Goal: Task Accomplishment & Management: Manage account settings

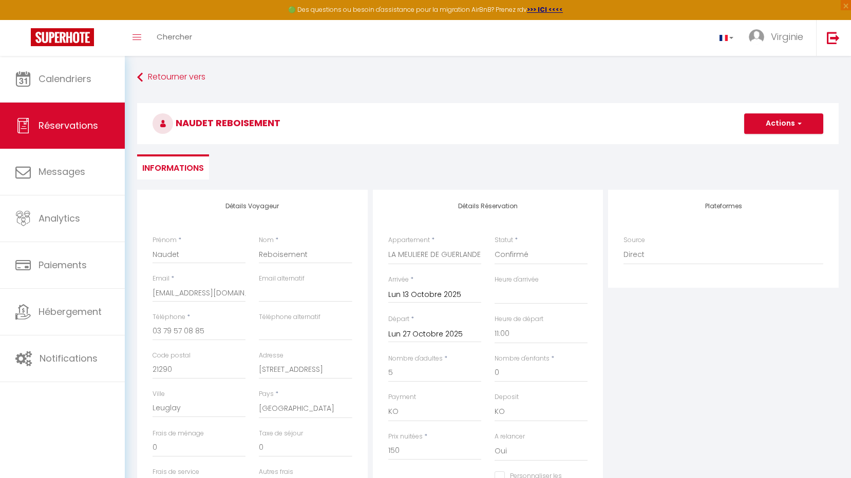
select select
select select "11:00"
select select "10"
select select "14"
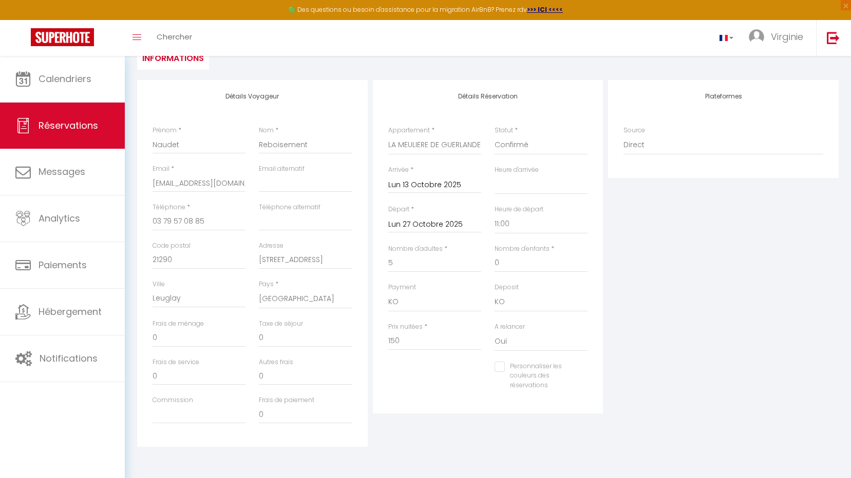
scroll to position [110, 0]
click at [407, 340] on input "150" at bounding box center [434, 341] width 93 height 18
type input "15"
select select
checkbox input "false"
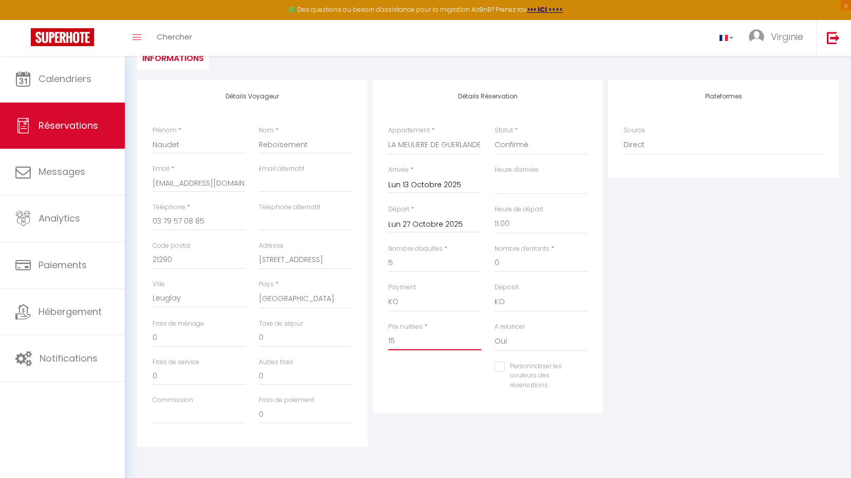
type input "155"
select select
checkbox input "false"
type input "155"
click at [194, 336] on input "0" at bounding box center [198, 338] width 93 height 18
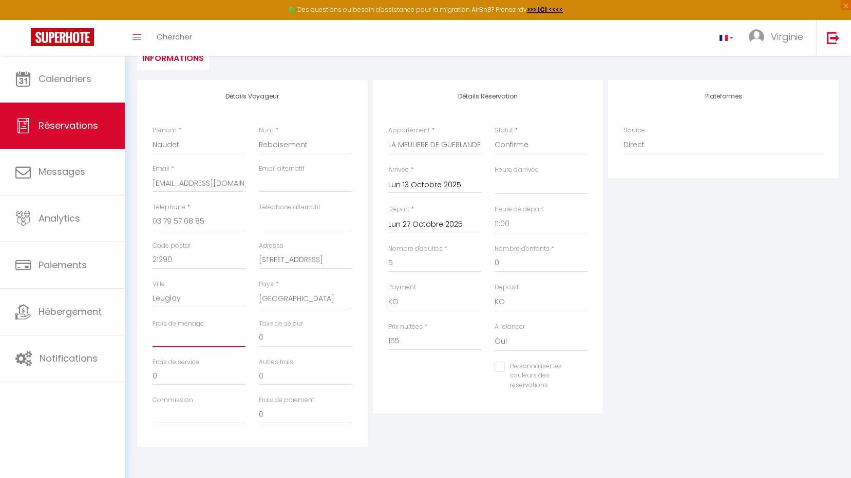
select select
checkbox input "false"
type input "1"
select select
checkbox input "false"
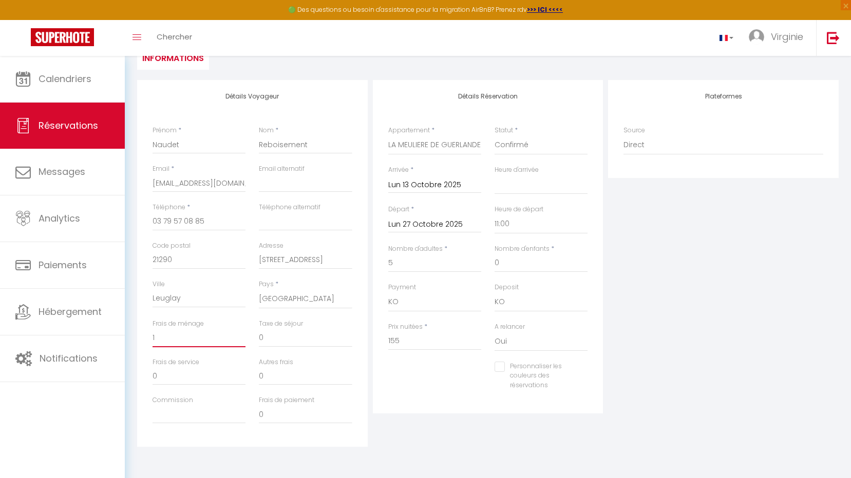
type input "12"
select select
checkbox input "false"
type input "120"
select select
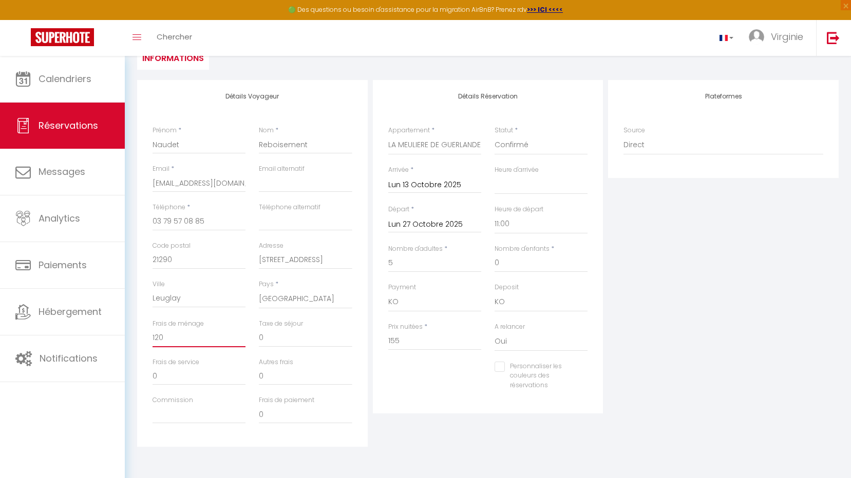
checkbox input "false"
type input "120"
click at [171, 376] on input "0" at bounding box center [198, 376] width 93 height 18
select select
checkbox input "false"
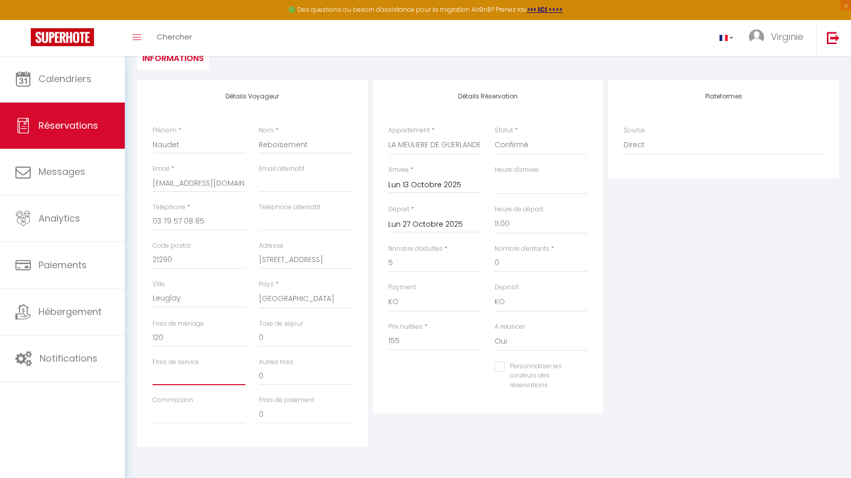
type input "0"
select select
checkbox input "false"
click at [278, 335] on input "0" at bounding box center [305, 338] width 93 height 18
select select
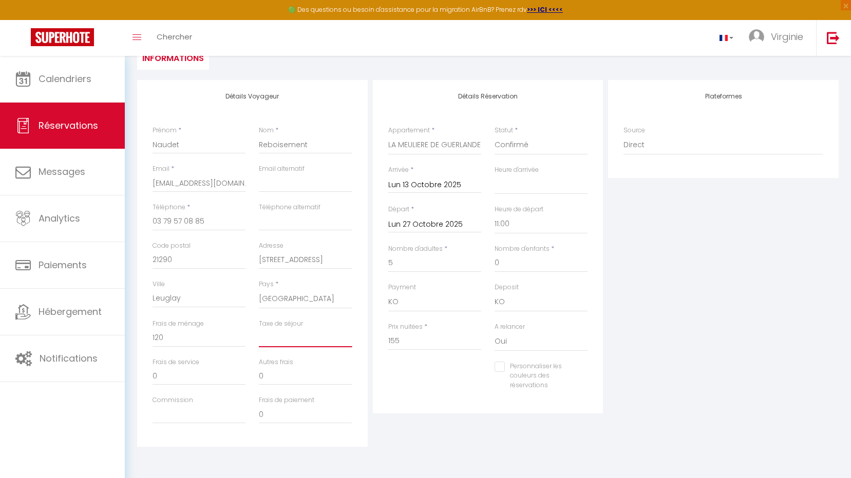
checkbox input "false"
type input "2"
select select
checkbox input "false"
type input "28"
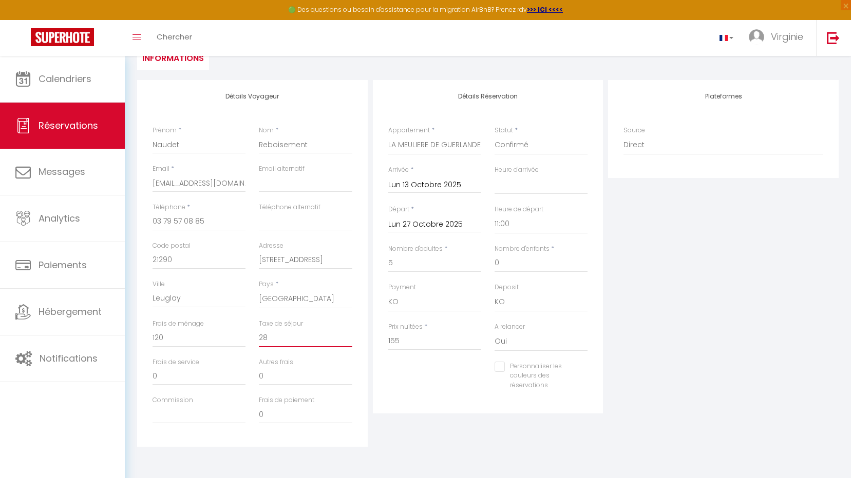
select select
checkbox input "false"
type input "282"
select select
checkbox input "false"
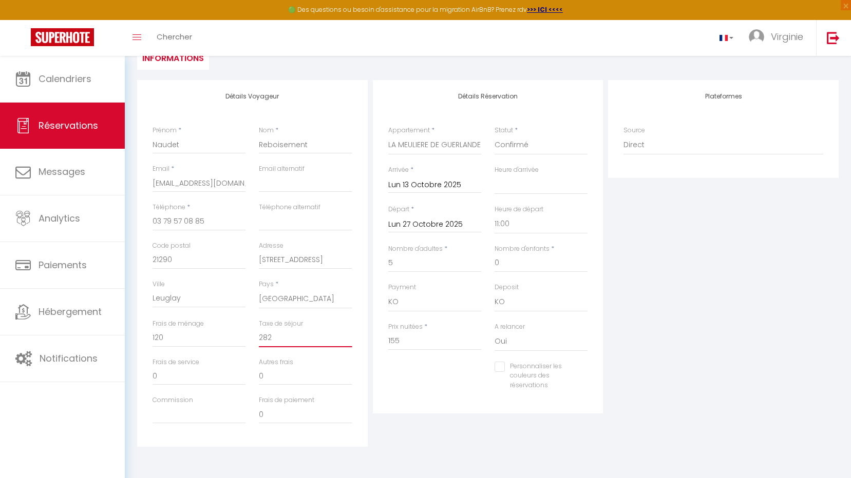
type input "282."
select select
checkbox input "false"
type input "282.1"
select select
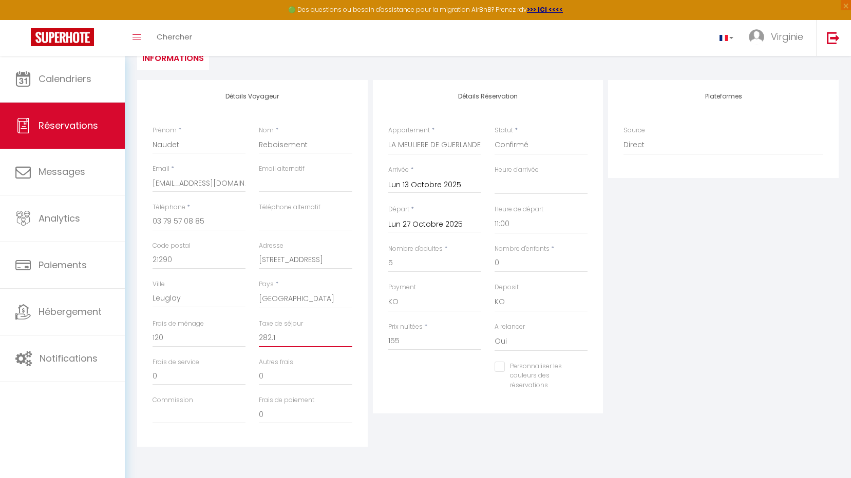
checkbox input "false"
type input "282.10"
select select
checkbox input "false"
type input "282.10"
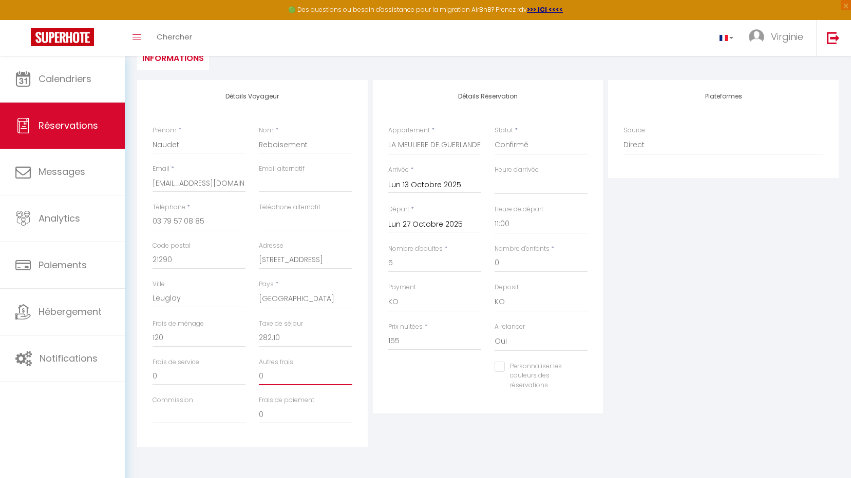
click at [308, 370] on input "0" at bounding box center [305, 376] width 93 height 18
click at [519, 186] on select "00:00 00:30 01:00 01:30 02:00 02:30 03:00 03:30 04:00 04:30 05:00 05:30 06:00 0…" at bounding box center [540, 185] width 93 height 20
select select "11:00"
click at [494, 175] on select "00:00 00:30 01:00 01:30 02:00 02:30 03:00 03:30 04:00 04:30 05:00 05:30 06:00 0…" at bounding box center [540, 185] width 93 height 20
checkbox input "false"
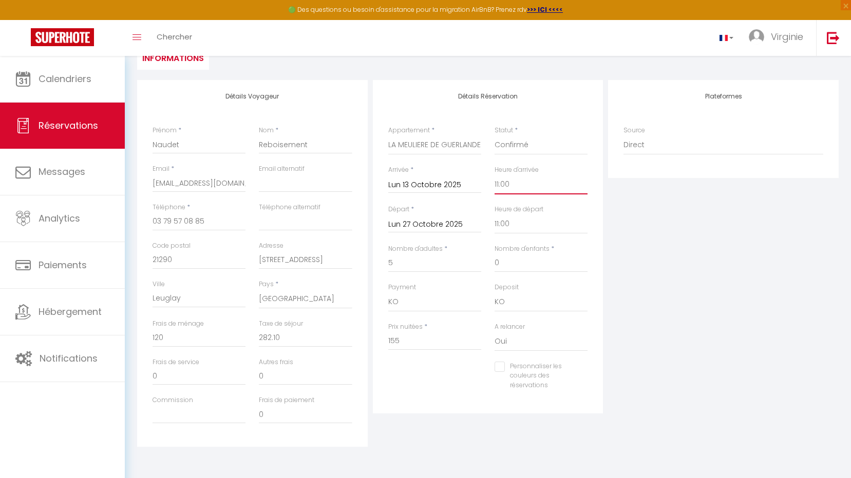
click at [520, 183] on select "00:00 00:30 01:00 01:30 02:00 02:30 03:00 03:30 04:00 04:30 05:00 05:30 06:00 0…" at bounding box center [540, 185] width 93 height 20
select select "16:00"
click at [494, 175] on select "00:00 00:30 01:00 01:30 02:00 02:30 03:00 03:30 04:00 04:30 05:00 05:30 06:00 0…" at bounding box center [540, 185] width 93 height 20
checkbox input "false"
click at [515, 341] on select "Oui Non" at bounding box center [540, 342] width 93 height 20
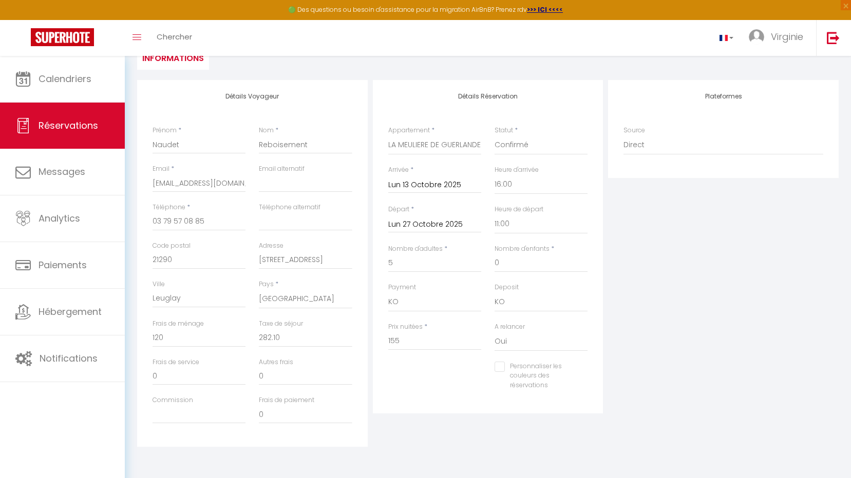
click at [642, 339] on div "Plateformes Source Direct Airbnb.com Booking.com Chalet montagne Expedia Gite d…" at bounding box center [723, 263] width 236 height 367
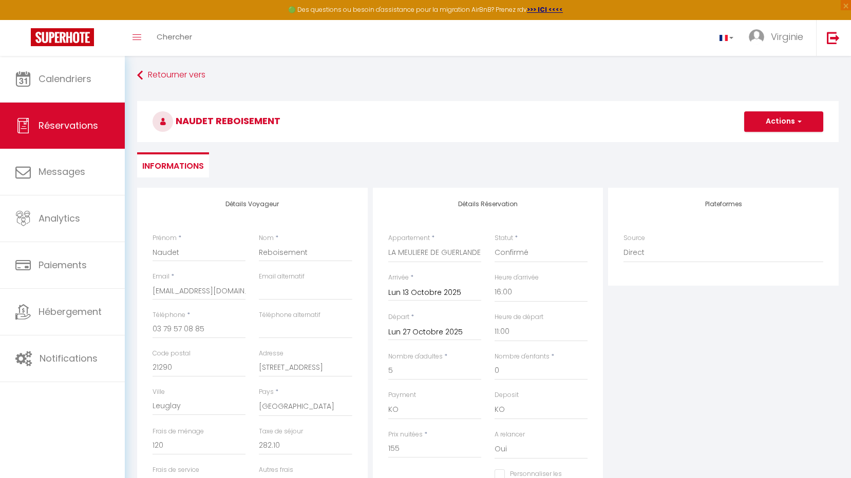
scroll to position [0, 0]
click at [799, 118] on button "Actions" at bounding box center [783, 123] width 79 height 21
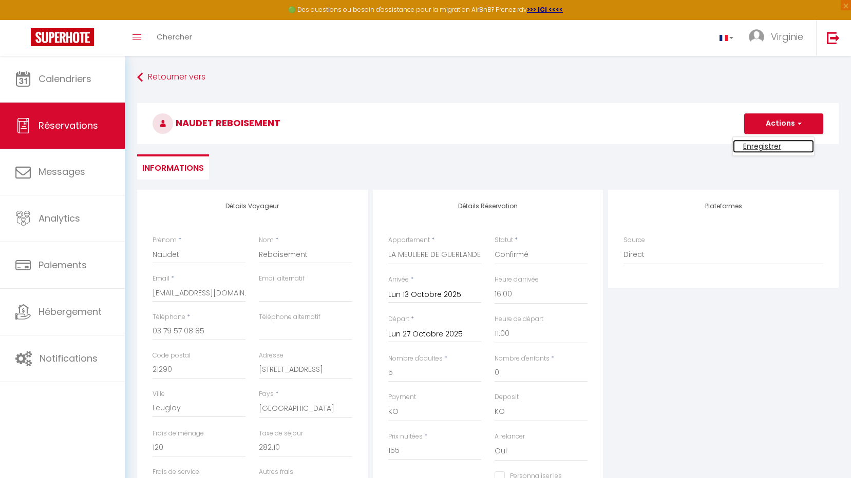
click at [779, 147] on link "Enregistrer" at bounding box center [772, 146] width 81 height 13
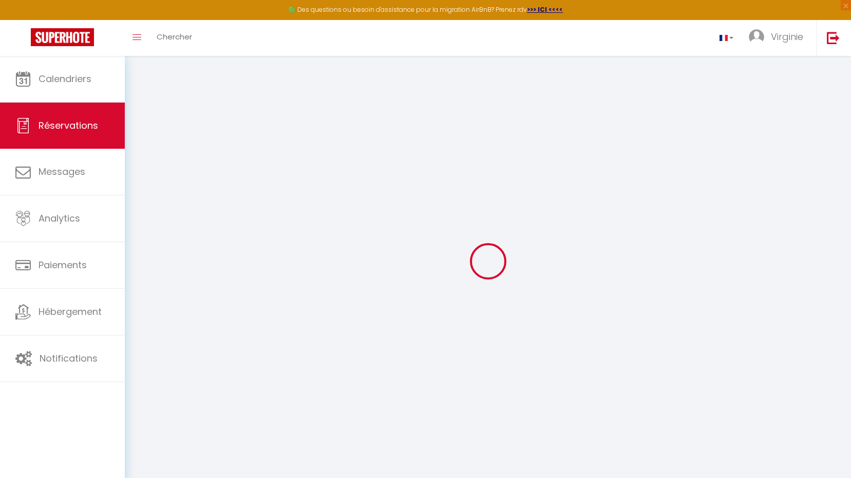
select select "not_cancelled"
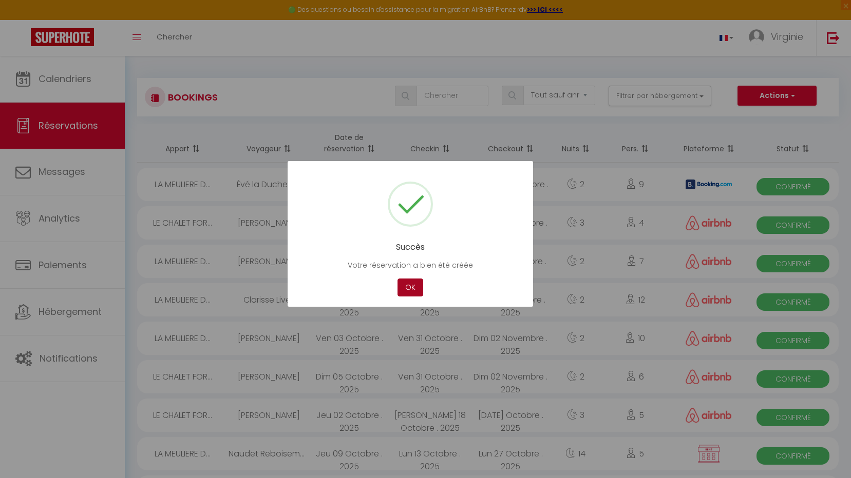
click at [412, 290] on button "OK" at bounding box center [410, 288] width 26 height 18
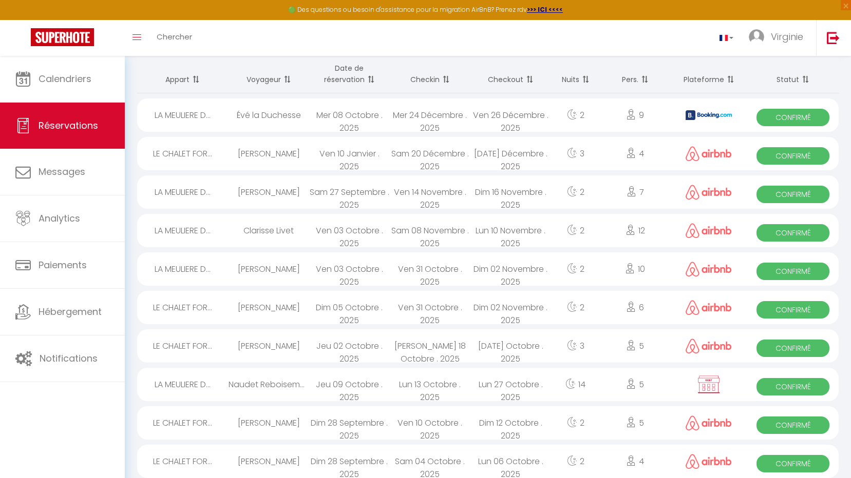
scroll to position [103, 0]
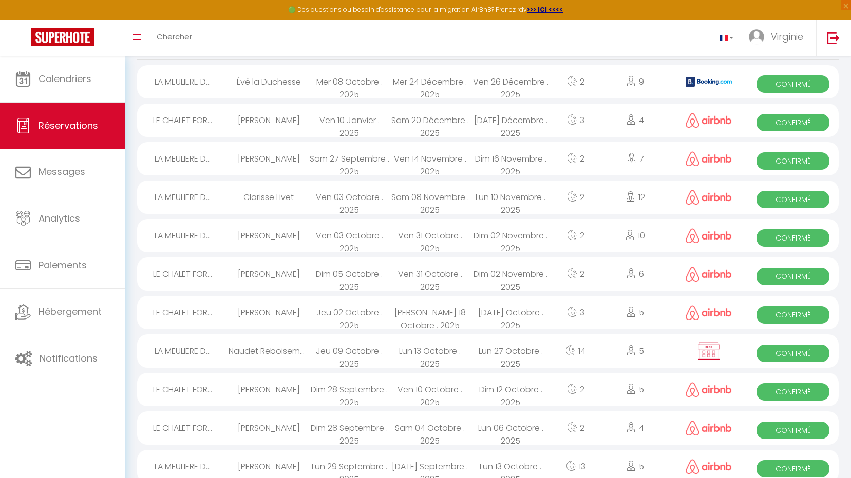
click at [776, 353] on span "Confirmé" at bounding box center [792, 353] width 73 height 17
select select "OK"
select select "KO"
select select "0"
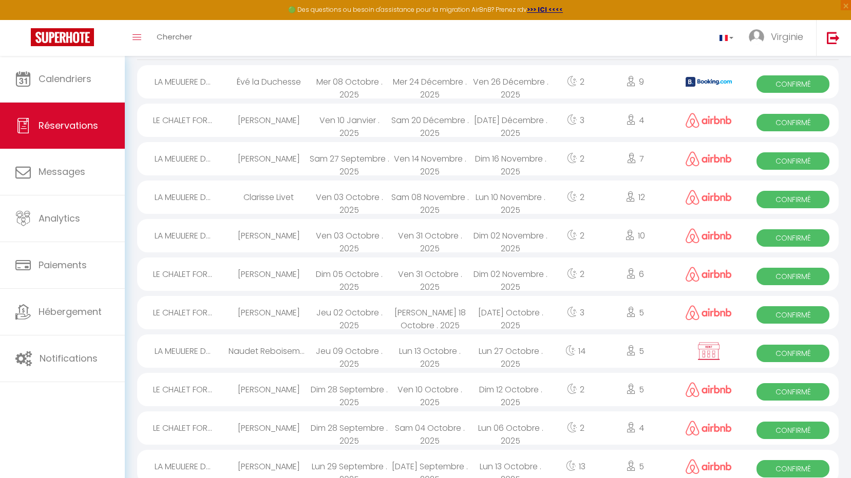
select select "1"
select select
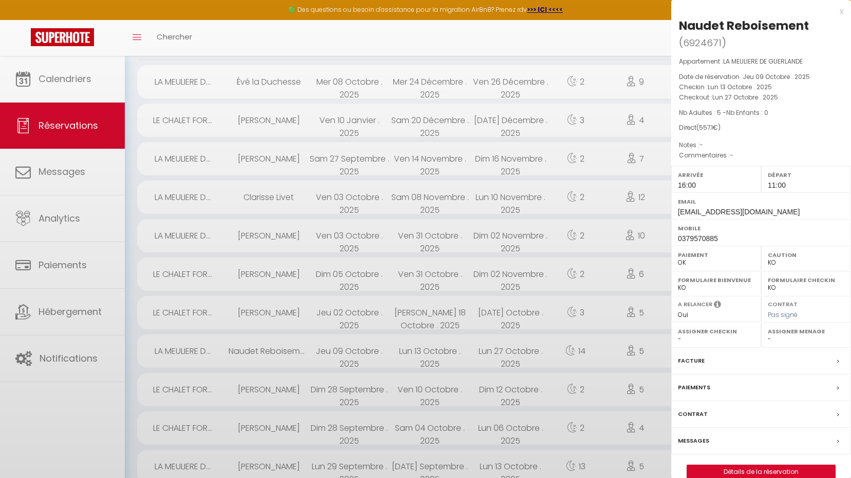
select select "53207"
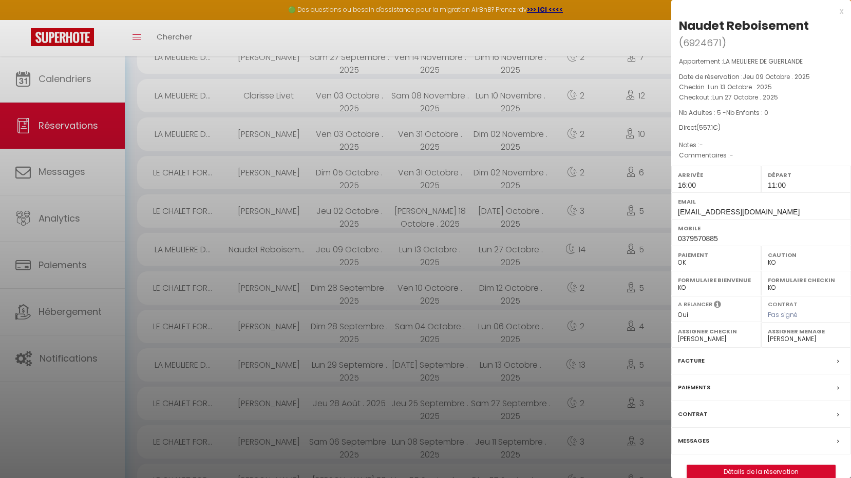
scroll to position [205, 0]
click at [750, 472] on link "Détails de la réservation" at bounding box center [761, 472] width 148 height 13
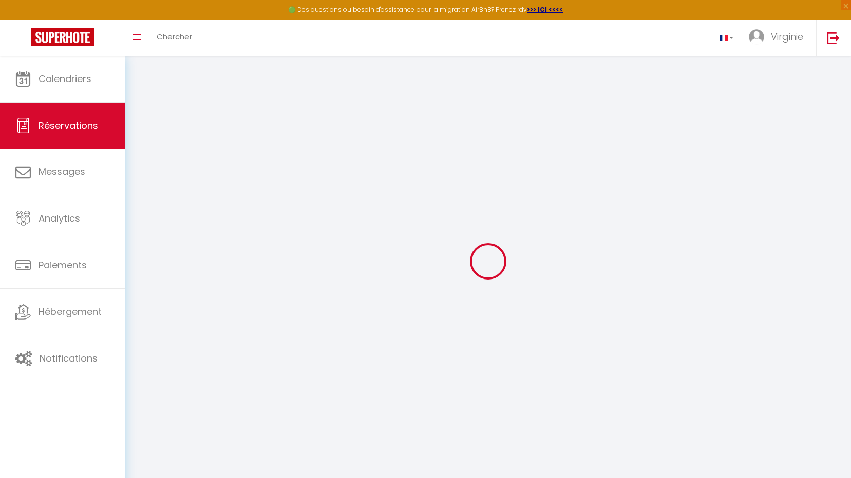
type input "Naudet"
type input "Reboisement"
type input "v.laissus@pepinieres-naudet.com"
type input "0379570885"
type input "21290"
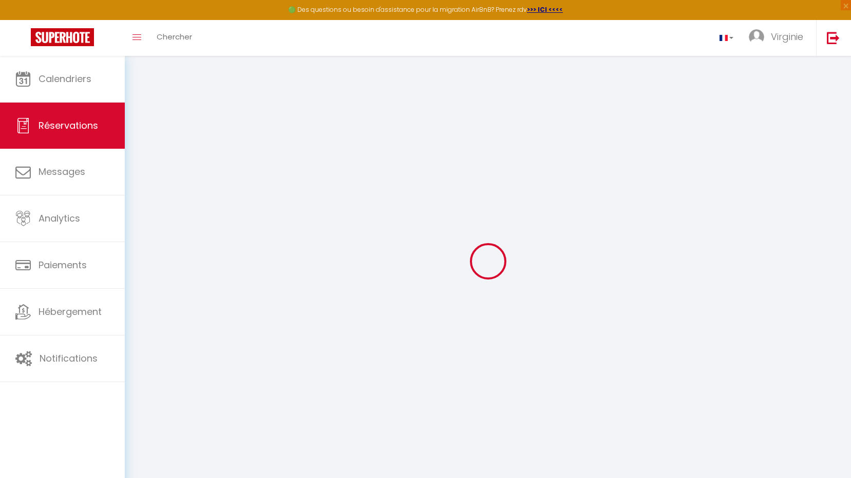
type input "4 rue de Lugny"
type input "Leuglay"
select select "FR"
select select "77875"
select select "1"
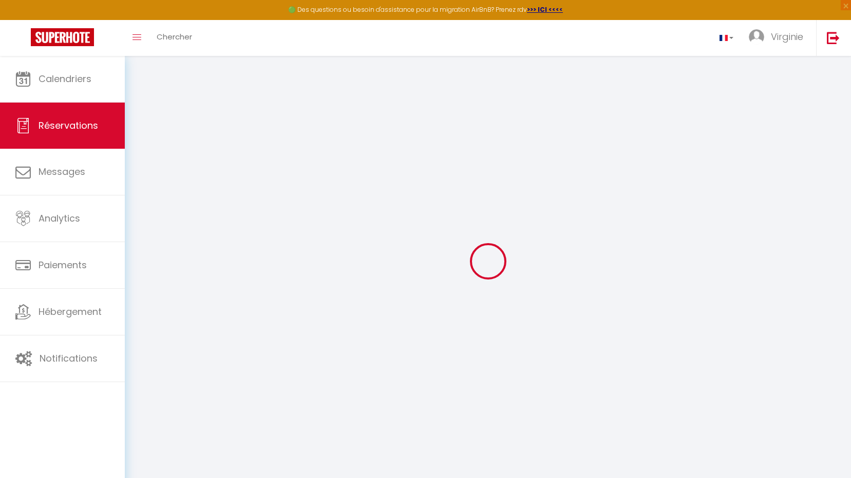
type input "Lun 13 Octobre 2025"
select select
type input "Lun 27 Octobre 2025"
select select
type input "5"
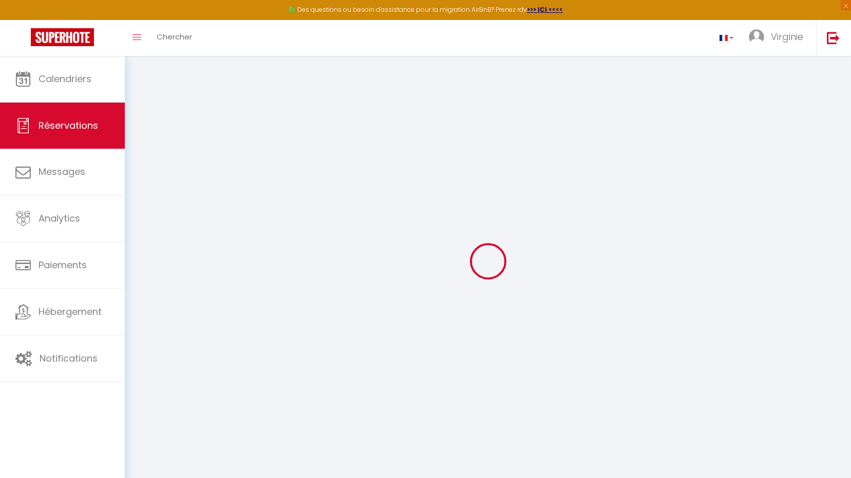
select select "12"
select select
type input "155"
checkbox input "false"
type input "0"
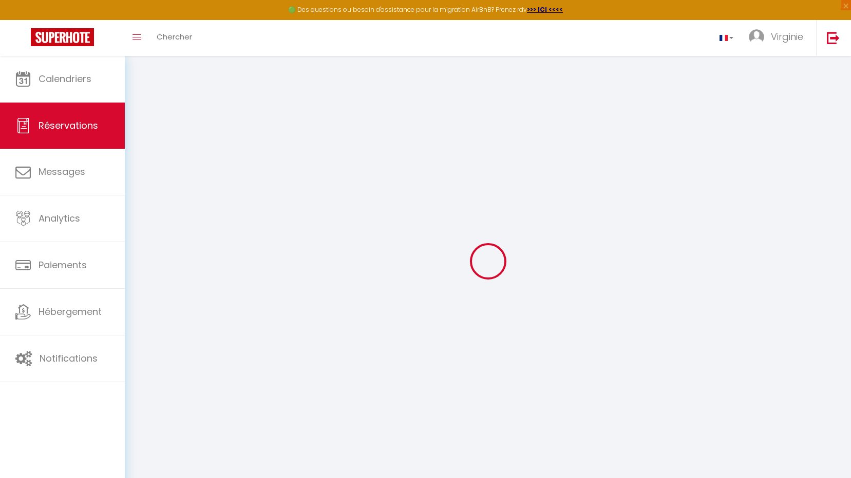
type input "0"
select select
select select "14"
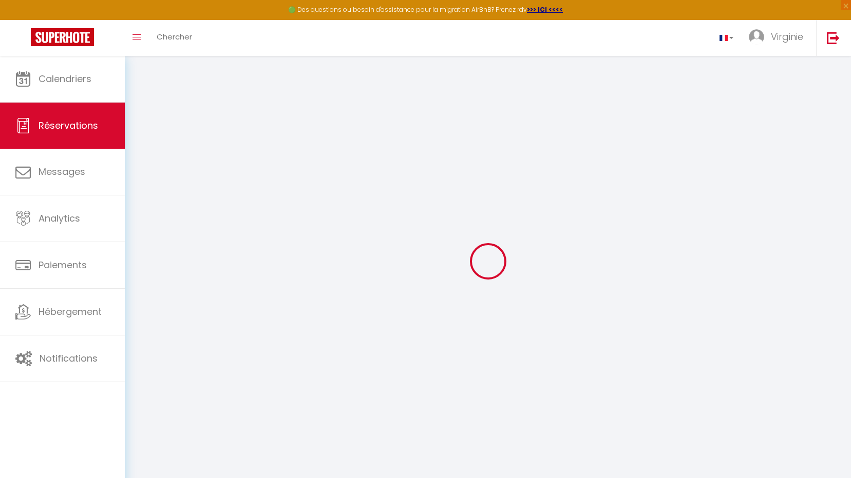
checkbox input "false"
select select
checkbox input "false"
select select
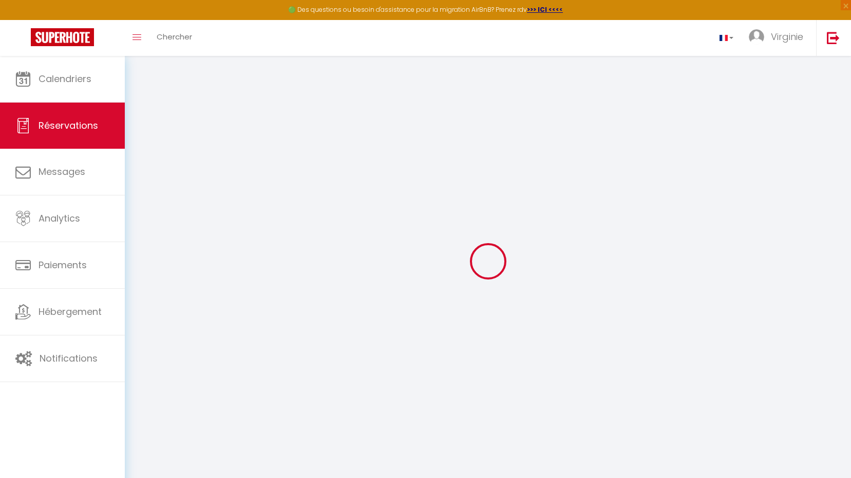
select select
checkbox input "false"
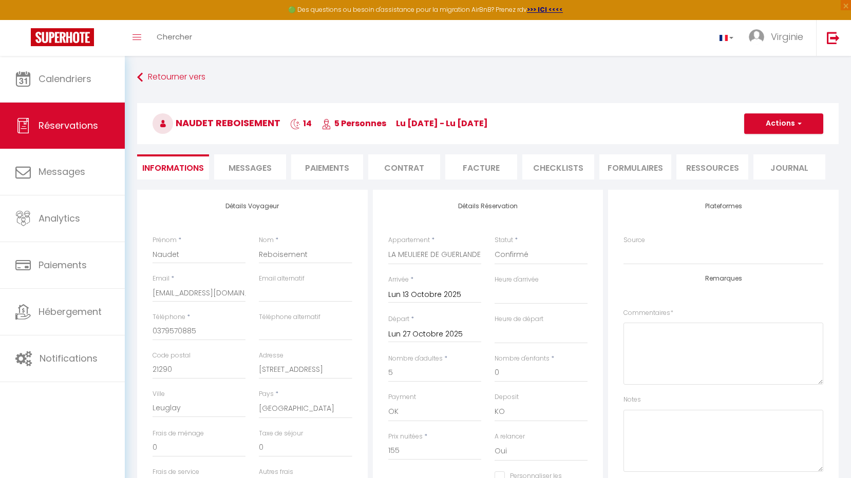
select select
checkbox input "false"
type input "120"
type input "282.1"
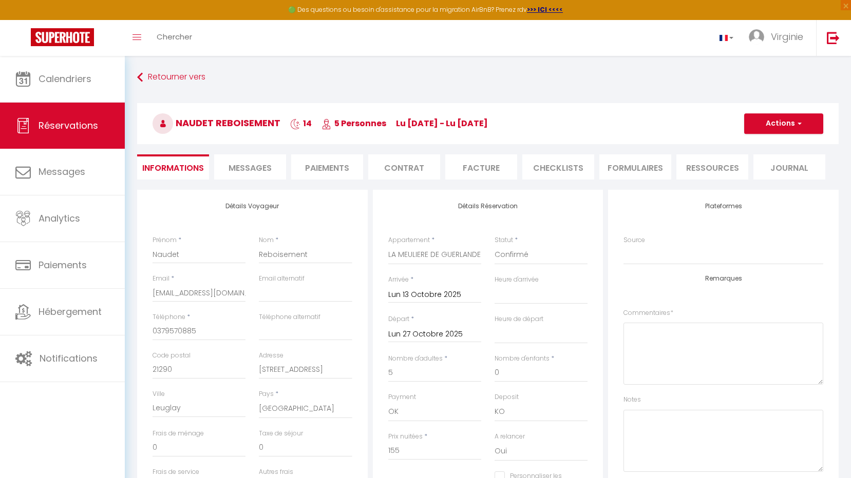
select select
checkbox input "false"
select select "16:00"
select select "11:00"
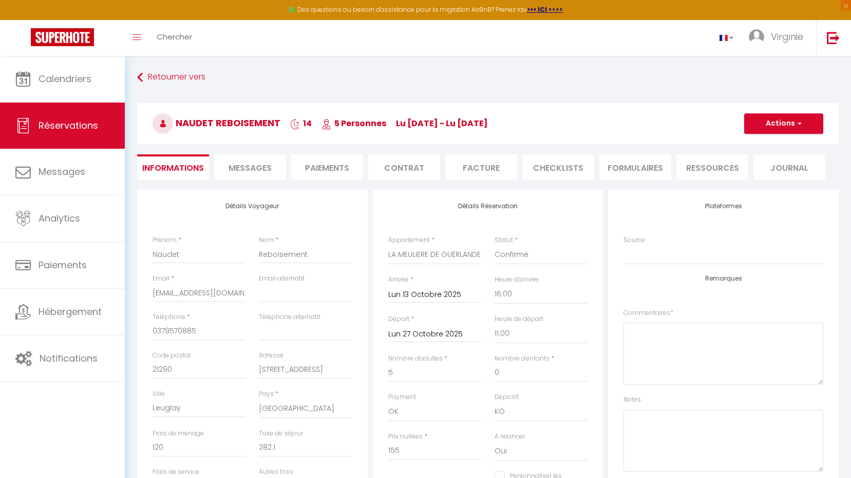
click at [478, 170] on li "Facture" at bounding box center [481, 167] width 72 height 25
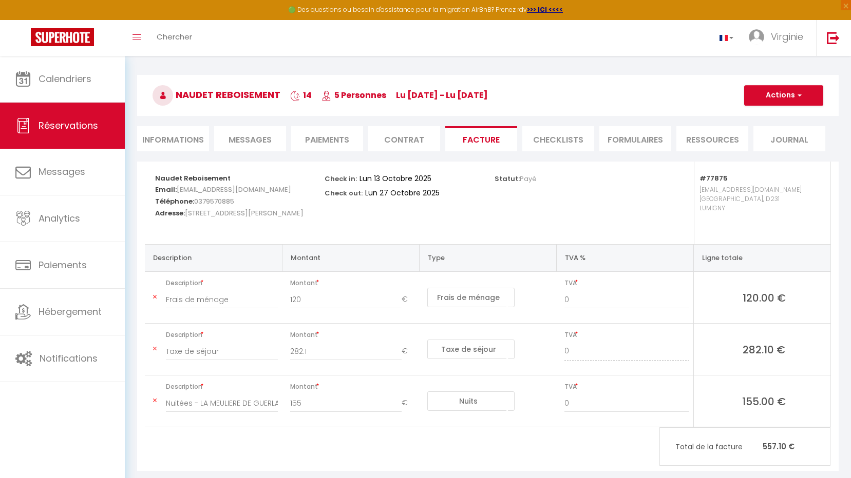
scroll to position [56, 0]
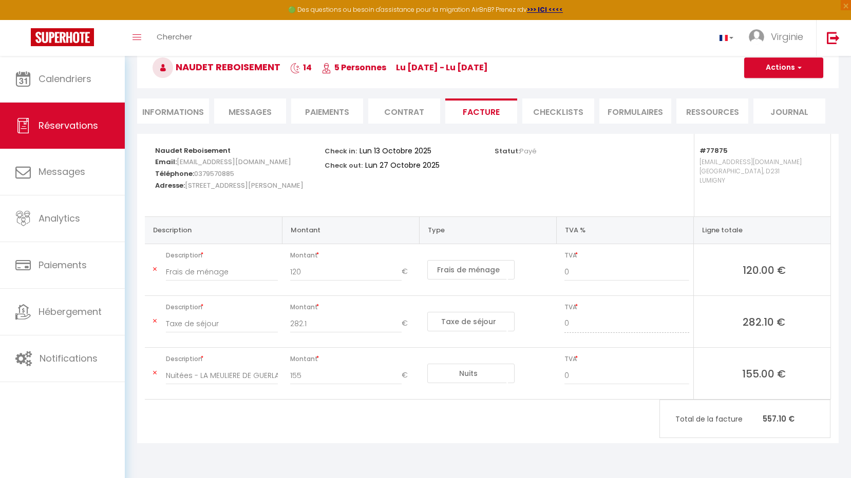
click at [459, 372] on select "Nuits Frais de ménage Taxe de séjour Autre Frais de service hôte Frais de paiem…" at bounding box center [470, 374] width 87 height 20
click at [452, 414] on div "Naudet Reboisement Email: v.laissus@pepinieres-naudet.com Téléphone: 0379570885…" at bounding box center [487, 289] width 701 height 310
click at [807, 70] on button "Actions" at bounding box center [783, 67] width 79 height 21
click at [770, 105] on link "Aperçu et éditer" at bounding box center [775, 103] width 86 height 13
click at [448, 370] on select "Nuits Frais de ménage Taxe de séjour Autre Frais de service hôte Frais de paiem…" at bounding box center [470, 374] width 87 height 20
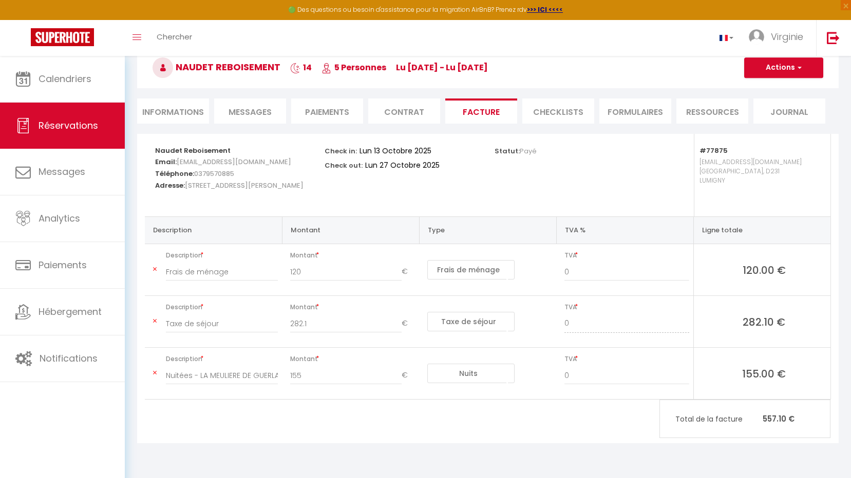
click at [468, 375] on select "Nuits Frais de ménage Taxe de séjour Autre Frais de service hôte Frais de paiem…" at bounding box center [470, 374] width 87 height 20
click at [799, 67] on span "button" at bounding box center [798, 67] width 6 height 9
click at [163, 105] on li "Informations" at bounding box center [173, 111] width 72 height 25
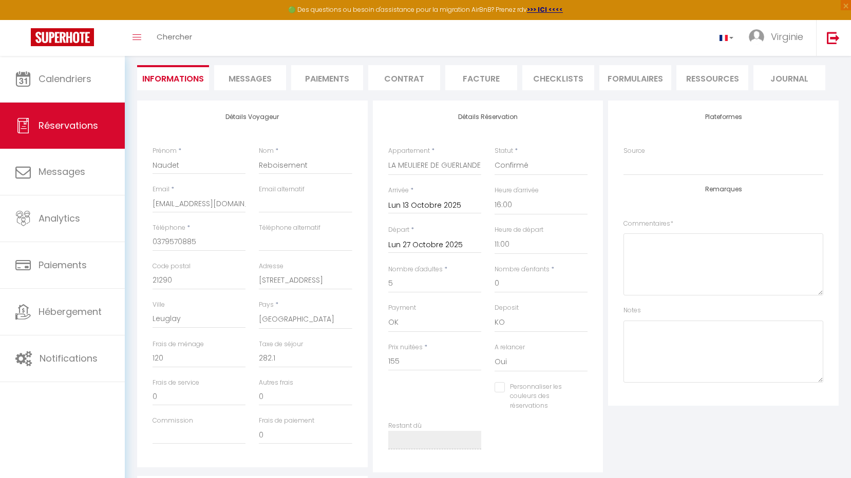
scroll to position [107, 0]
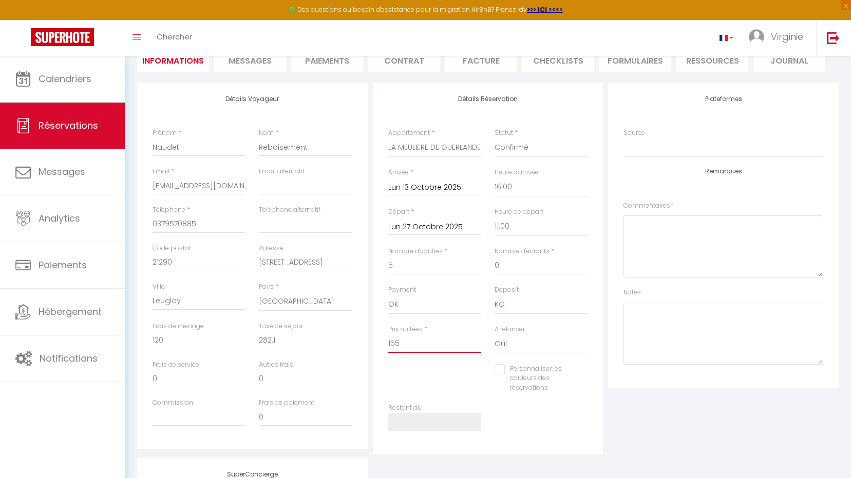
click at [415, 343] on input "155" at bounding box center [434, 344] width 93 height 18
type input "1552"
checkbox input "false"
type input "15521"
checkbox input "false"
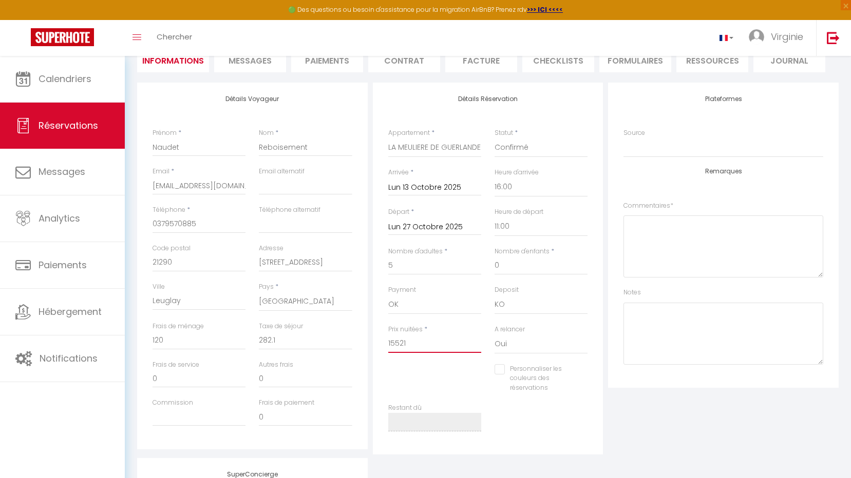
type input "1552"
checkbox input "false"
type input "155"
checkbox input "false"
type input "15"
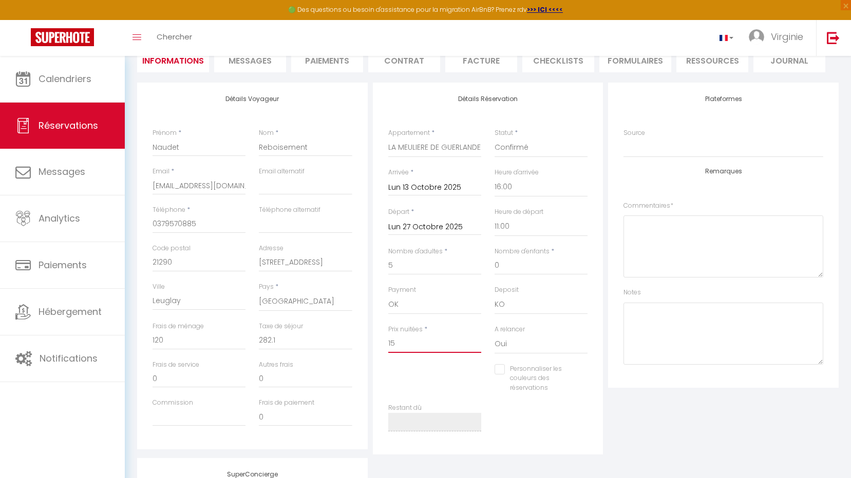
checkbox input "false"
type input "1"
checkbox input "false"
type input "2"
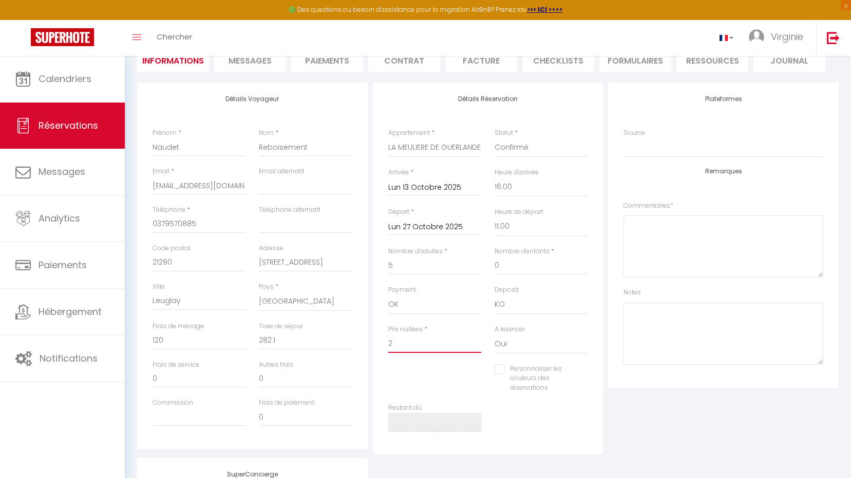
checkbox input "false"
type input "21"
checkbox input "false"
type input "217"
checkbox input "false"
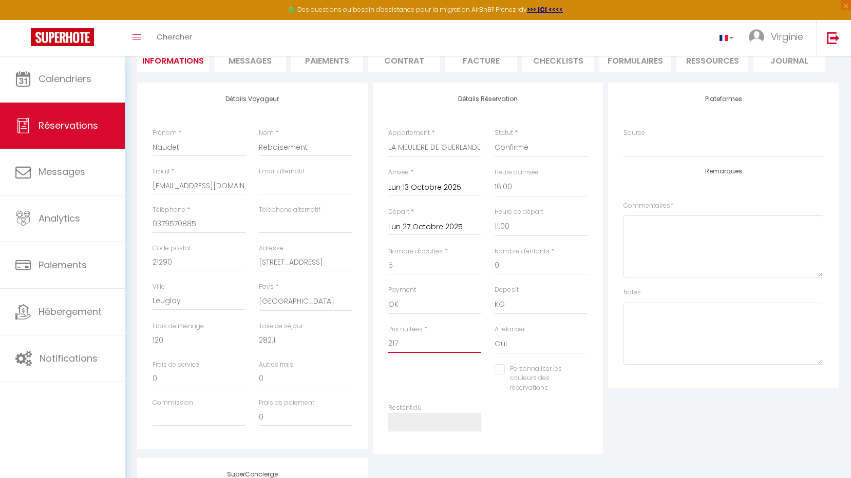
type input "2170"
checkbox input "false"
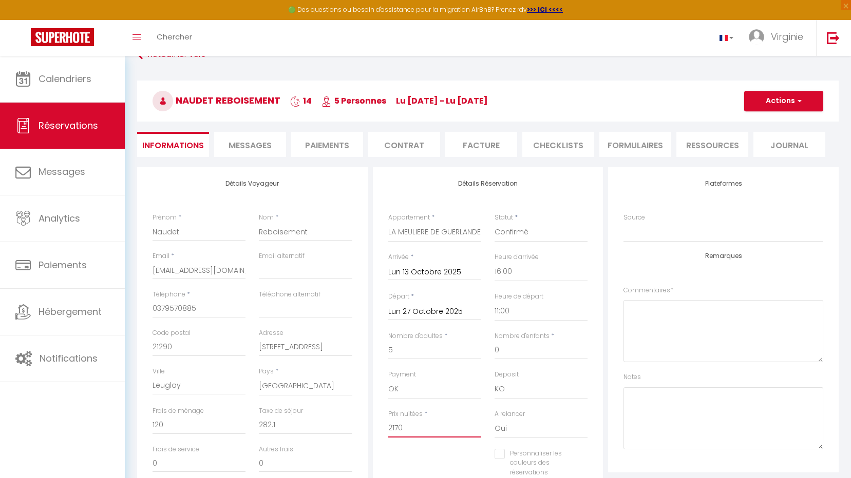
scroll to position [5, 0]
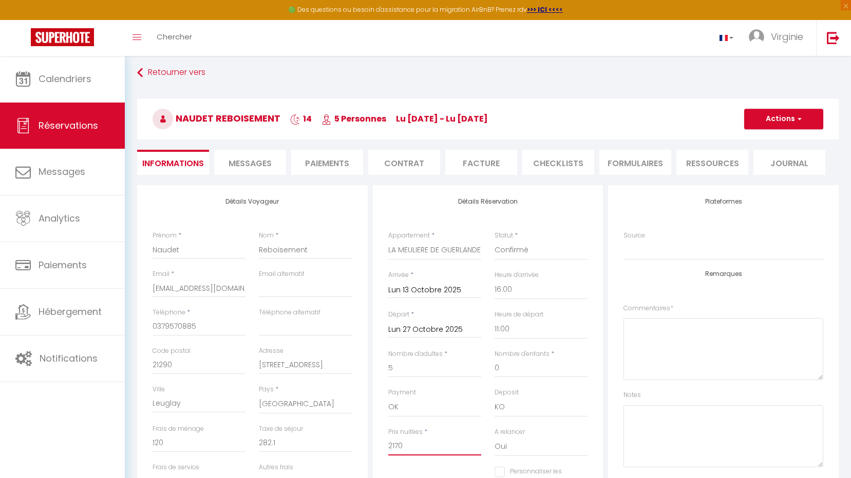
type input "2170"
type input "0"
checkbox input "false"
click at [801, 117] on button "Actions" at bounding box center [783, 119] width 79 height 21
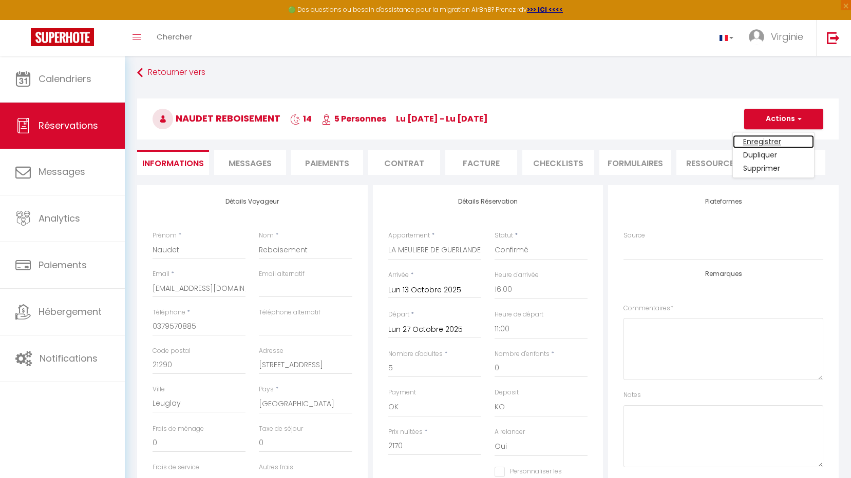
click at [782, 140] on link "Enregistrer" at bounding box center [772, 141] width 81 height 13
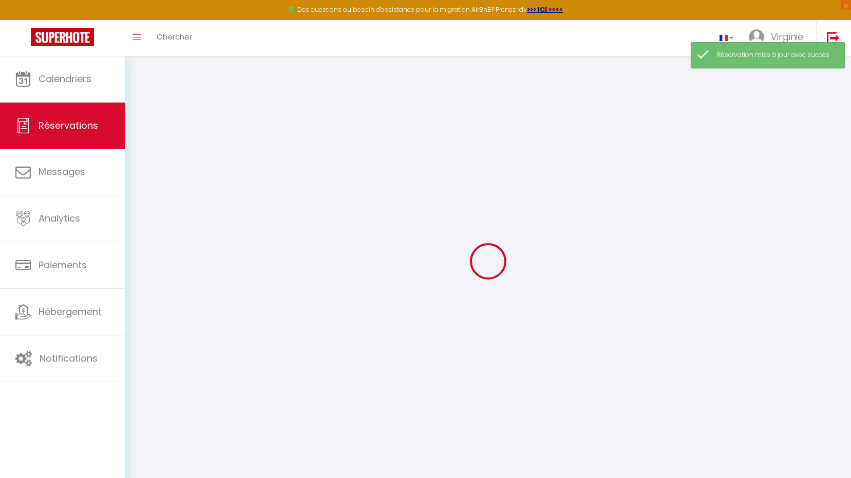
select select
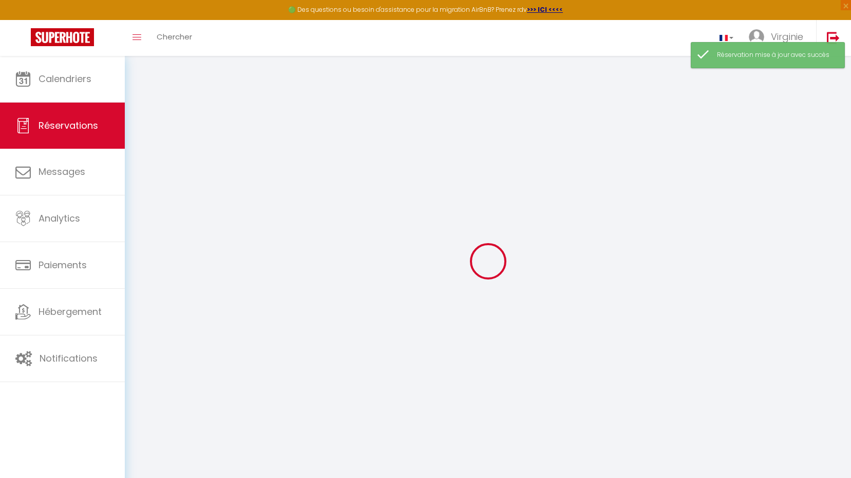
select select
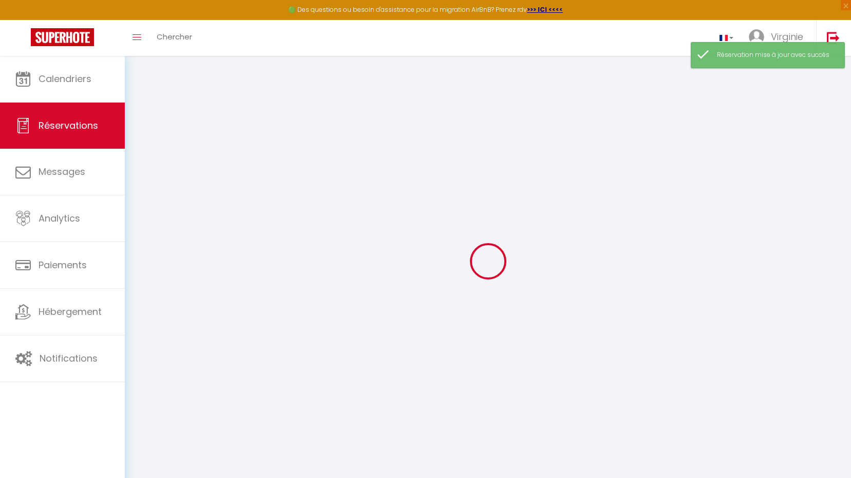
select select
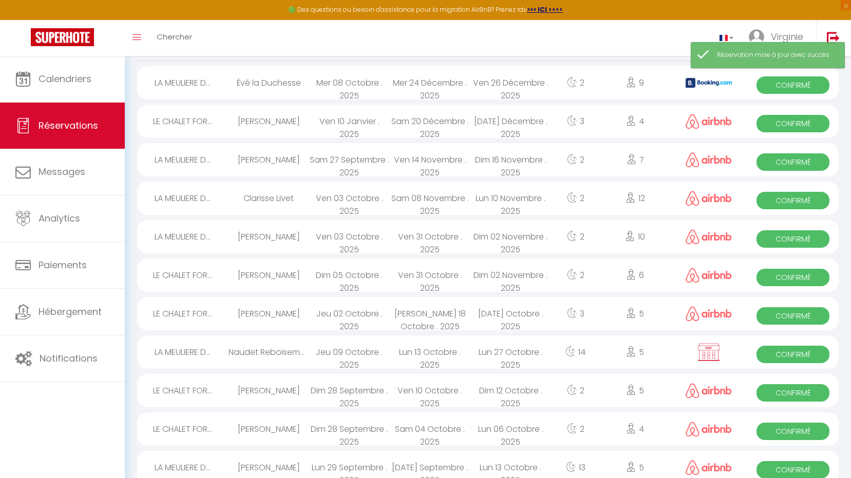
scroll to position [103, 0]
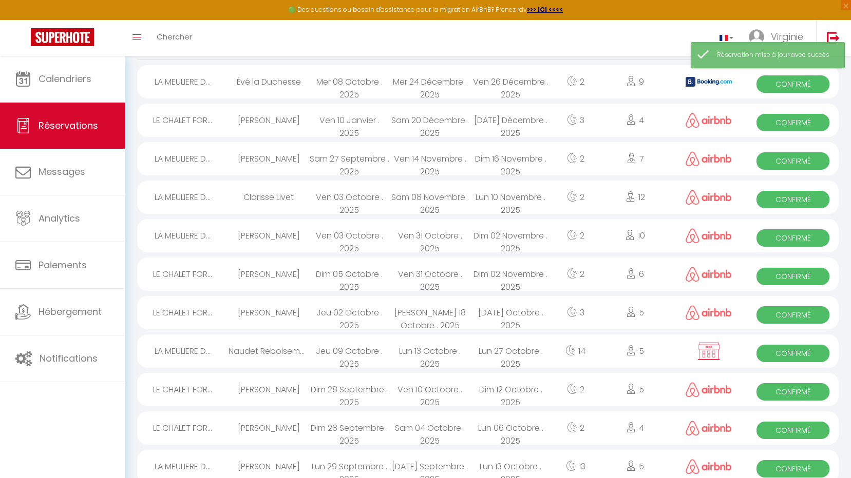
click at [779, 351] on span "Confirmé" at bounding box center [792, 353] width 73 height 17
select select "OK"
select select "KO"
select select "0"
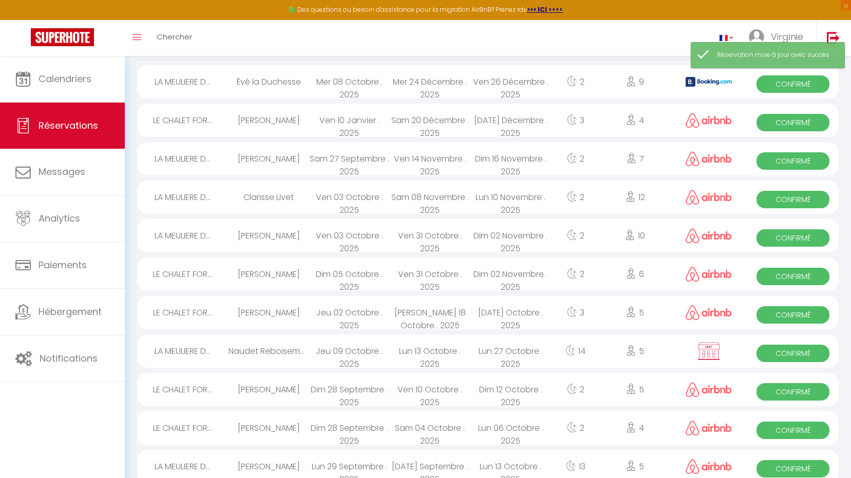
select select "1"
select select
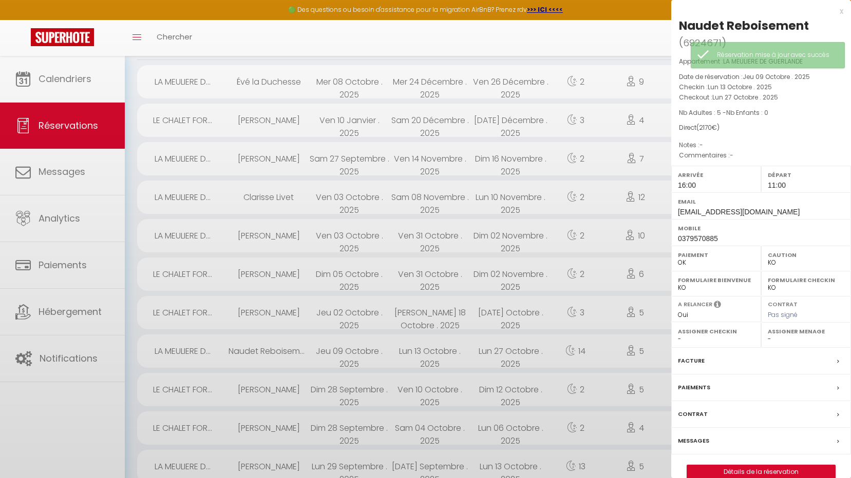
select select "53207"
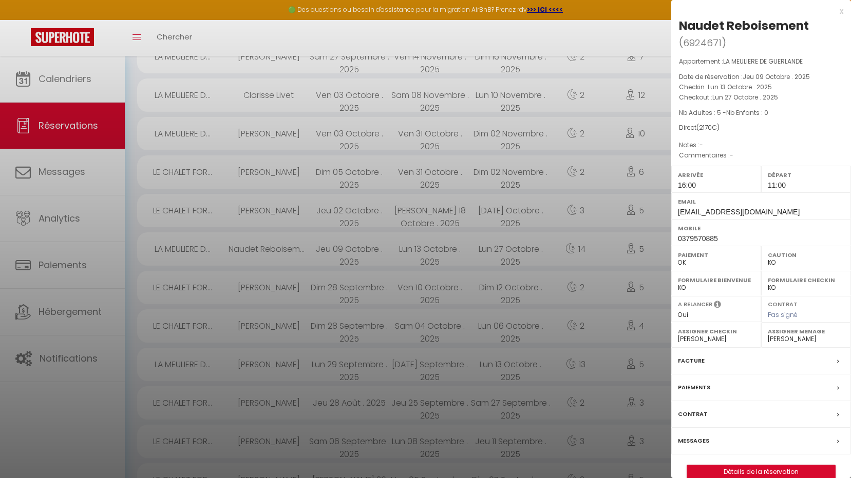
scroll to position [205, 0]
click at [754, 471] on link "Détails de la réservation" at bounding box center [761, 472] width 148 height 13
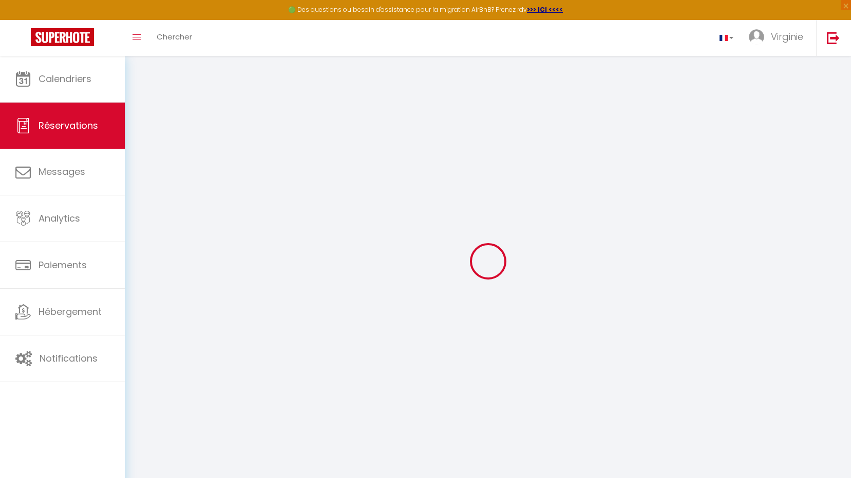
select select
checkbox input "false"
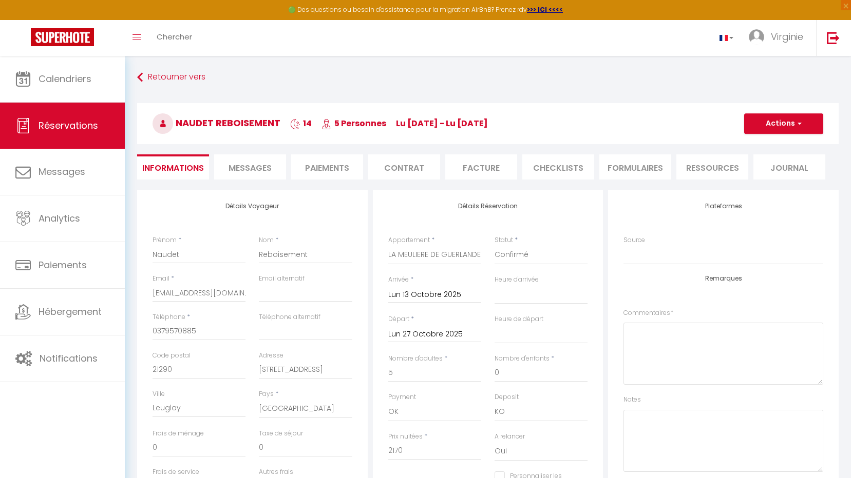
select select
checkbox input "false"
select select
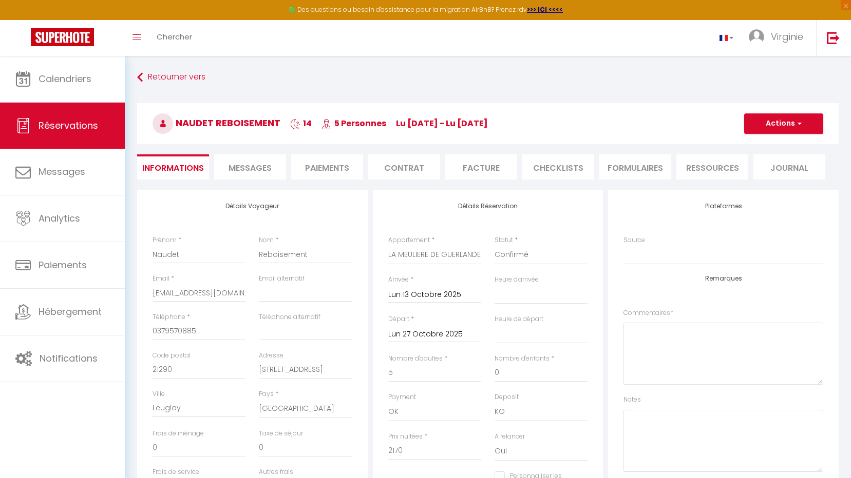
checkbox input "false"
select select "16:00"
select select "11:00"
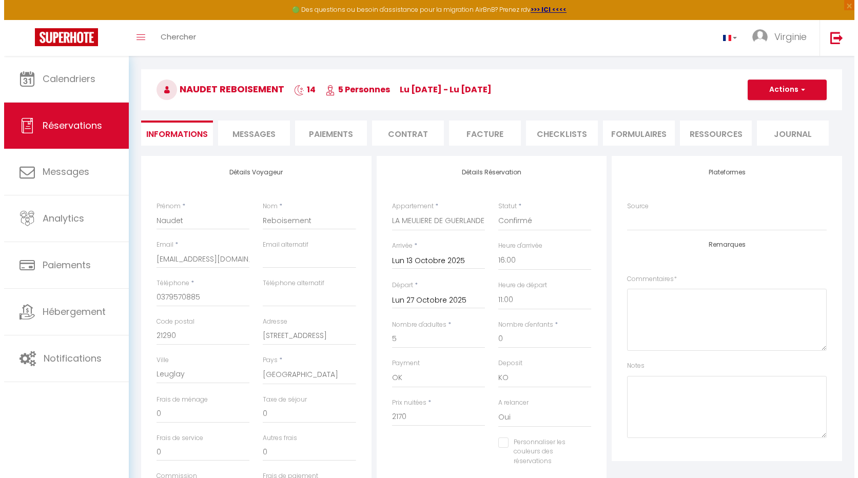
scroll to position [51, 0]
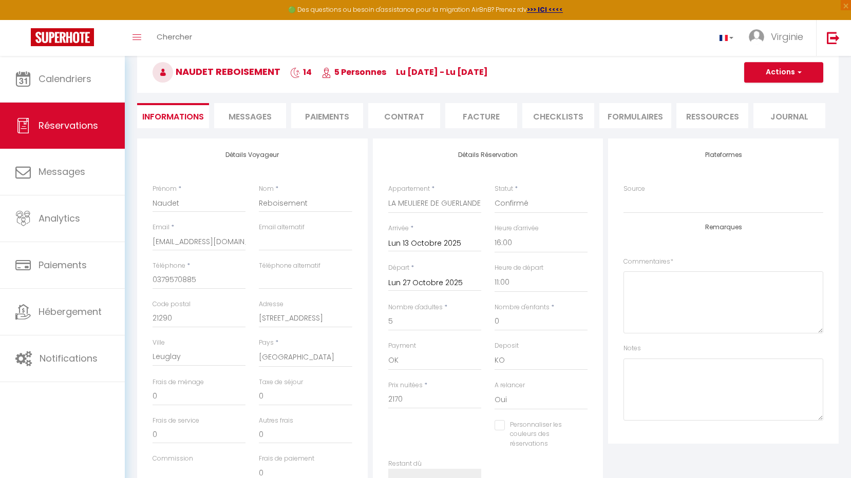
click at [499, 112] on li "Facture" at bounding box center [481, 115] width 72 height 25
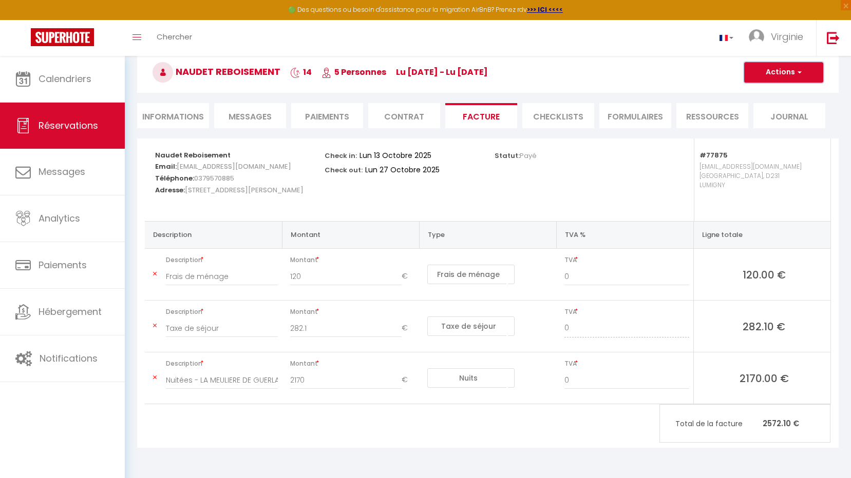
click at [799, 76] on span "button" at bounding box center [798, 72] width 6 height 9
click at [798, 123] on link "Envoyer la facture" at bounding box center [775, 121] width 86 height 13
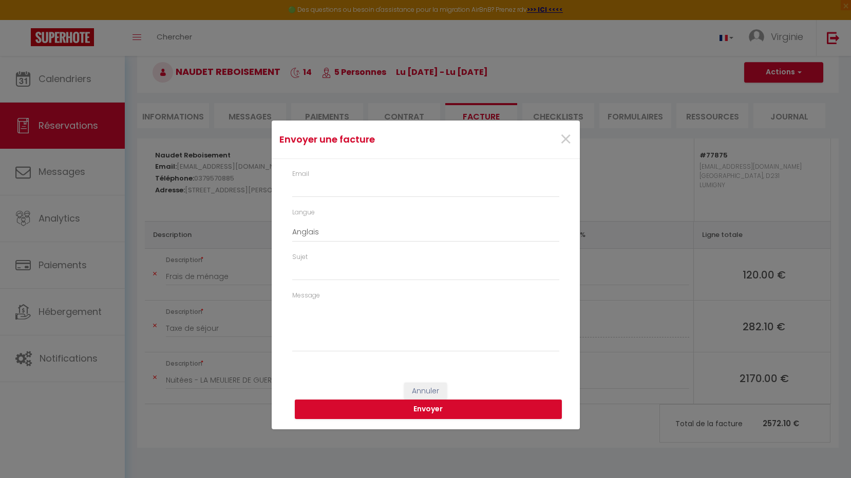
type input "v.laissus@pepinieres-naudet.com"
select select "fr"
type input "Votre facture 6924671 - LA MEULIERE DE GUERLANDE"
type textarea "Bonjour, Voici le lien pour télécharger votre facture : https://superhote.com/a…"
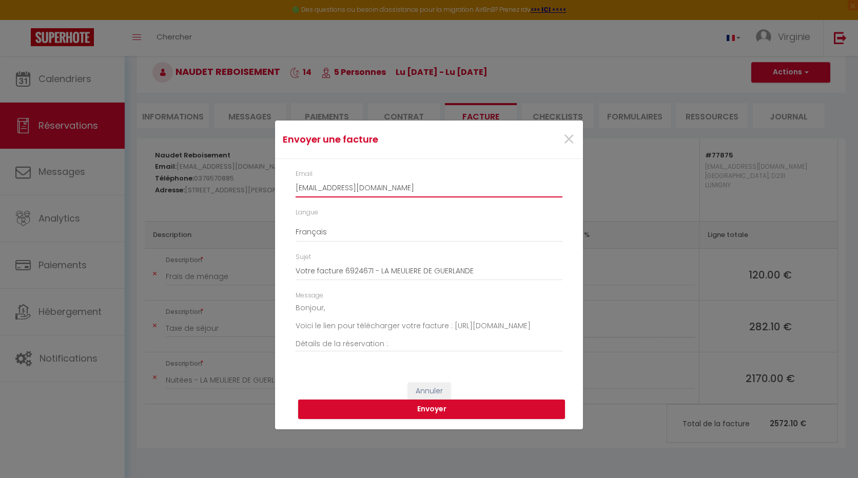
click at [422, 192] on input "v.laissus@pepinieres-naudet.com" at bounding box center [429, 188] width 267 height 18
type input "v"
type input "[EMAIL_ADDRESS][DOMAIN_NAME]"
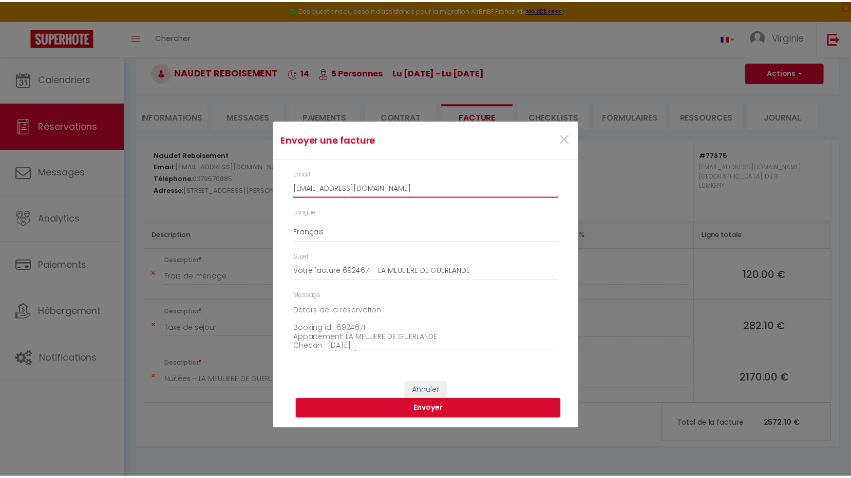
scroll to position [51, 0]
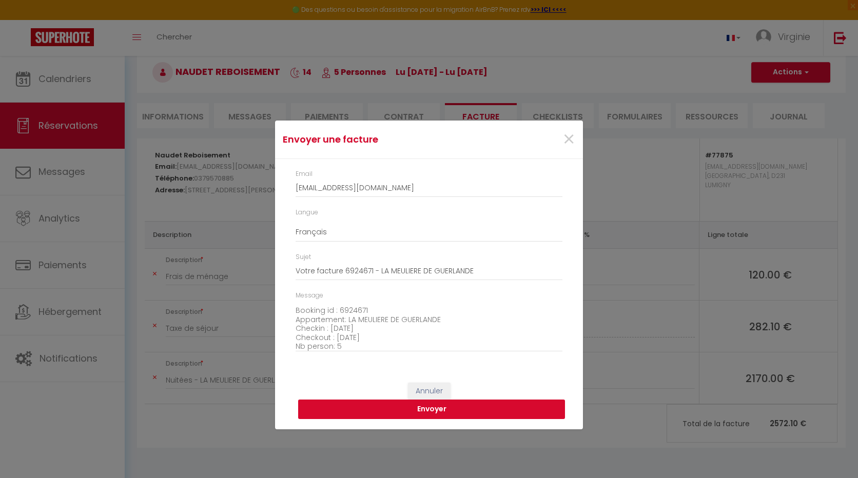
click at [435, 409] on button "Envoyer" at bounding box center [431, 410] width 267 height 20
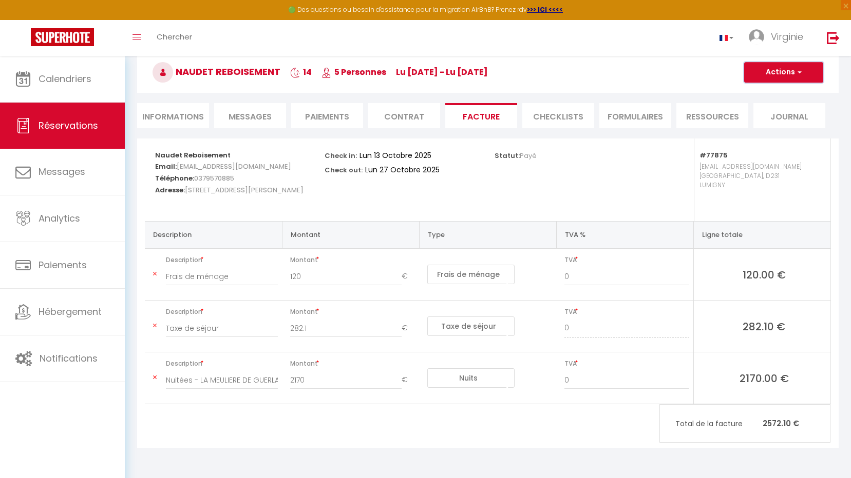
click at [799, 69] on span "button" at bounding box center [798, 72] width 6 height 9
click at [422, 119] on li "Contrat" at bounding box center [404, 115] width 72 height 25
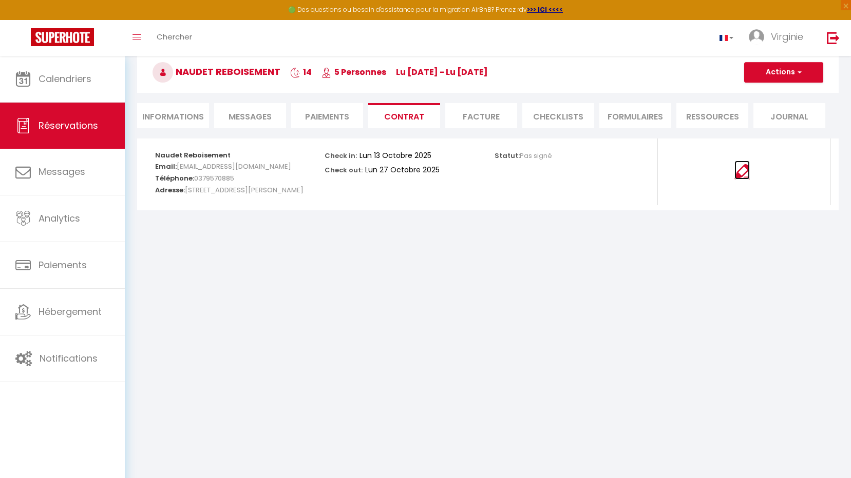
click at [740, 175] on img at bounding box center [741, 171] width 15 height 15
click at [472, 117] on li "Facture" at bounding box center [481, 115] width 72 height 25
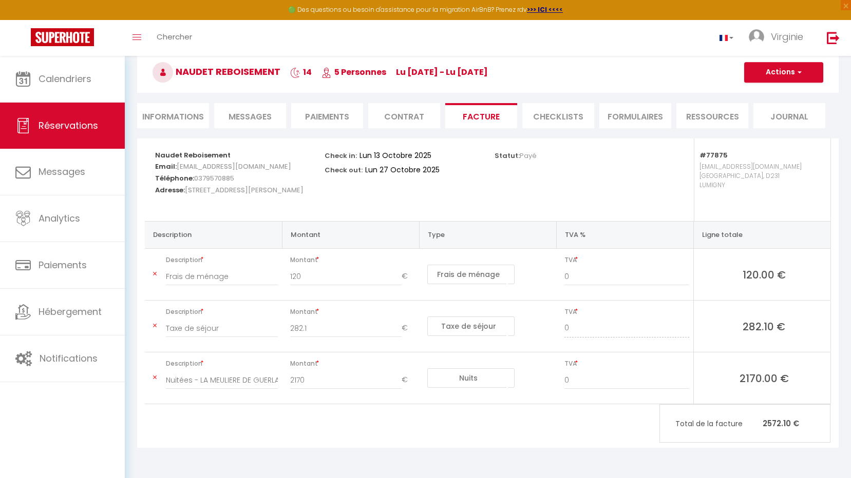
click at [338, 116] on li "Paiements" at bounding box center [327, 115] width 72 height 25
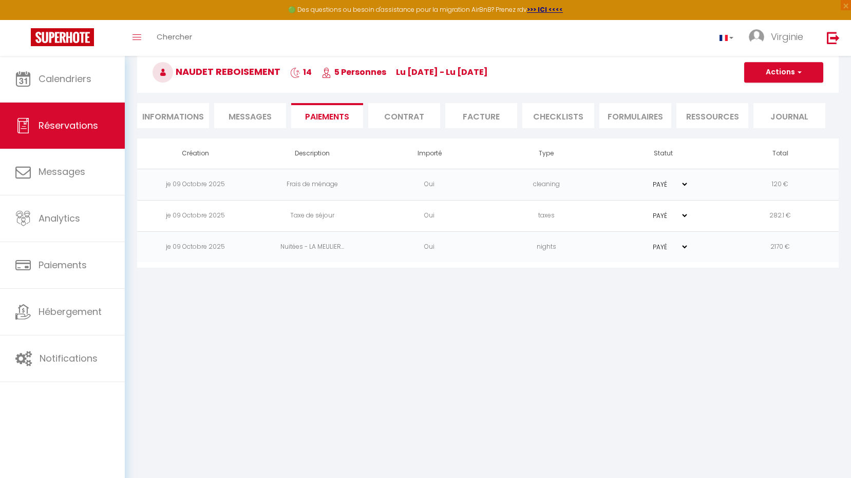
click at [685, 247] on select "PAYÉ EN ATTENTE" at bounding box center [662, 247] width 51 height 10
select select "0"
click at [637, 242] on select "PAYÉ EN ATTENTE" at bounding box center [662, 247] width 51 height 10
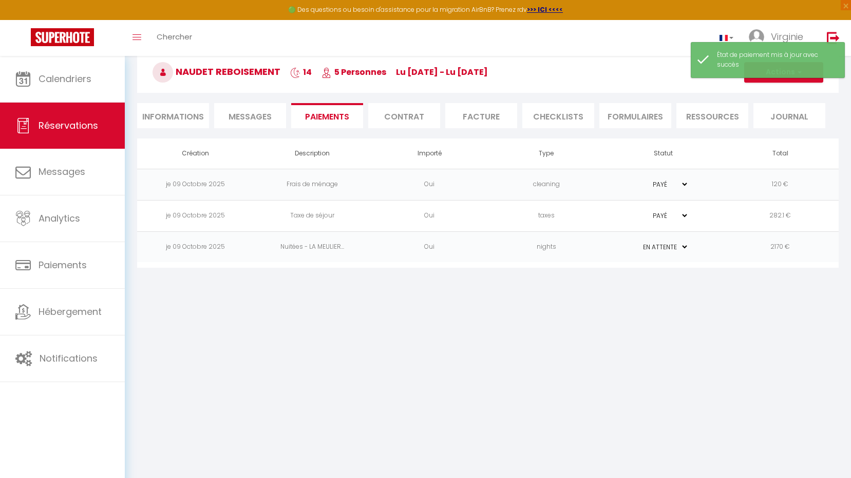
click at [683, 216] on select "PAYÉ EN ATTENTE" at bounding box center [662, 216] width 51 height 10
select select "0"
click at [637, 211] on select "PAYÉ EN ATTENTE" at bounding box center [662, 216] width 51 height 10
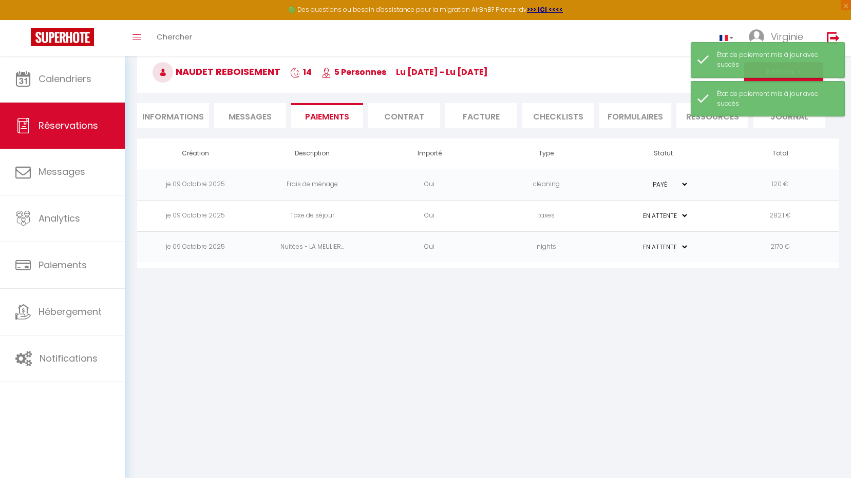
click at [683, 184] on select "PAYÉ EN ATTENTE" at bounding box center [662, 185] width 51 height 10
select select "0"
click at [637, 180] on select "PAYÉ EN ATTENTE" at bounding box center [662, 185] width 51 height 10
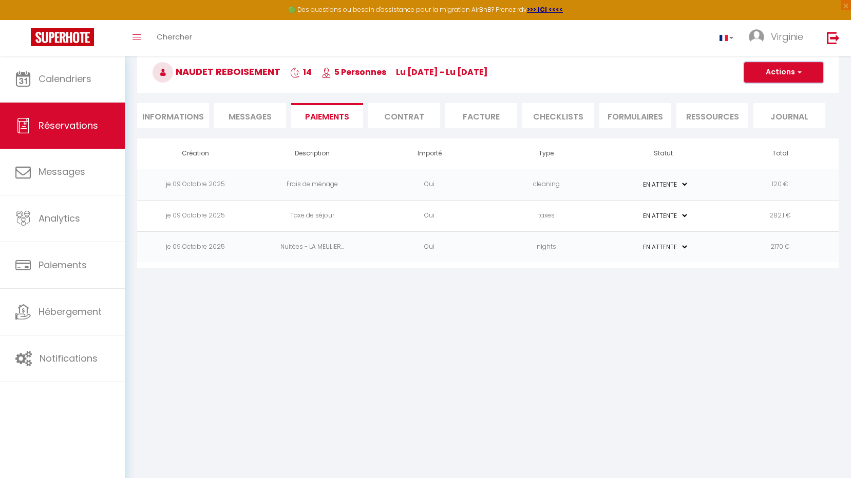
click at [791, 68] on button "Actions" at bounding box center [783, 72] width 79 height 21
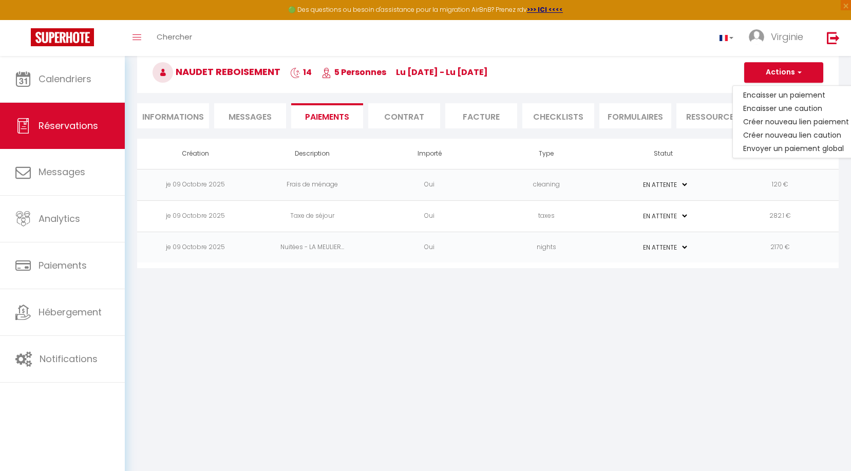
click at [483, 115] on li "Facture" at bounding box center [481, 115] width 72 height 25
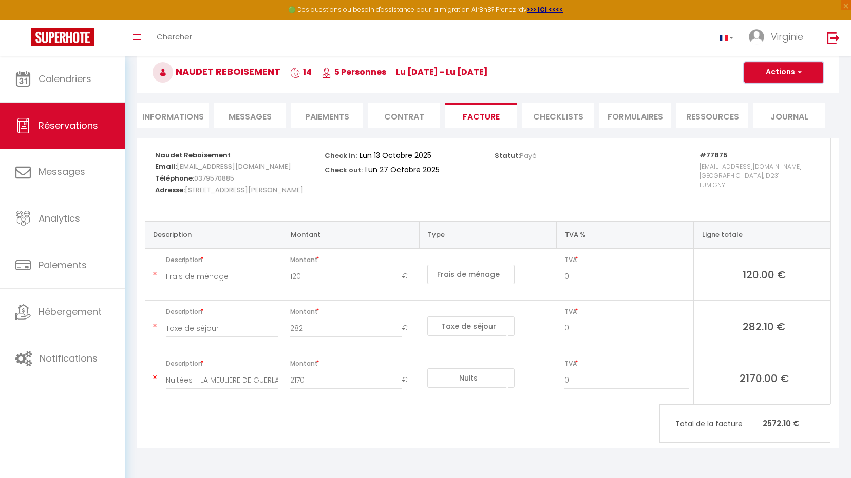
click at [770, 73] on button "Actions" at bounding box center [783, 72] width 79 height 21
click at [776, 108] on link "Aperçu et éditer" at bounding box center [775, 108] width 86 height 13
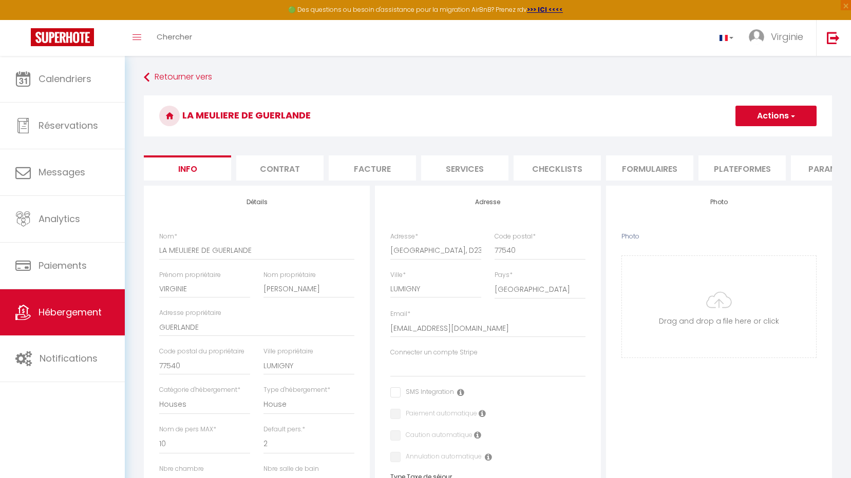
select select "houses"
select select "10"
select select "2"
select select "4"
select select "2"
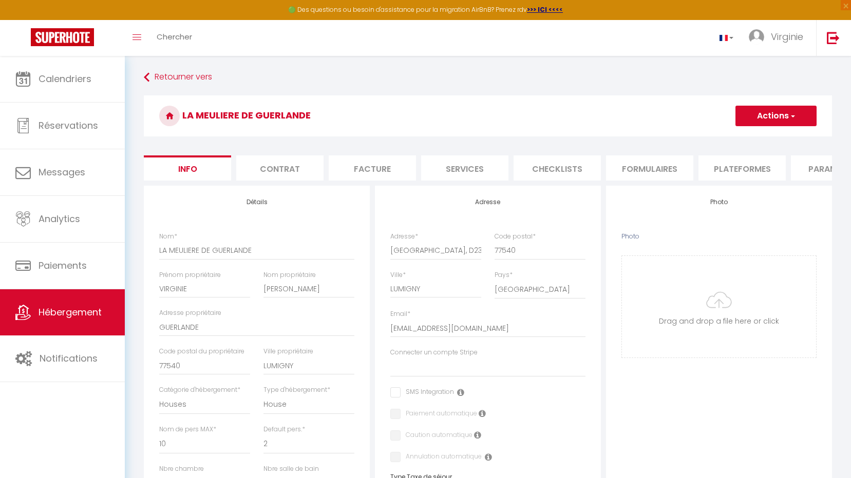
select select "16:00"
select select "23:45"
select select "11:00"
select select "30"
select select "120"
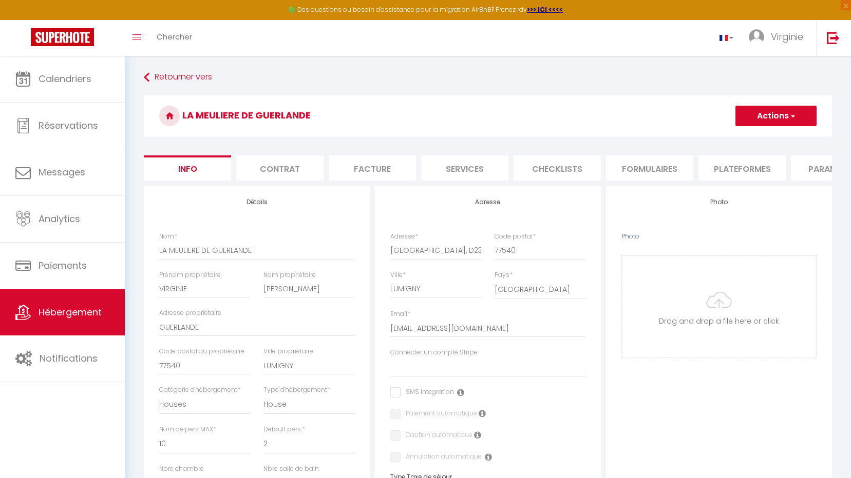
select select "28"
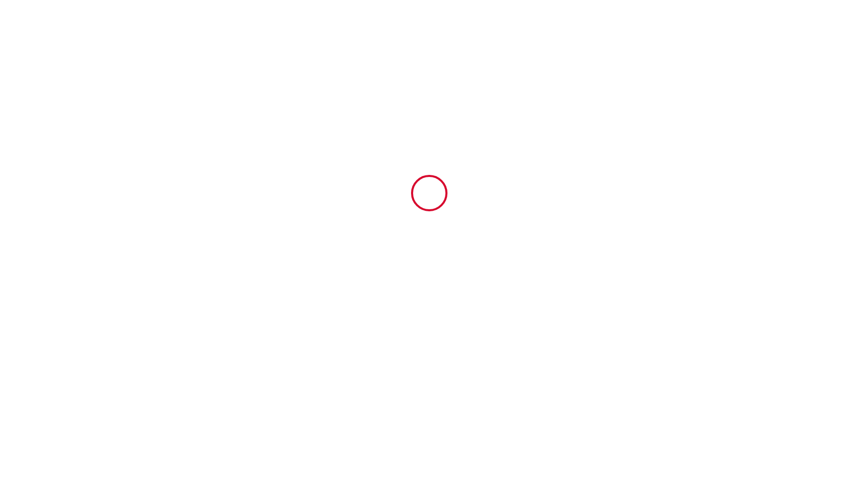
type input "6924671"
type input "LA MEULIERE DE GUERLANDE"
type input "[GEOGRAPHIC_DATA], D231"
type input "77540"
type input "LUMIGNY"
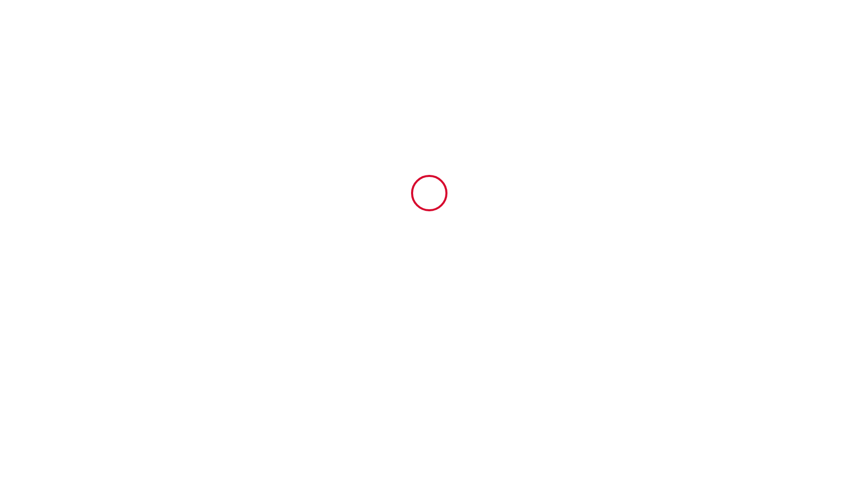
type input "[GEOGRAPHIC_DATA]"
type input "13 Mon October 2025"
type input "27 Mon October 2025"
type input "5"
type input "0"
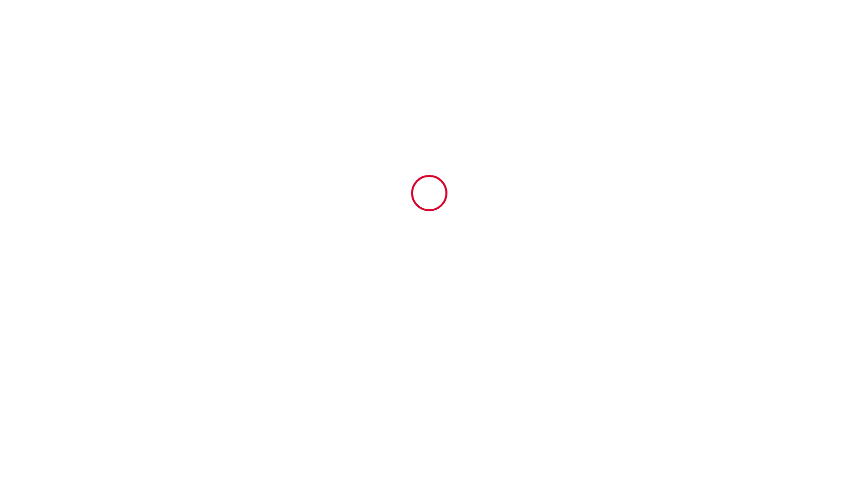
type input "2170"
type input "VIRGINIE"
type input "LEGRAND"
type input "GUERLANDE"
type input "77540"
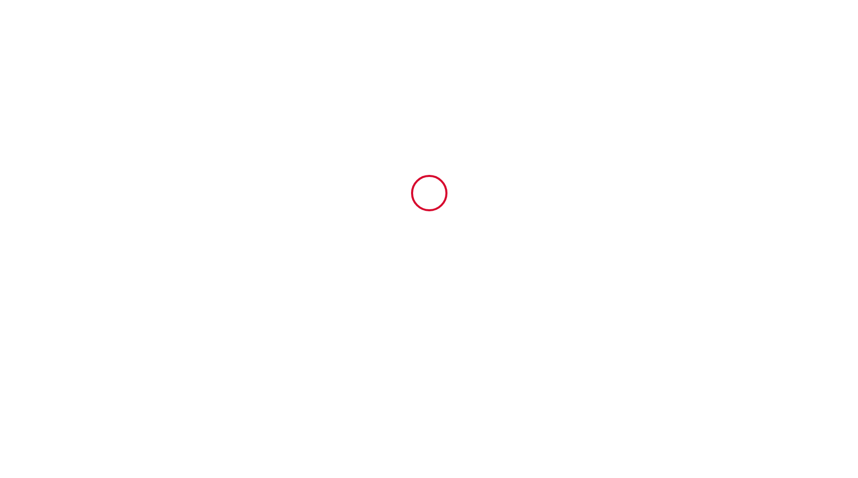
type input "LUMIGNY"
type input "[GEOGRAPHIC_DATA]"
type input "[EMAIL_ADDRESS][DOMAIN_NAME]"
type input "Naudet"
type input "Reboisement"
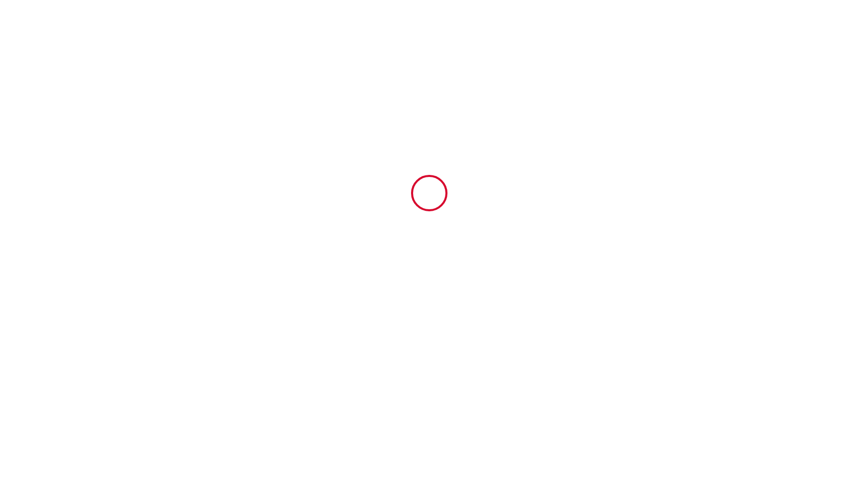
type input "[STREET_ADDRESS]"
type input "21290"
type input "Leuglay"
type input "v.laissus@pepinieres-naudet.com"
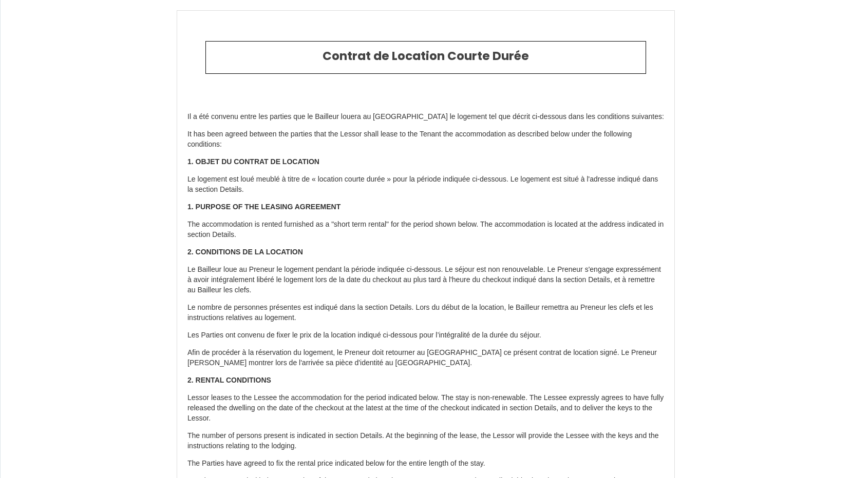
type input "+33 3 79 57 08 85"
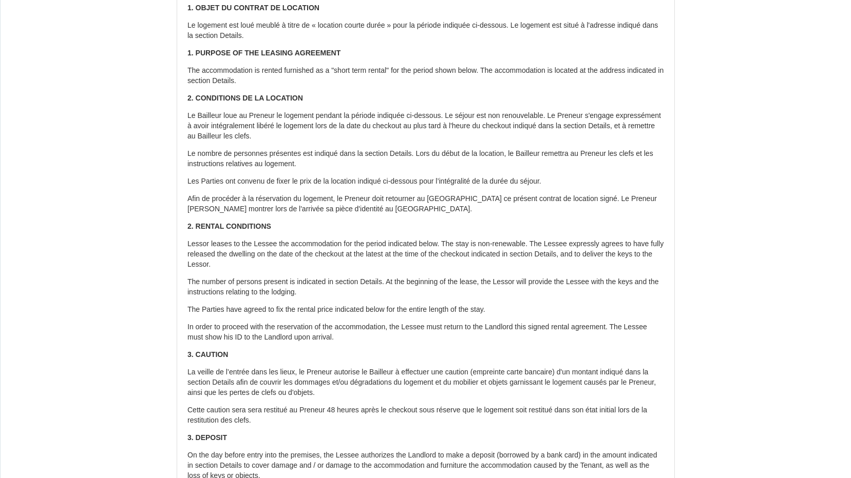
scroll to position [205, 0]
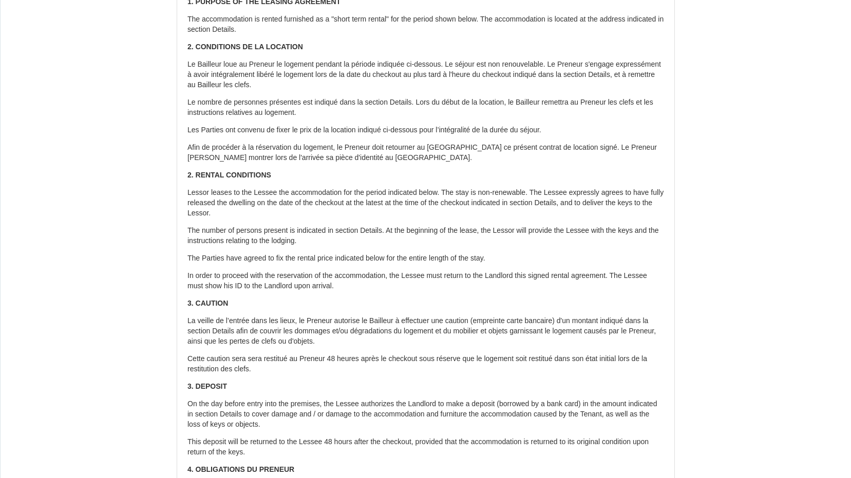
click at [286, 229] on p "The number of persons present is indicated in section Details. At the beginning…" at bounding box center [425, 236] width 476 height 21
click at [308, 247] on div "Il a été convenu entre les parties que le Bailleur louera au Locataire le logem…" at bounding box center [425, 431] width 497 height 1084
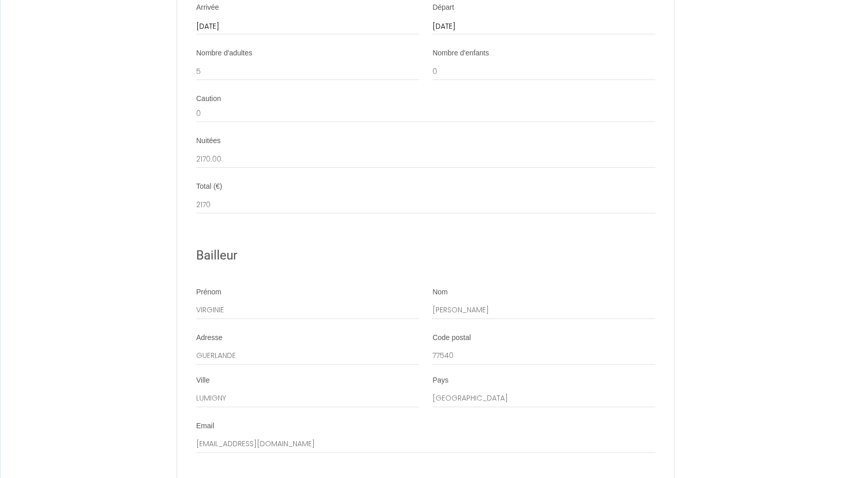
scroll to position [1404, 0]
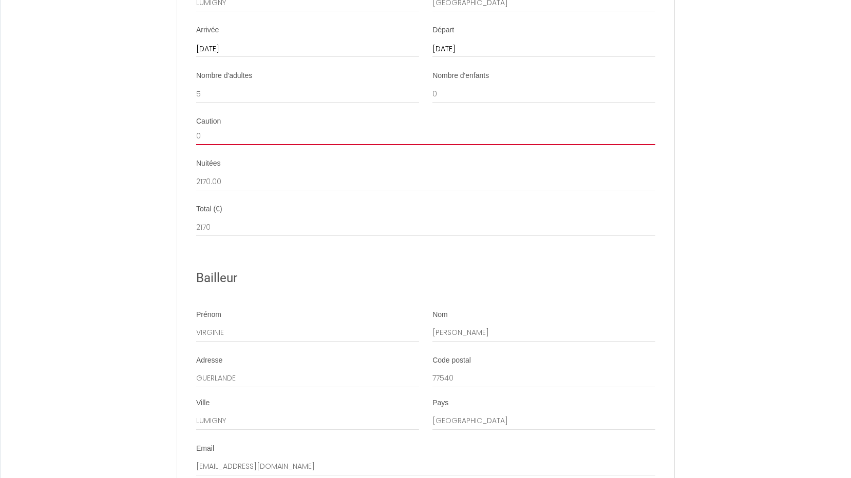
click at [223, 145] on input "0" at bounding box center [425, 136] width 459 height 18
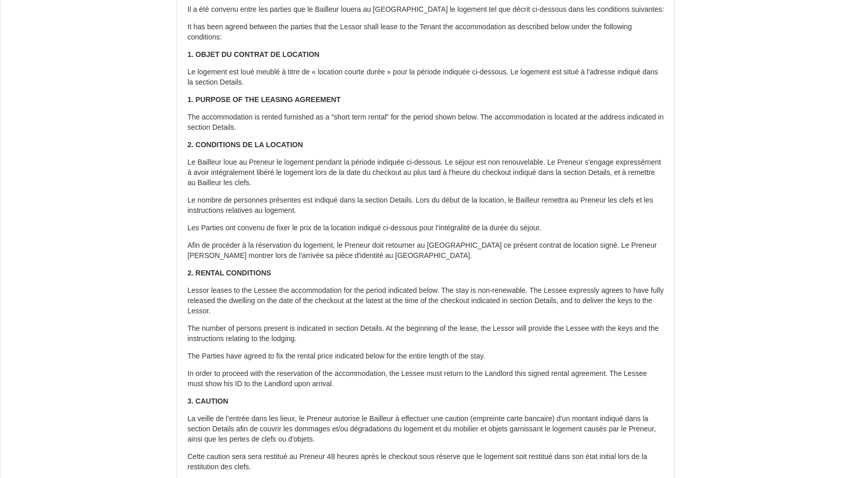
scroll to position [0, 0]
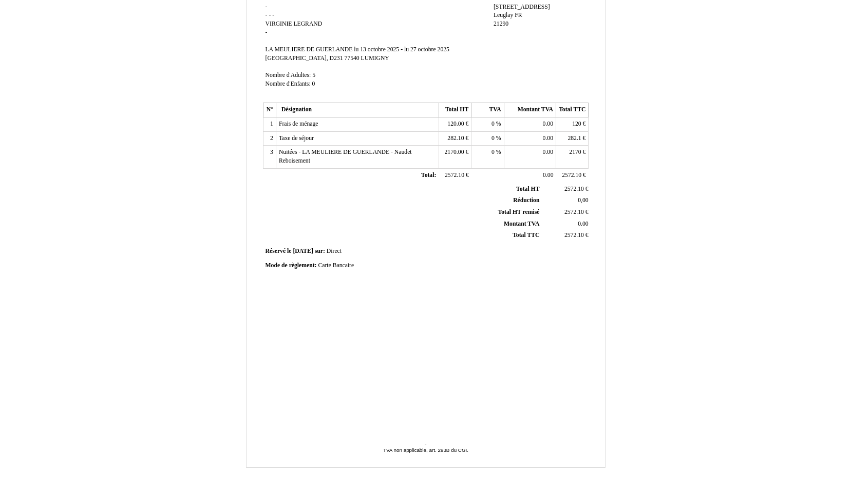
scroll to position [141, 0]
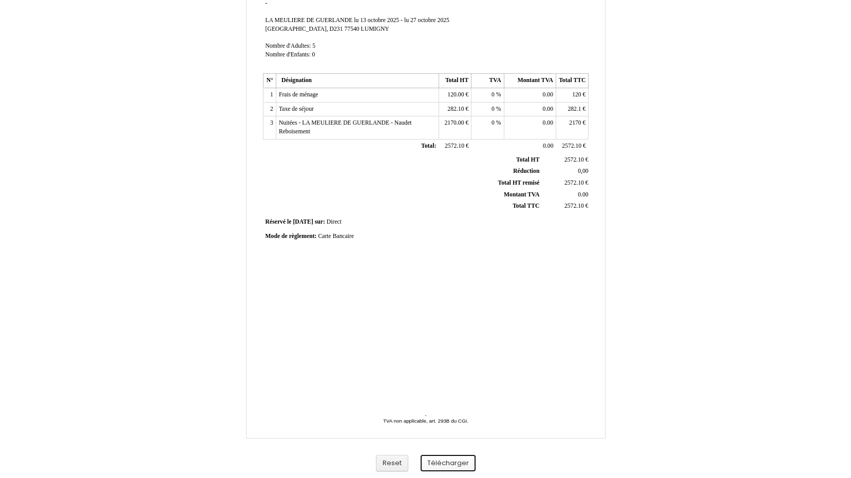
click at [438, 466] on button "Télécharger" at bounding box center [447, 463] width 55 height 17
click at [336, 237] on span "Carte Bancaire" at bounding box center [336, 236] width 36 height 7
type input "C"
type input "virement bancaire"
click at [430, 312] on div "Facture Facture N° 6924671 6924671 Date de création 09 October 2025 Hebergeur: …" at bounding box center [425, 147] width 329 height 485
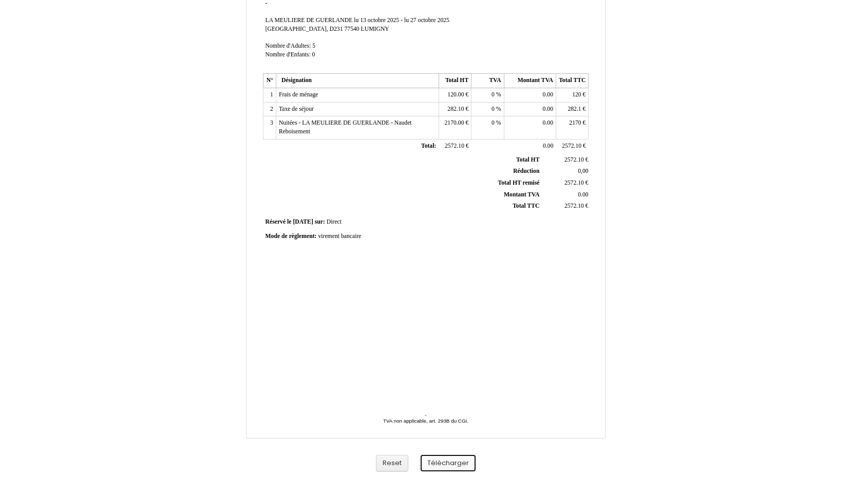
click at [458, 462] on button "Télécharger" at bounding box center [447, 463] width 55 height 17
click at [449, 460] on button "Télécharger" at bounding box center [447, 463] width 55 height 17
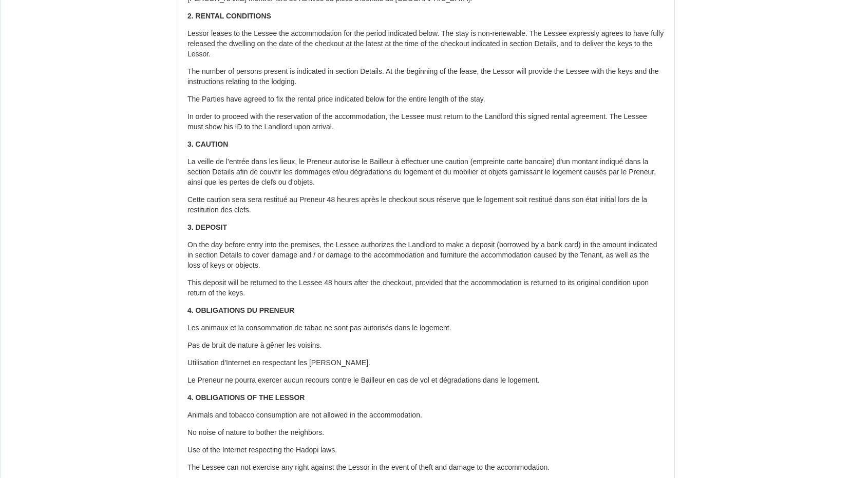
scroll to position [359, 0]
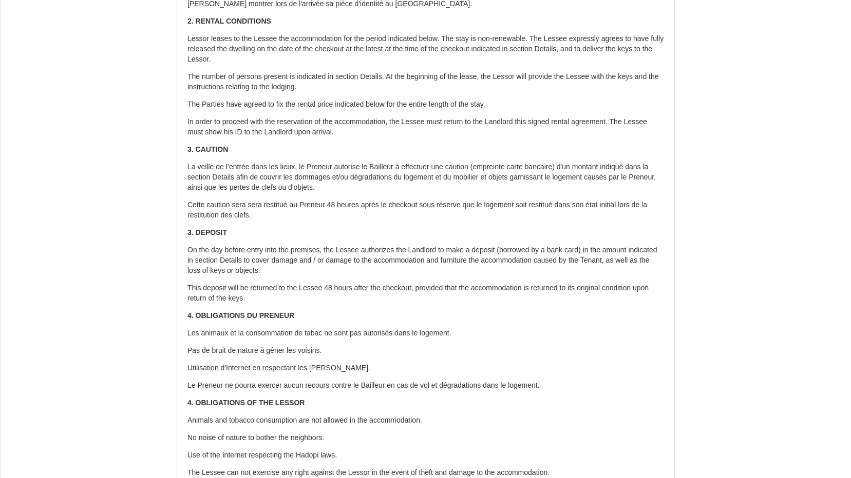
click at [215, 234] on strong "3. DEPOSIT" at bounding box center [207, 232] width 40 height 8
click at [215, 250] on p "On the day before entry into the premises, the Lessee authorizes the Landlord t…" at bounding box center [425, 260] width 476 height 31
drag, startPoint x: 220, startPoint y: 250, endPoint x: 226, endPoint y: 248, distance: 7.1
click at [226, 248] on p "On the day before entry into the premises, the Lessee authorizes the Landlord t…" at bounding box center [425, 260] width 476 height 31
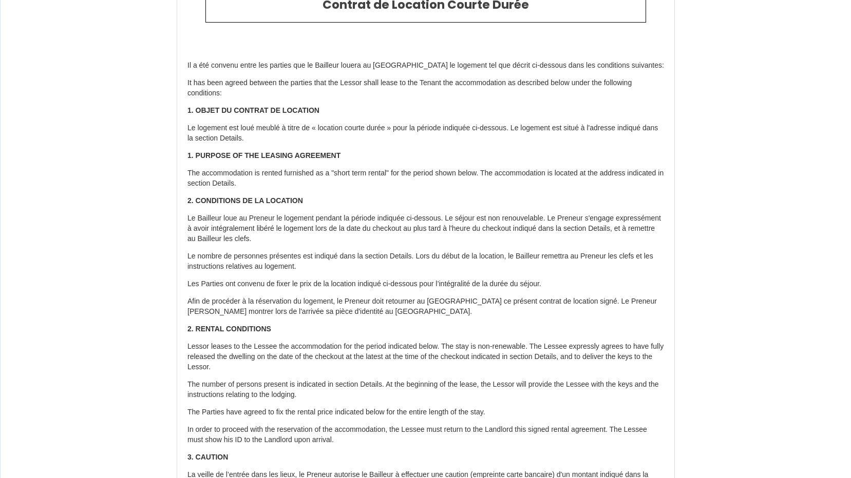
scroll to position [0, 0]
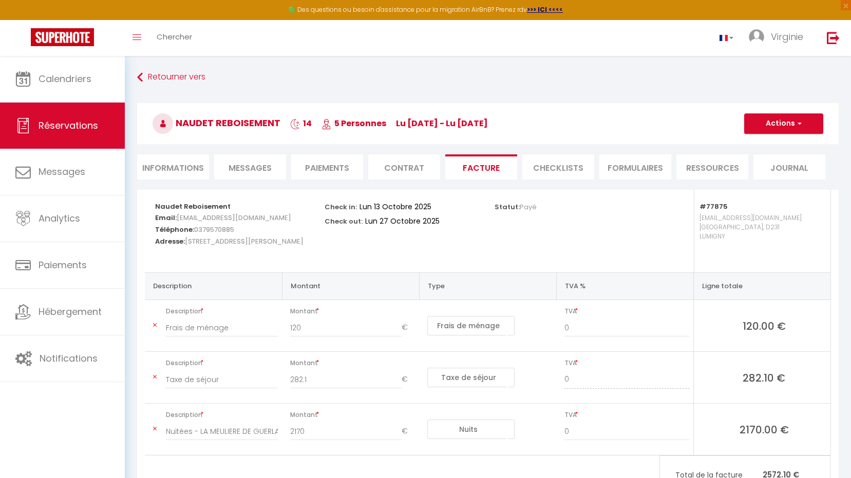
select select "cleaning"
select select "taxes"
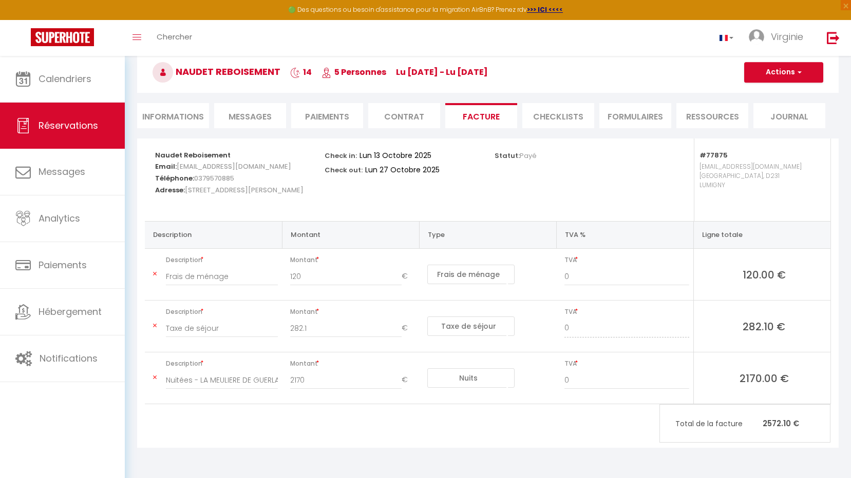
scroll to position [51, 0]
click at [410, 113] on li "Contrat" at bounding box center [404, 115] width 72 height 25
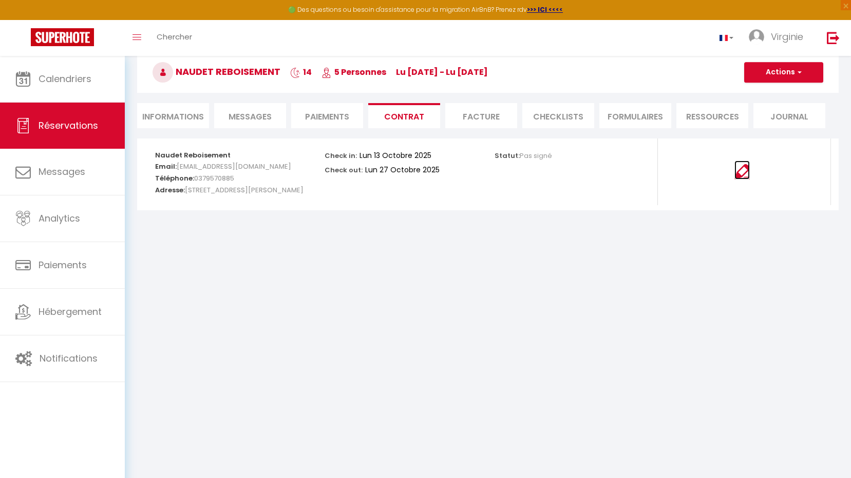
click at [741, 175] on img at bounding box center [741, 171] width 15 height 15
click at [182, 113] on li "Informations" at bounding box center [173, 115] width 72 height 25
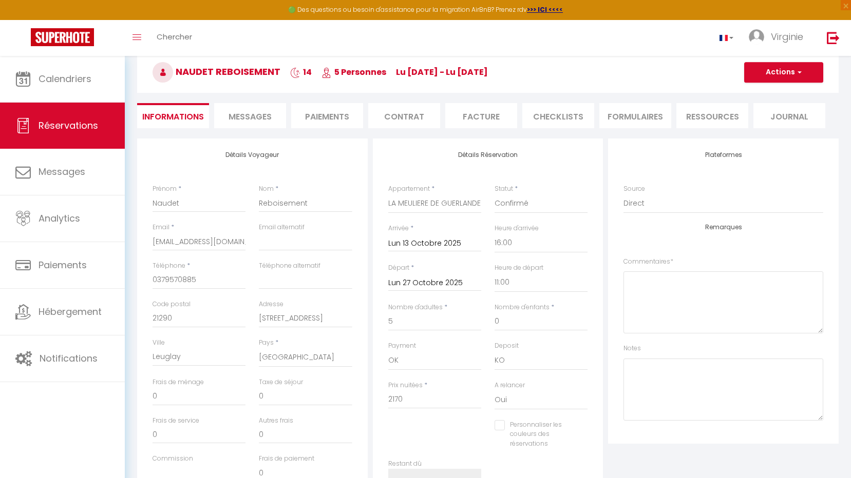
scroll to position [103, 0]
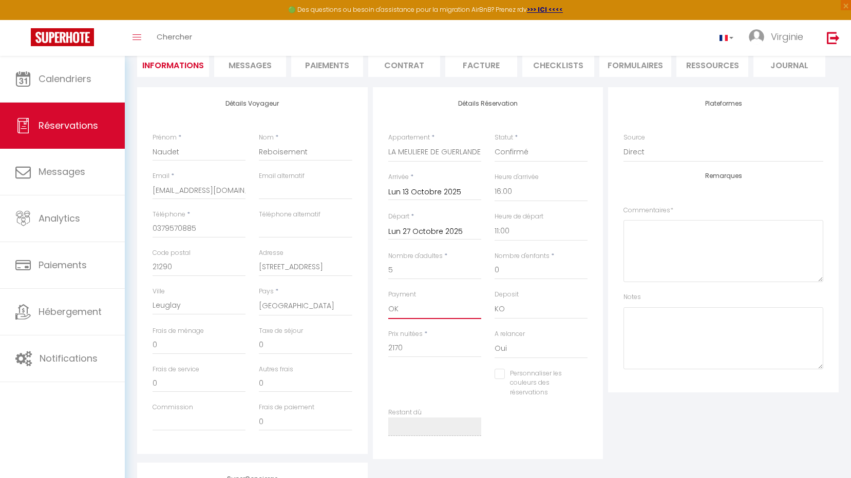
click at [404, 312] on select "OK KO" at bounding box center [434, 310] width 93 height 20
select select "10"
click at [388, 300] on select "OK KO" at bounding box center [434, 310] width 93 height 20
checkbox input "false"
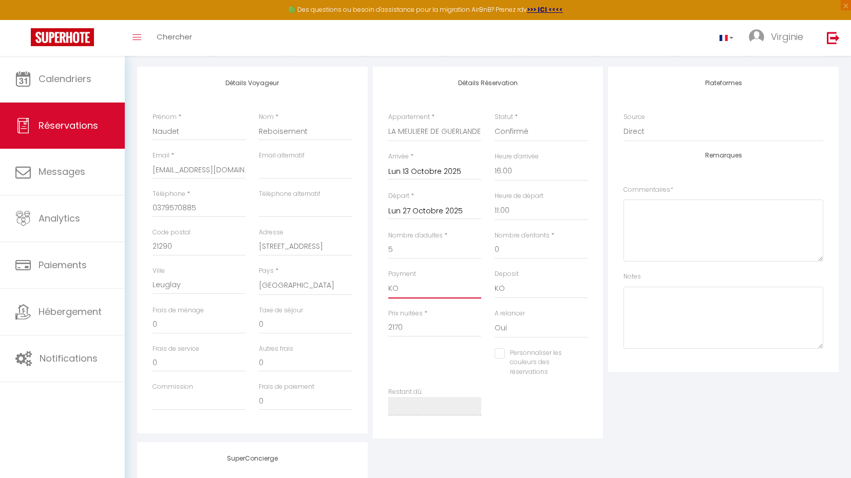
scroll to position [141, 0]
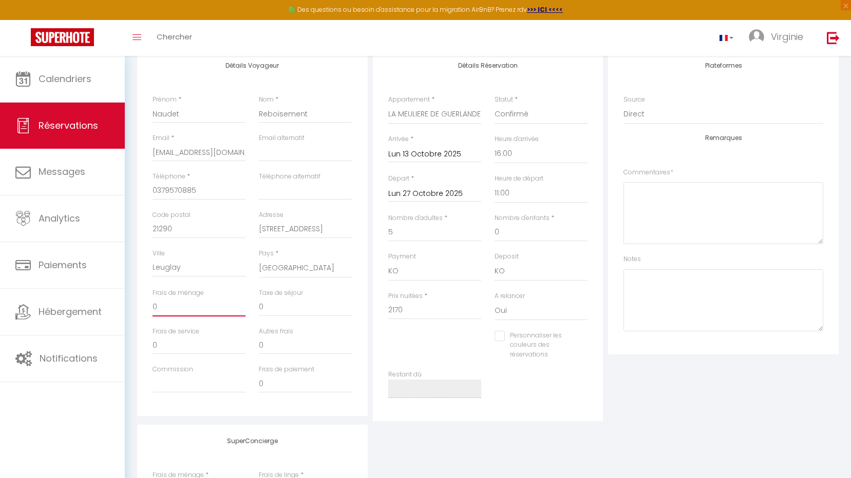
click at [179, 306] on input "0" at bounding box center [198, 307] width 93 height 18
checkbox input "false"
type input "1"
checkbox input "false"
type input "12"
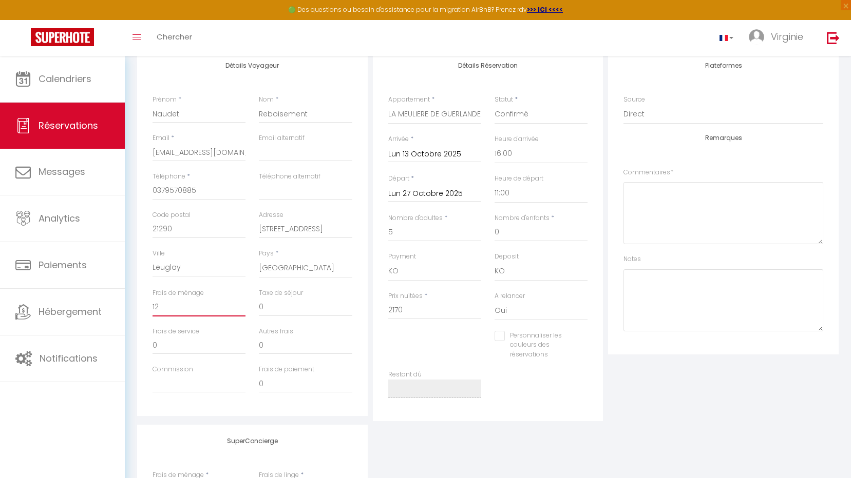
checkbox input "false"
type input "120"
checkbox input "false"
type input "120"
click at [274, 308] on input "0" at bounding box center [305, 307] width 93 height 18
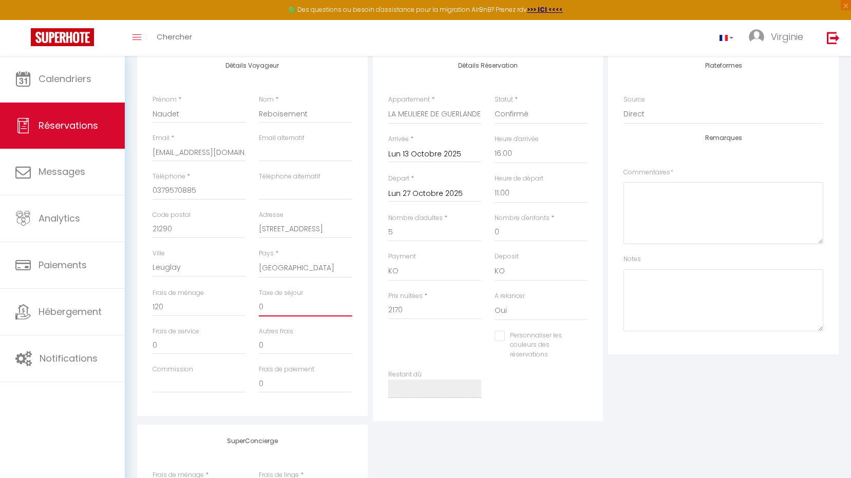
type input "02"
checkbox input "false"
type input "028"
checkbox input "false"
type input "0282"
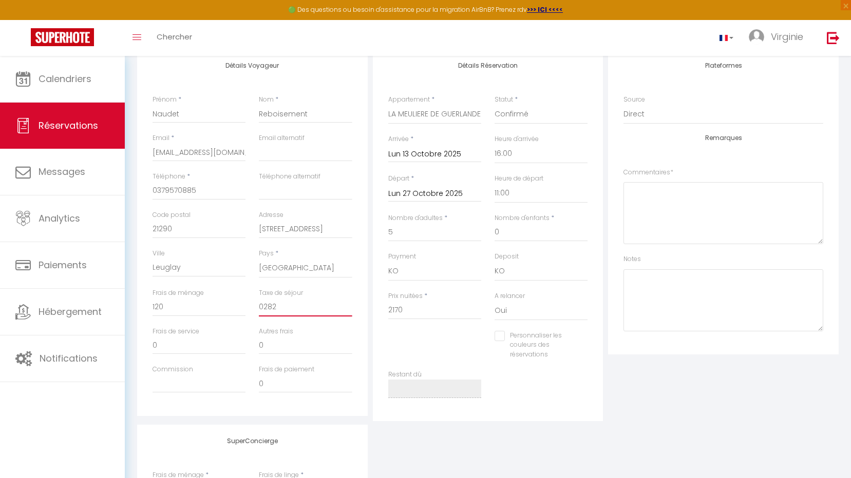
checkbox input "false"
type input "0282."
checkbox input "false"
type input "0282.1"
checkbox input "false"
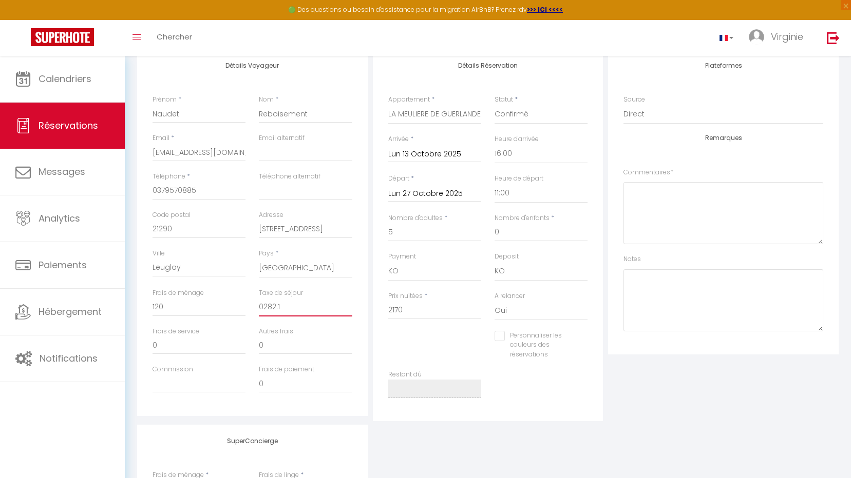
type input "0282.10"
checkbox input "false"
type input "282.10"
checkbox input "false"
click at [305, 312] on input "282.10" at bounding box center [305, 307] width 93 height 18
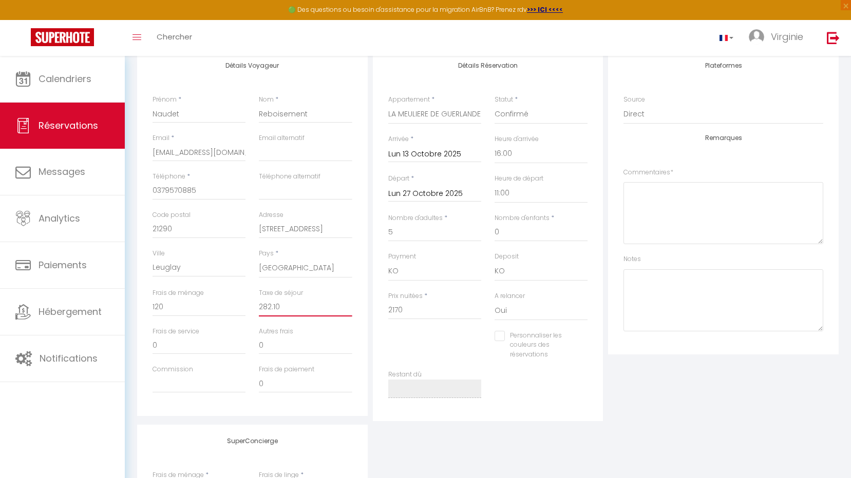
type input "282.10"
click at [333, 406] on div "Détails Voyageur Prénom * Naudet Nom * Reboisement Email * v.laissus@pepinieres…" at bounding box center [252, 232] width 230 height 367
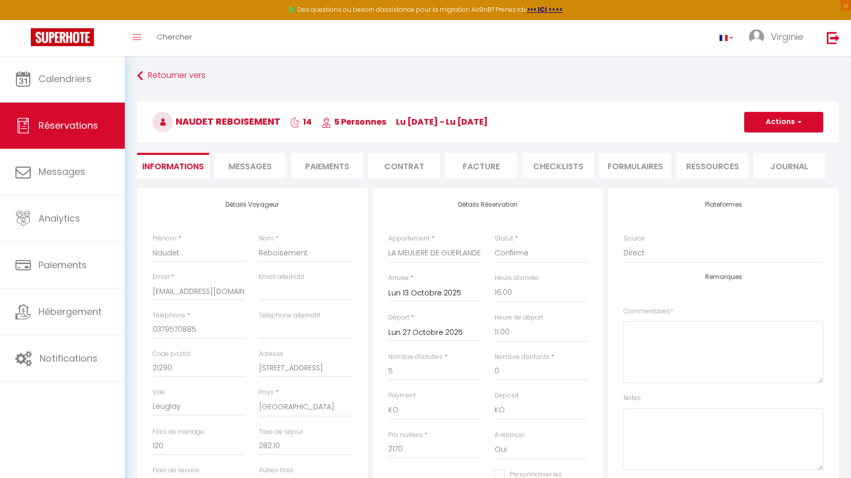
scroll to position [0, 0]
click at [798, 117] on button "Actions" at bounding box center [783, 123] width 79 height 21
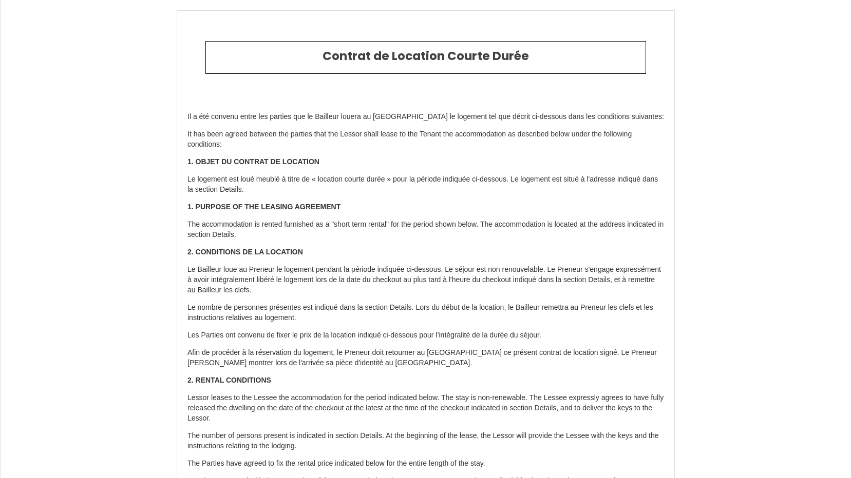
click at [294, 159] on strong "1. OBJET DU CONTRAT DE LOCATION" at bounding box center [253, 162] width 132 height 8
click at [342, 207] on p "1. PURPOSE OF THE LEASING AGREEMENT" at bounding box center [425, 207] width 476 height 10
click at [343, 229] on p "The accommodation is rented furnished as a "short term rental" for the period s…" at bounding box center [425, 230] width 476 height 21
drag, startPoint x: 349, startPoint y: 228, endPoint x: 354, endPoint y: 226, distance: 6.0
click at [354, 226] on p "The accommodation is rented furnished as a "short term rental" for the period s…" at bounding box center [425, 230] width 476 height 21
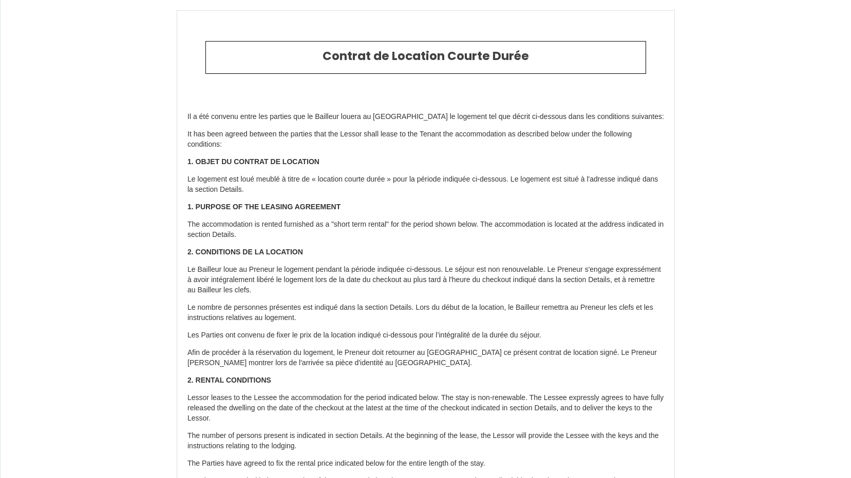
drag, startPoint x: 354, startPoint y: 226, endPoint x: 303, endPoint y: 227, distance: 50.8
click at [303, 227] on p "The accommodation is rented furnished as a "short term rental" for the period s…" at bounding box center [425, 230] width 476 height 21
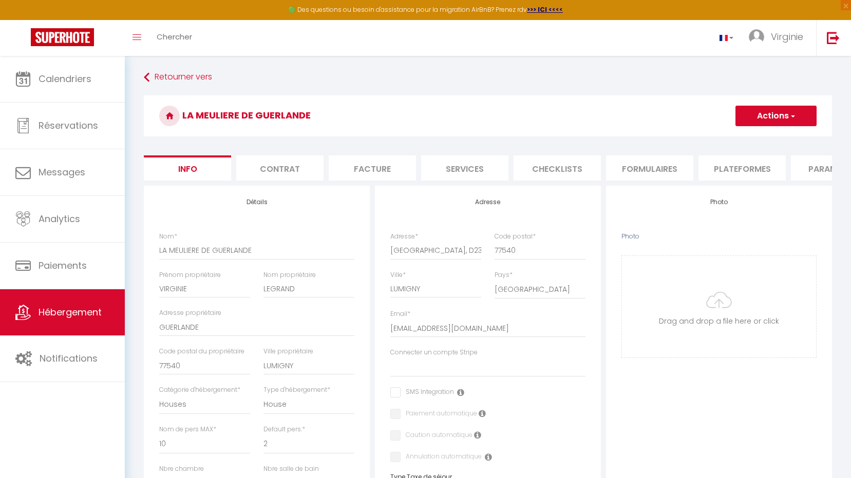
select select "houses"
select select "10"
select select "2"
select select "4"
select select "2"
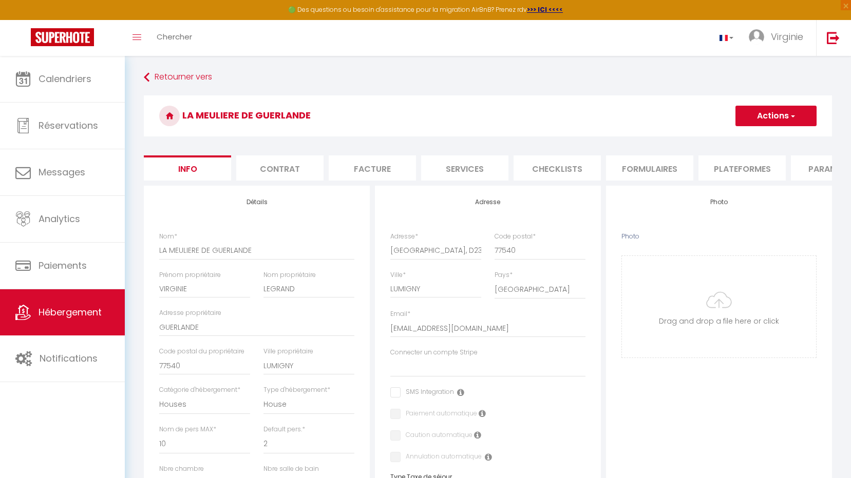
select select "16:00"
select select "23:45"
select select "11:00"
select select "30"
select select "120"
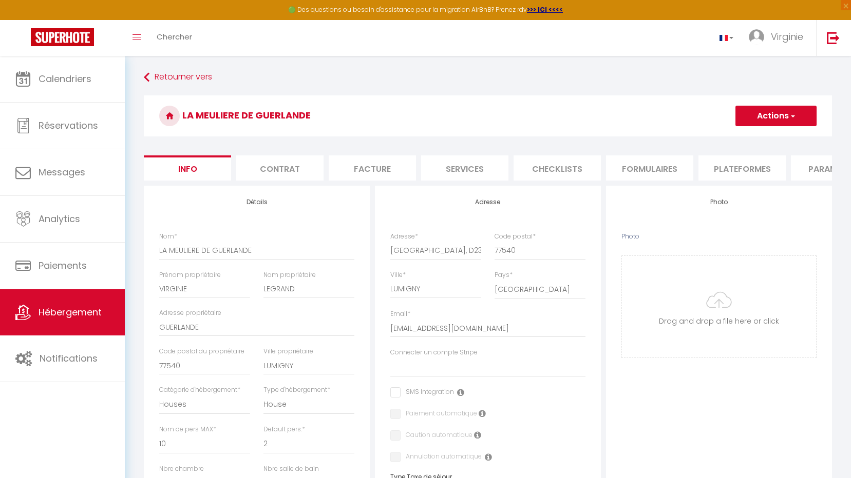
select select "28"
click at [276, 162] on li "Contrat" at bounding box center [279, 168] width 87 height 25
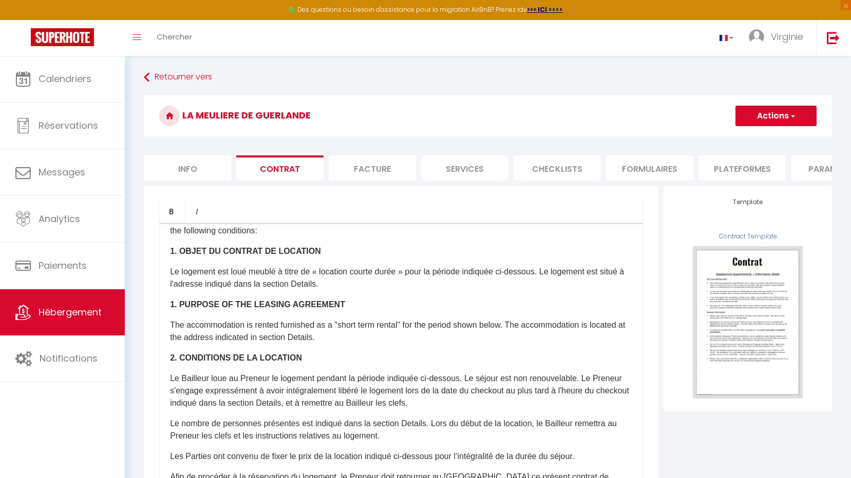
scroll to position [154, 0]
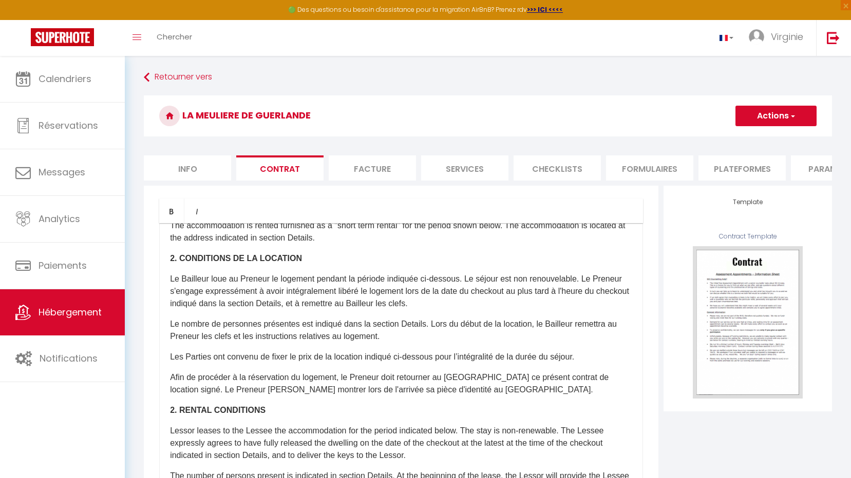
click at [392, 284] on p "Le Bailleur loue au Preneur le logement pendant la période indiquée ci-dessous.…" at bounding box center [401, 291] width 462 height 37
drag, startPoint x: 392, startPoint y: 284, endPoint x: 440, endPoint y: 287, distance: 48.3
click at [439, 287] on p "Le Bailleur loue au Preneur le logement pendant la période indiquée ci-dessous.…" at bounding box center [401, 291] width 462 height 37
click at [458, 292] on p "Le Bailleur loue au Preneur le logement pendant la période indiquée ci-dessous.…" at bounding box center [401, 291] width 462 height 37
click at [517, 303] on p "Le Bailleur loue au Preneur le logement pendant la période indiquée ci-dessous.…" at bounding box center [401, 291] width 462 height 37
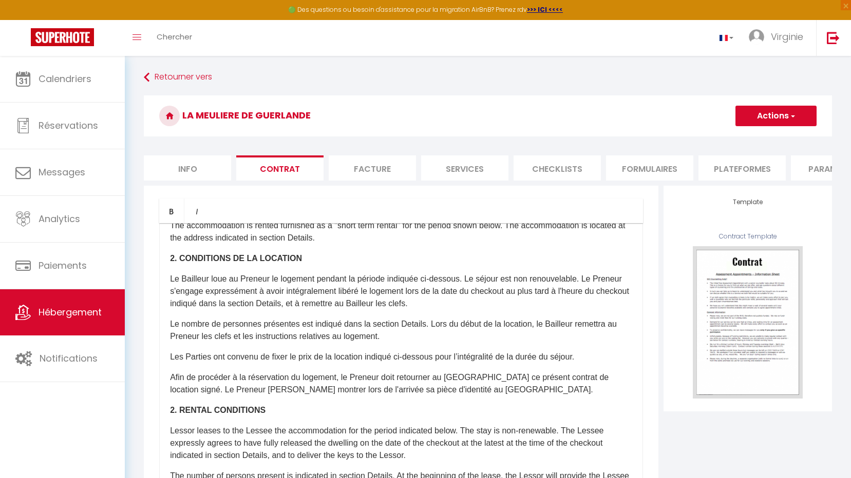
click at [531, 301] on p "Le Bailleur loue au Preneur le logement pendant la période indiquée ci-dessous.…" at bounding box center [401, 291] width 462 height 37
drag, startPoint x: 530, startPoint y: 300, endPoint x: 506, endPoint y: 295, distance: 24.1
click at [506, 295] on p "Le Bailleur loue au Preneur le logement pendant la période indiquée ci-dessous.…" at bounding box center [401, 291] width 462 height 37
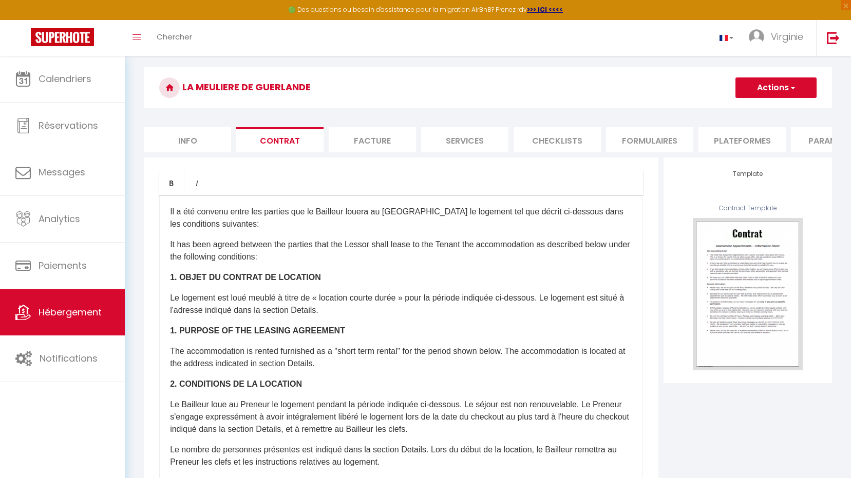
scroll to position [51, 0]
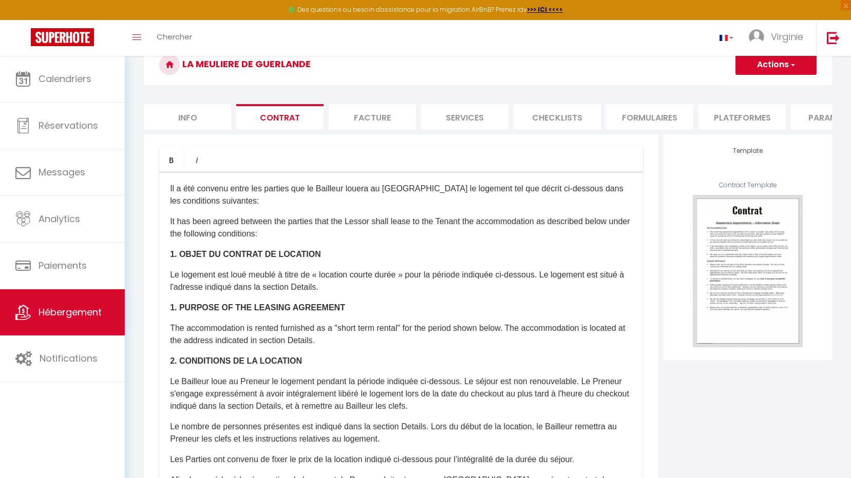
click at [452, 121] on li "Services" at bounding box center [464, 116] width 87 height 25
select select
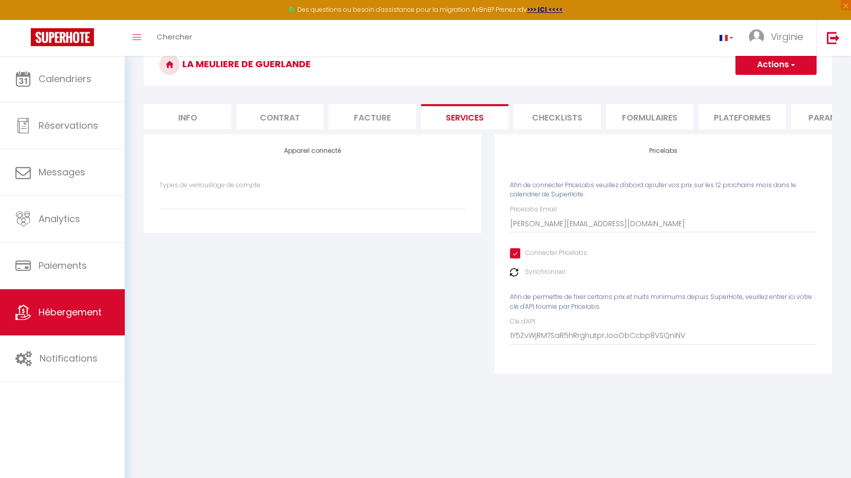
click at [526, 118] on li "Checklists" at bounding box center [556, 116] width 87 height 25
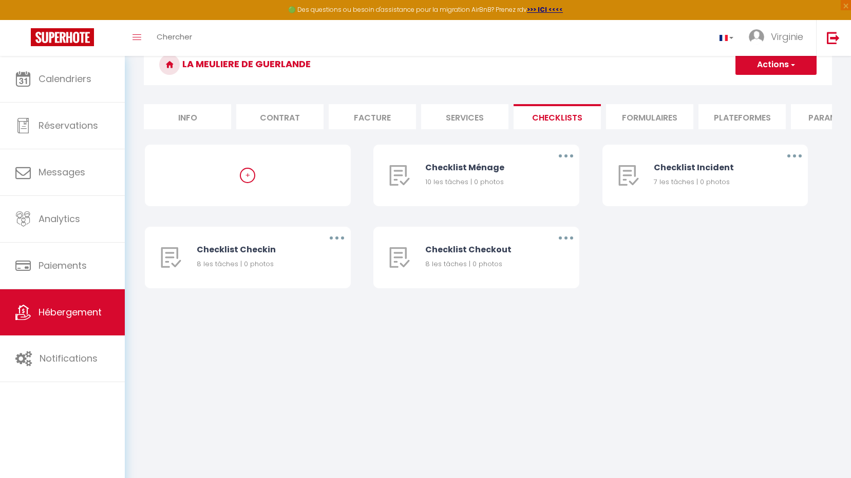
click at [661, 120] on li "Formulaires" at bounding box center [649, 116] width 87 height 25
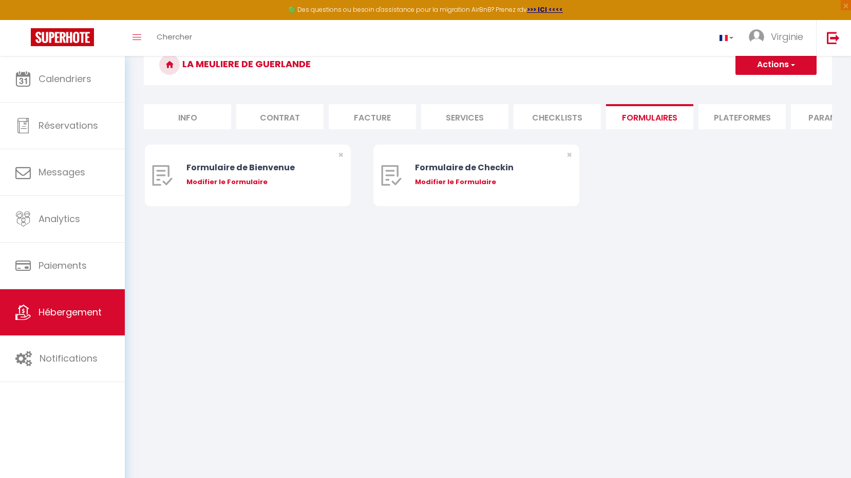
click at [300, 121] on li "Contrat" at bounding box center [279, 116] width 87 height 25
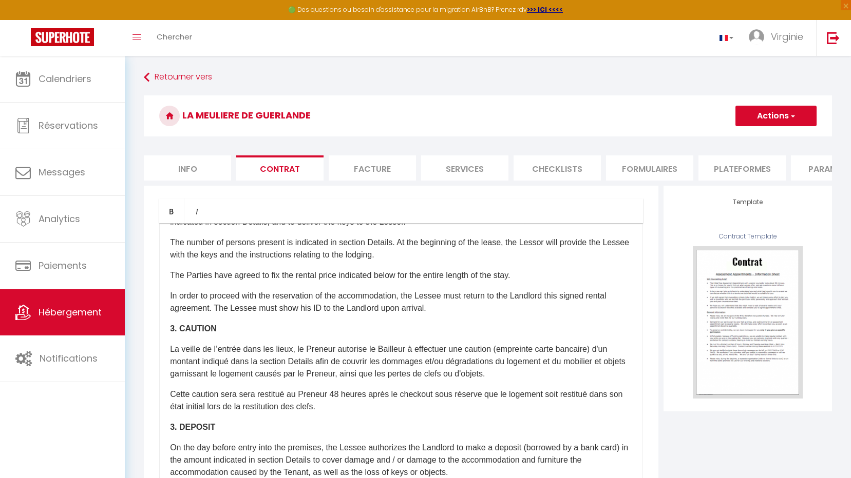
scroll to position [411, 0]
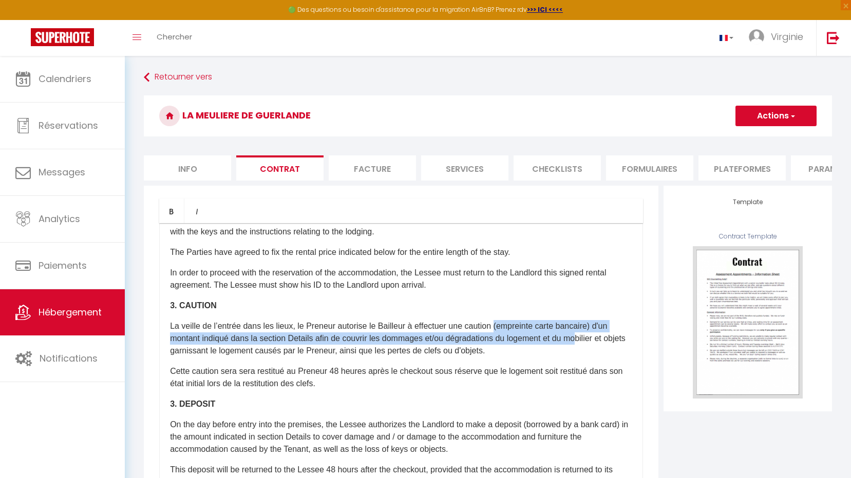
drag, startPoint x: 506, startPoint y: 334, endPoint x: 583, endPoint y: 342, distance: 77.4
click at [583, 342] on p "La veille de l’entrée dans les lieux, le Preneur autorise le Bailleur à effectu…" at bounding box center [401, 338] width 462 height 37
click at [592, 332] on p "La veille de l’entrée dans les lieux, le Preneur autorise le Bailleur à effectu…" at bounding box center [401, 338] width 462 height 37
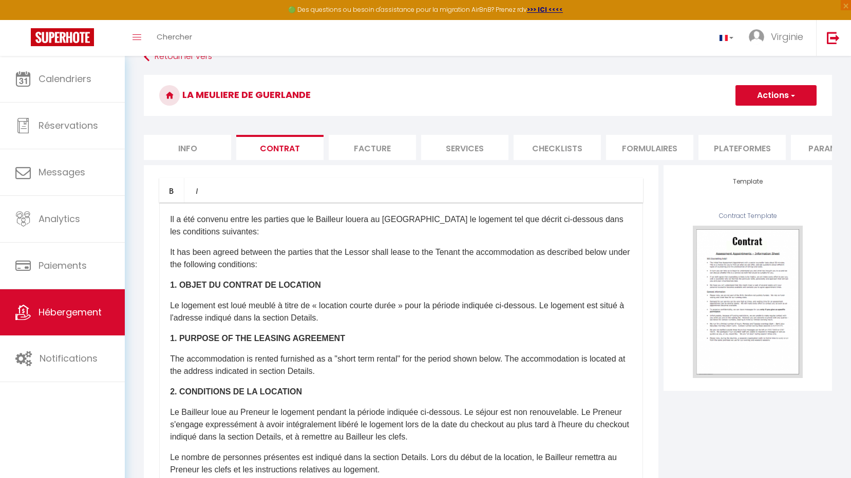
scroll to position [0, 0]
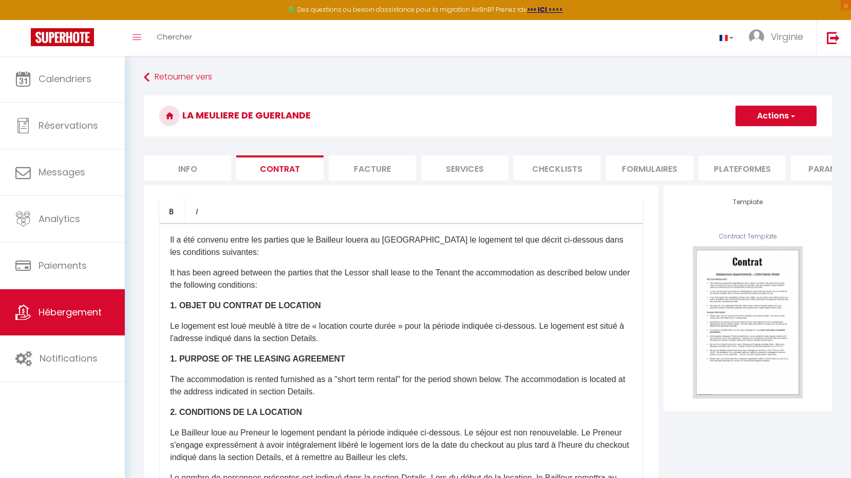
click at [361, 177] on li "Facture" at bounding box center [372, 168] width 87 height 25
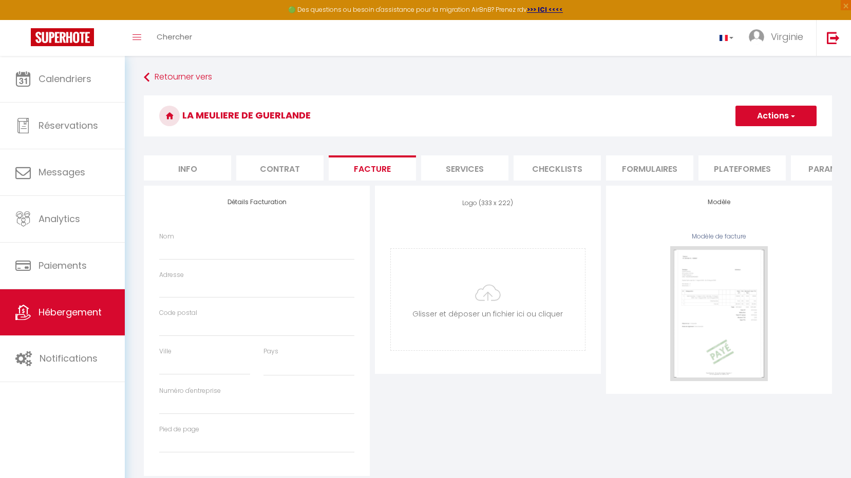
select select
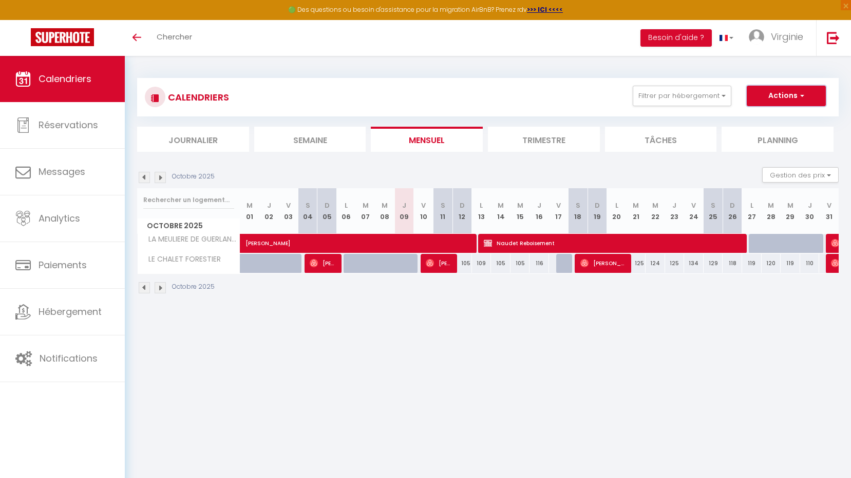
click at [805, 96] on button "Actions" at bounding box center [785, 96] width 79 height 21
click at [558, 81] on div "CALENDRIERS Filtrer par hébergement Tous LA MEULIERE DE GUERLANDE LE CHALET FOR…" at bounding box center [487, 97] width 701 height 38
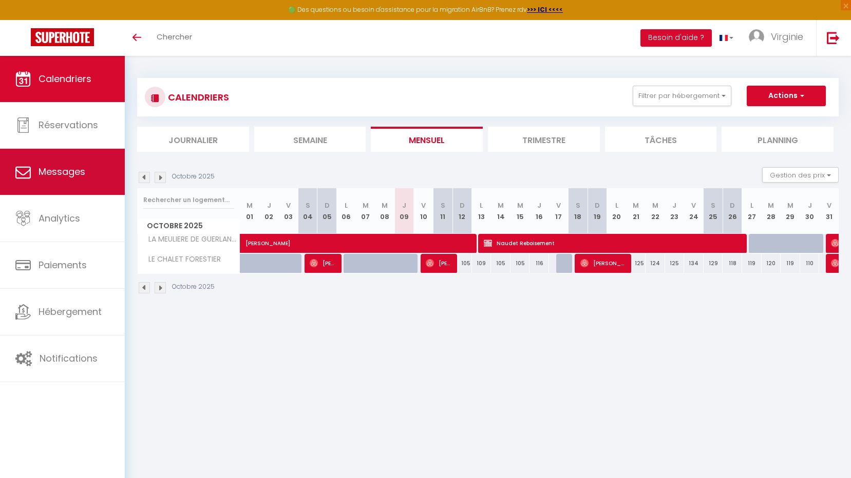
click at [80, 167] on span "Messages" at bounding box center [61, 171] width 47 height 13
select select "message"
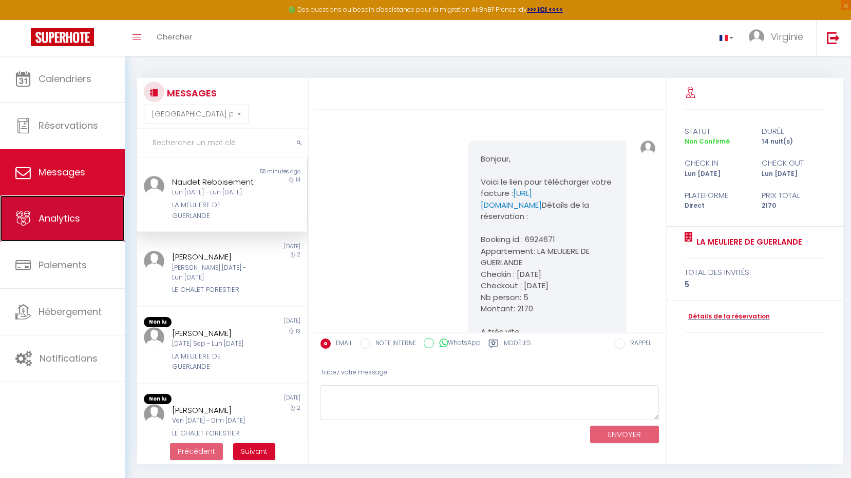
click at [89, 229] on link "Analytics" at bounding box center [62, 219] width 125 height 46
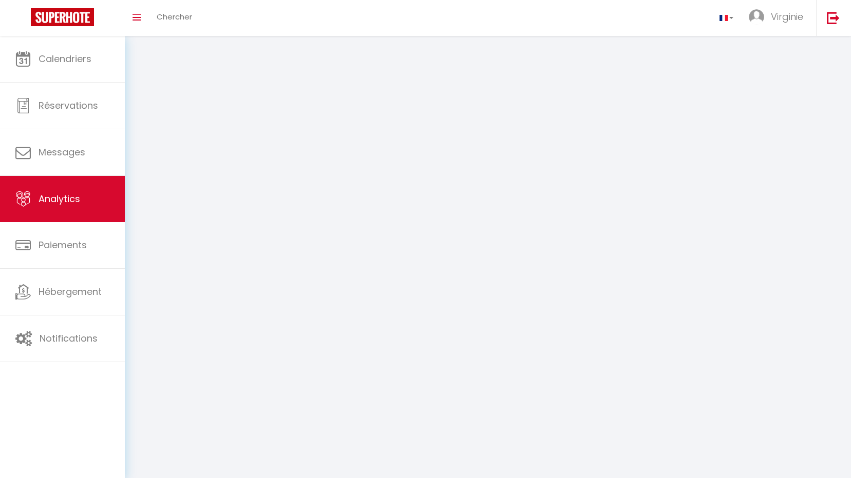
select select "2025"
select select "10"
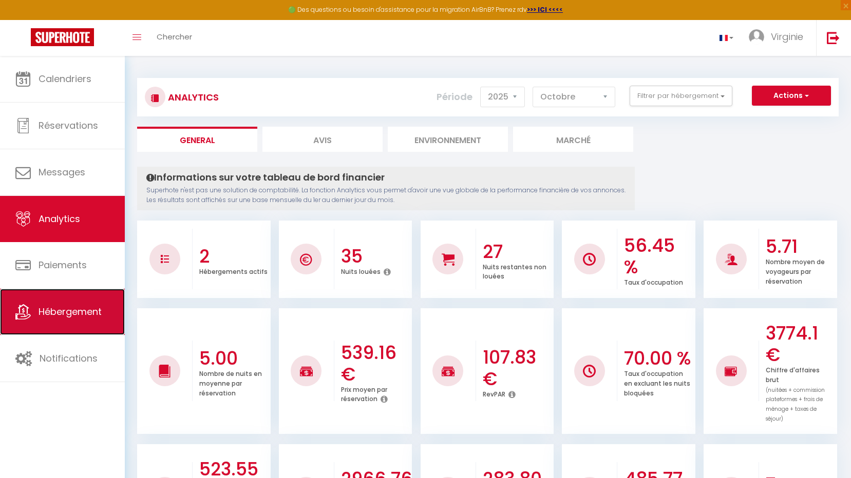
click at [98, 314] on span "Hébergement" at bounding box center [69, 311] width 63 height 13
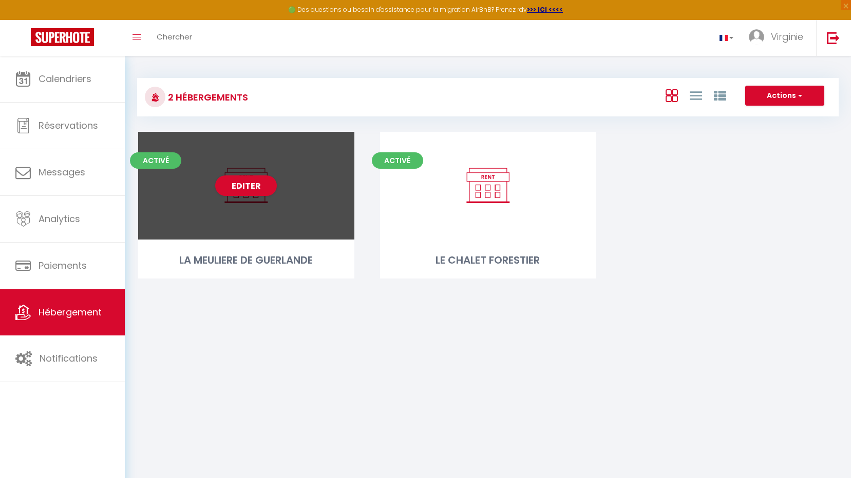
click at [244, 201] on div "Editer" at bounding box center [246, 186] width 216 height 108
click at [244, 186] on link "Editer" at bounding box center [246, 186] width 62 height 21
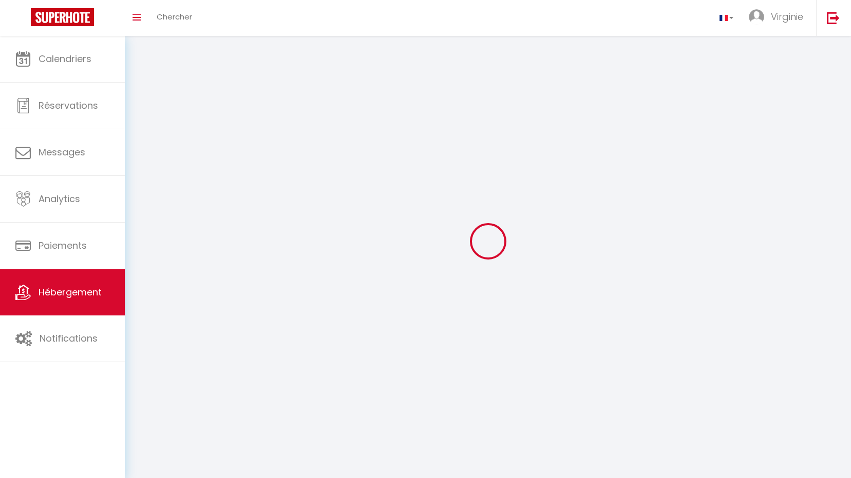
select select "28"
select select
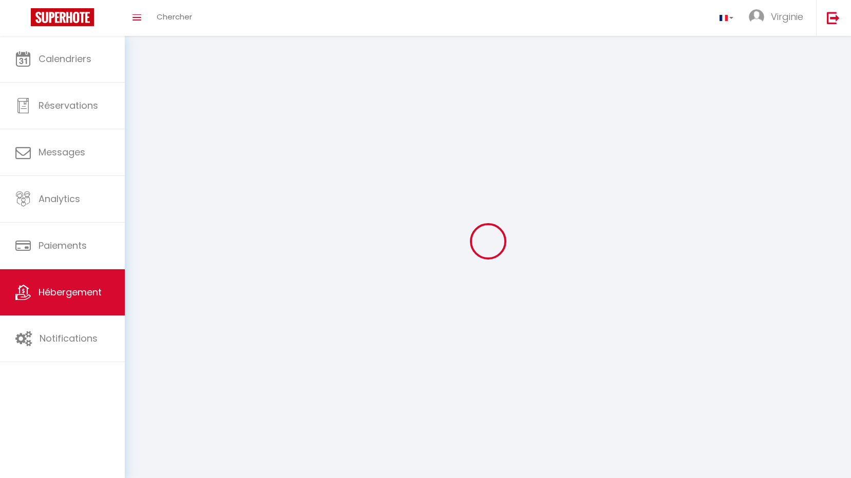
select select
checkbox input "false"
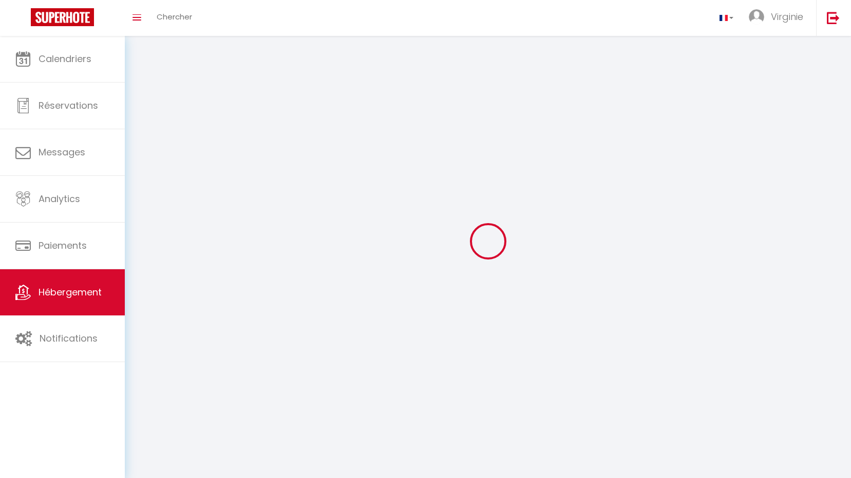
checkbox input "false"
select select
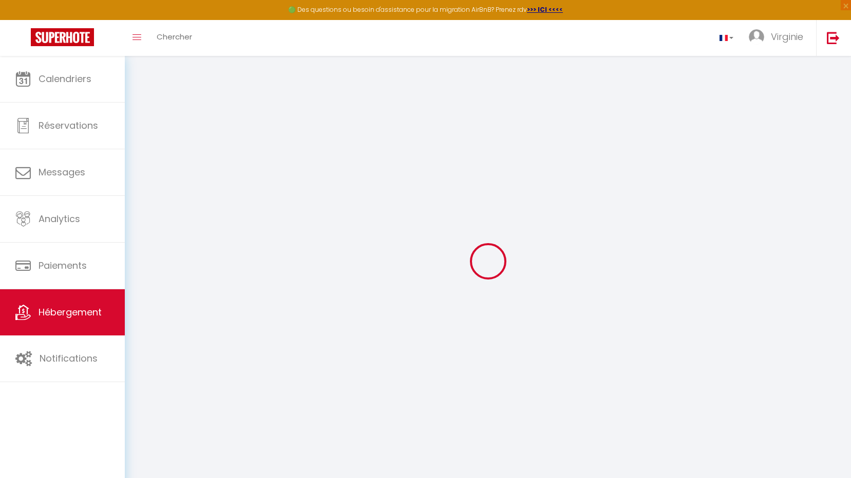
select select
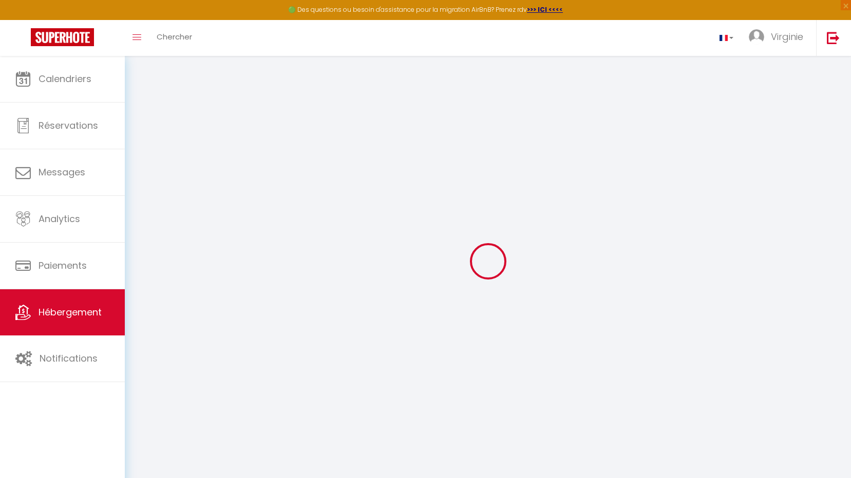
select select
checkbox input "false"
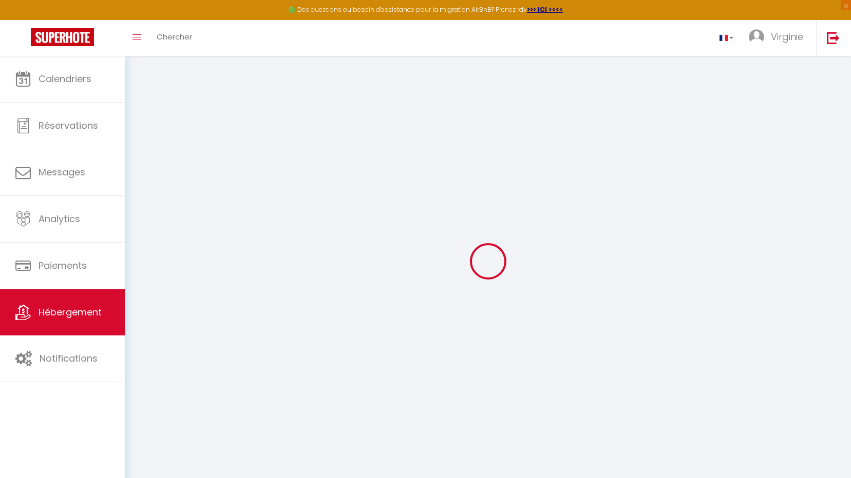
select select
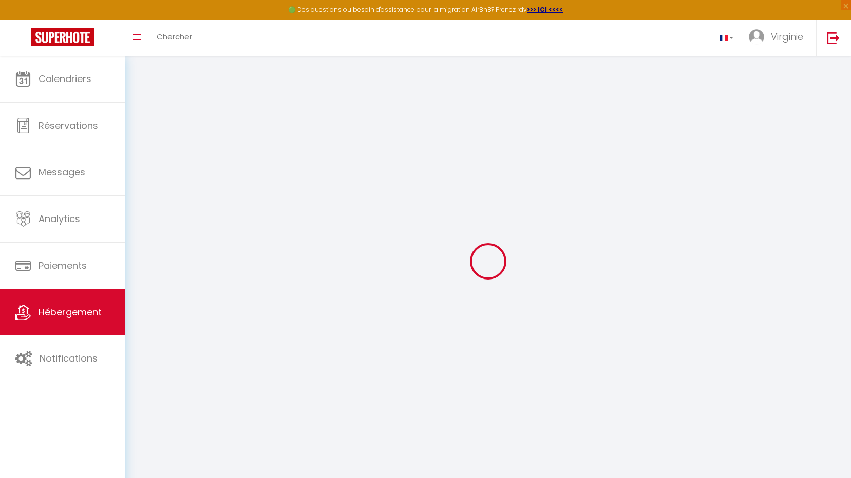
select select
checkbox input "false"
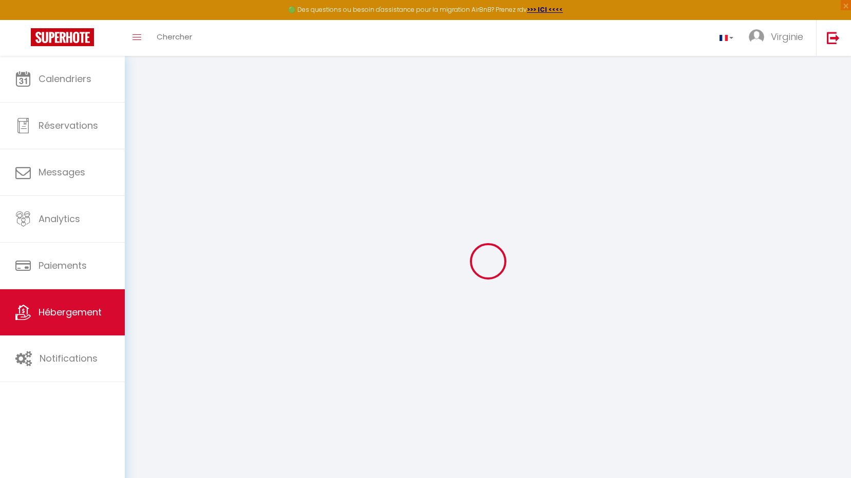
checkbox input "false"
select select
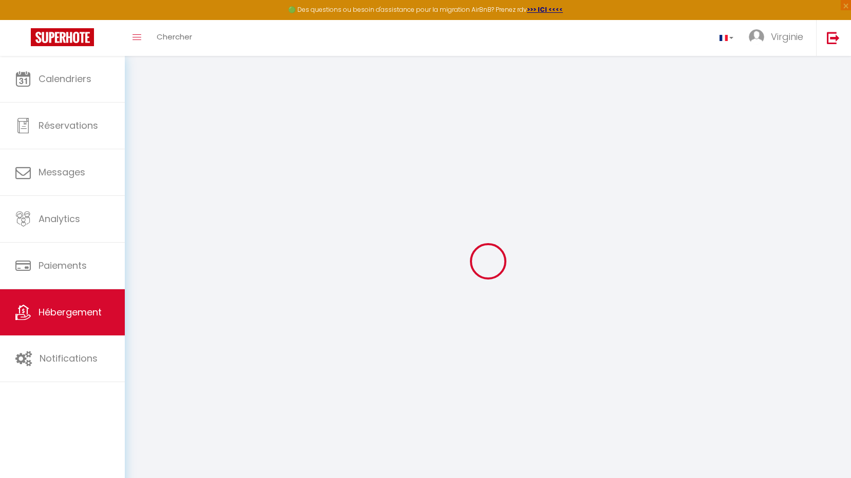
select select
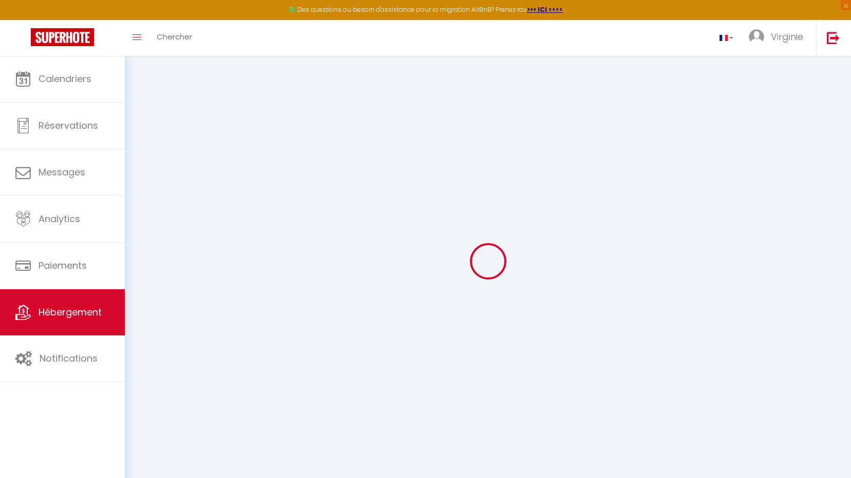
checkbox input "false"
select select
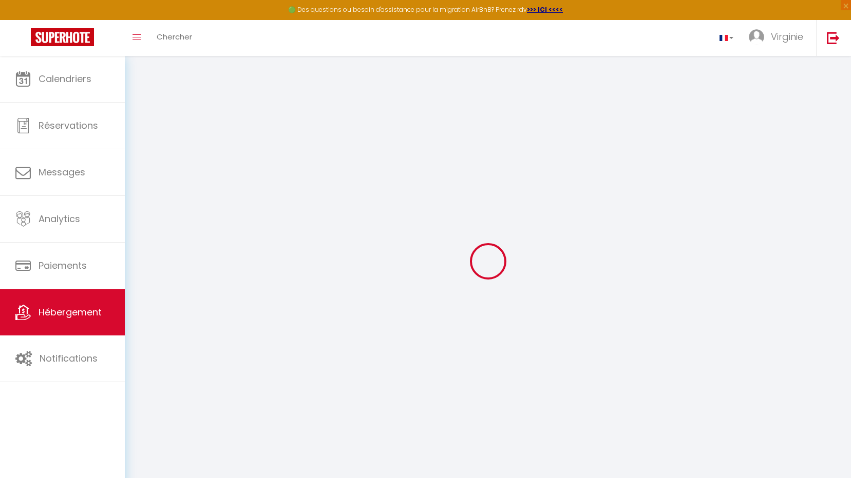
select select
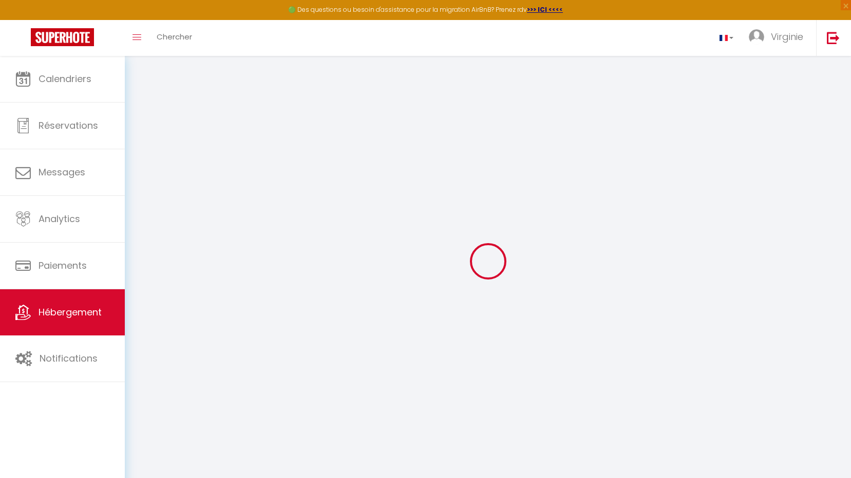
select select
checkbox input "false"
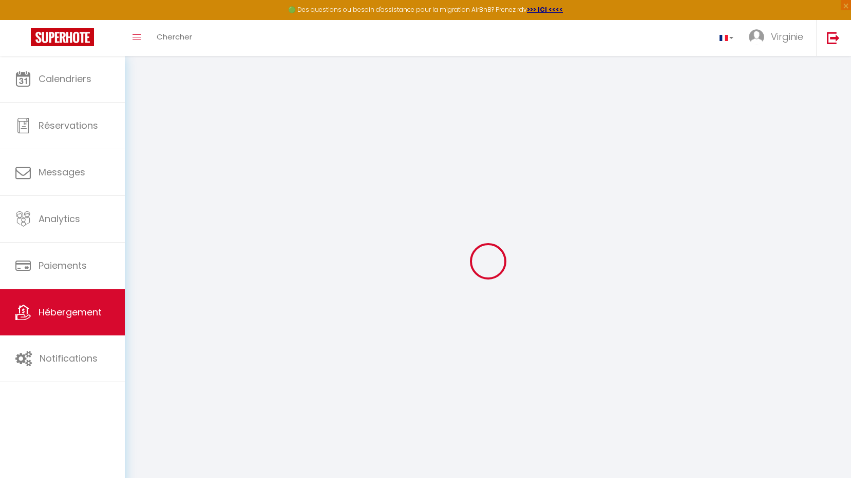
checkbox input "false"
select select
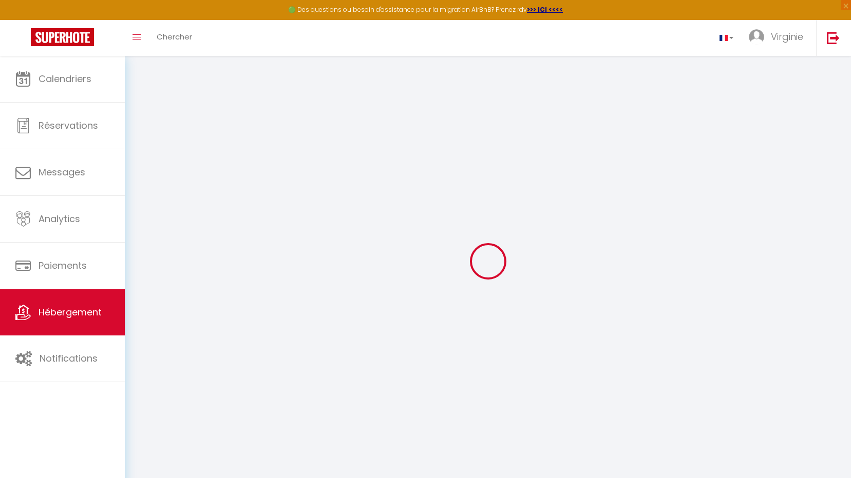
select select
checkbox input "false"
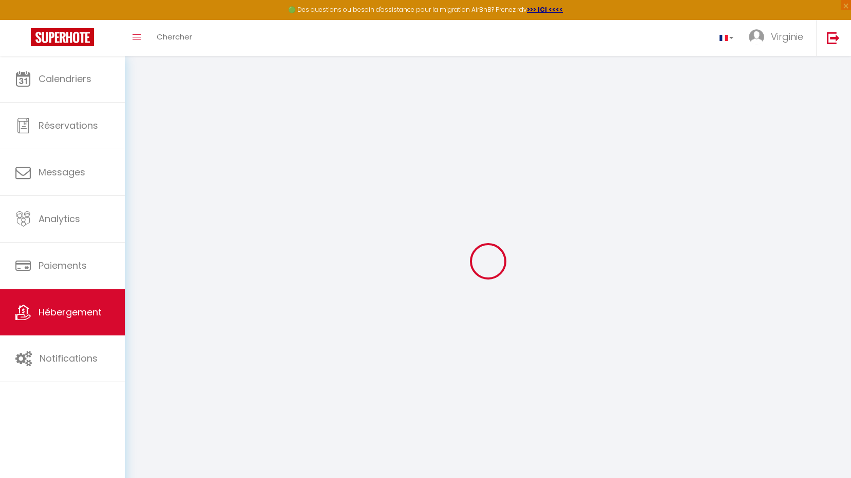
checkbox input "false"
select select
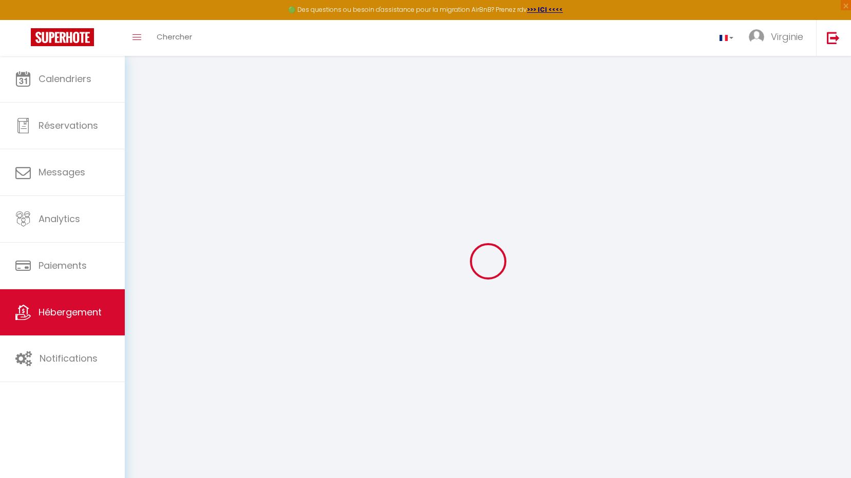
type input "LA MEULIERE DE GUERLANDE"
type input "VIRGINIE"
type input "LEGRAND"
type input "GUERLANDE"
type input "77540"
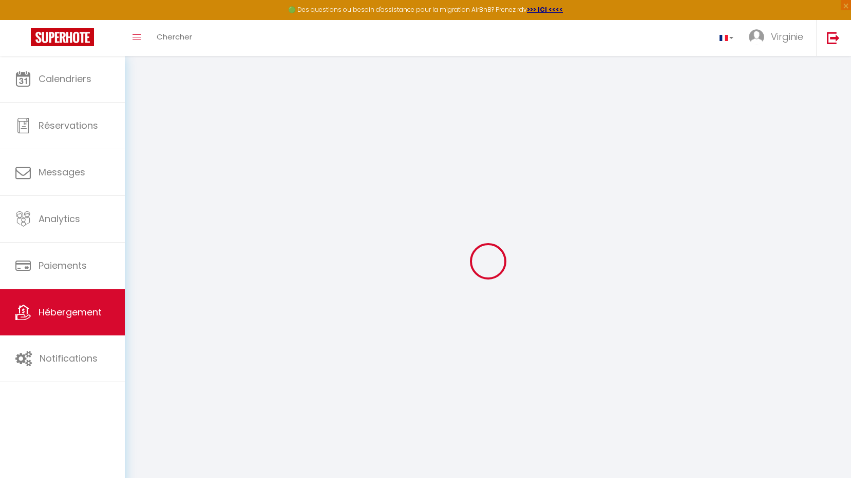
type input "LUMIGNY"
select select "houses"
select select "10"
select select "4"
select select "2"
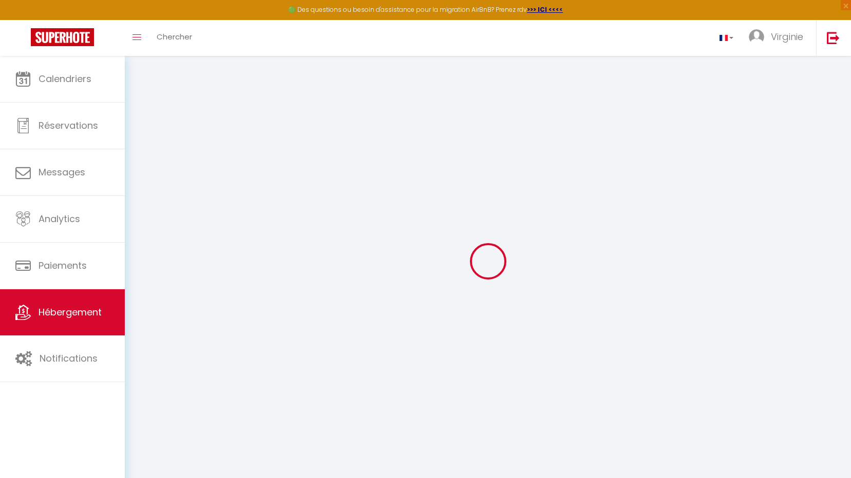
type input "160"
type input "120"
select select
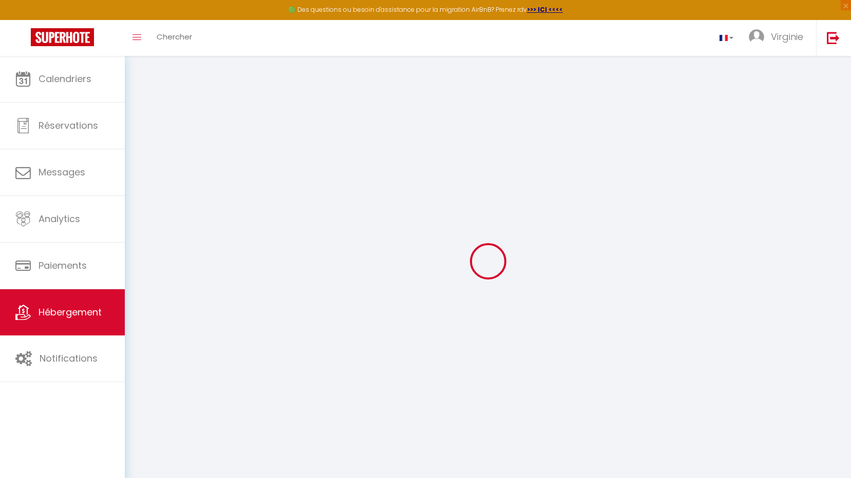
select select
type input "[GEOGRAPHIC_DATA], D231"
type input "77540"
type input "LUMIGNY"
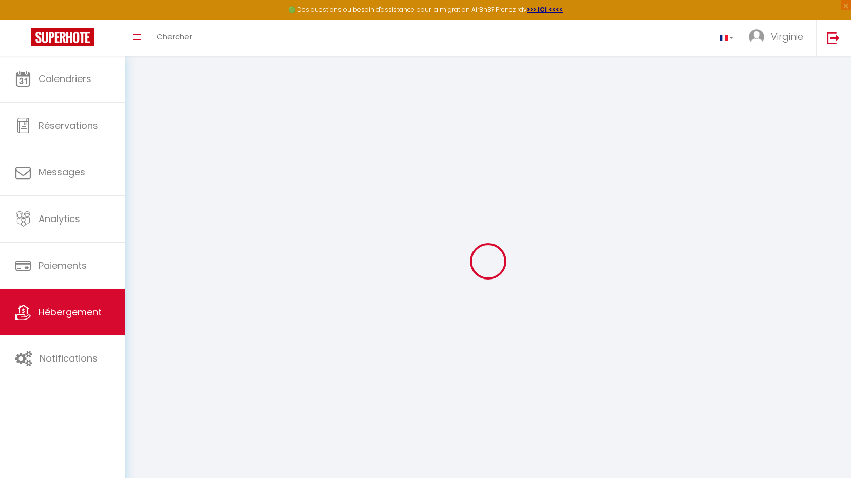
type input "[EMAIL_ADDRESS][DOMAIN_NAME]"
select select
checkbox input "false"
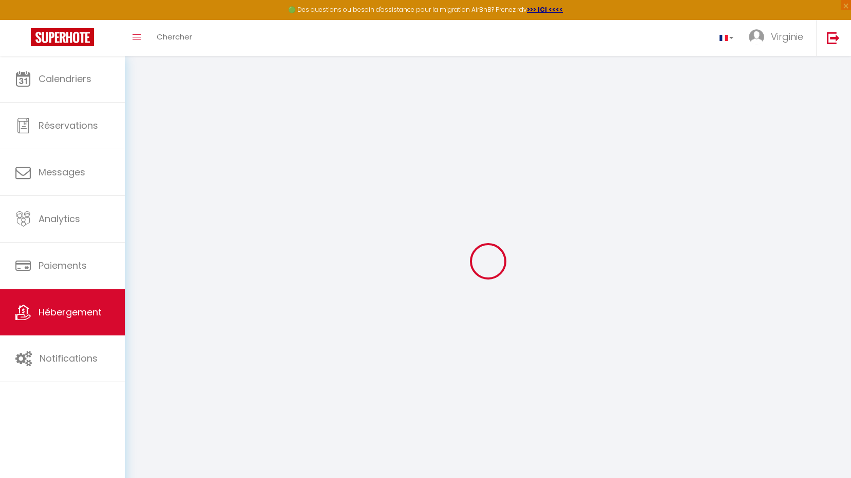
checkbox input "false"
select select
type input "0"
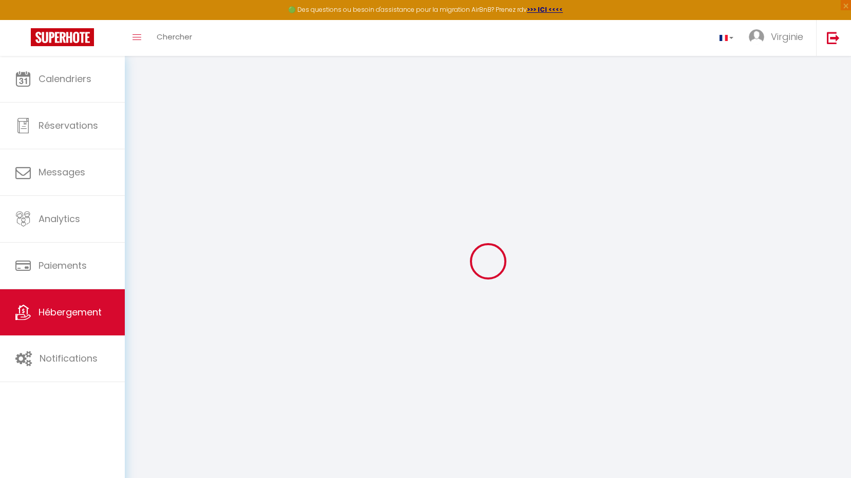
select select
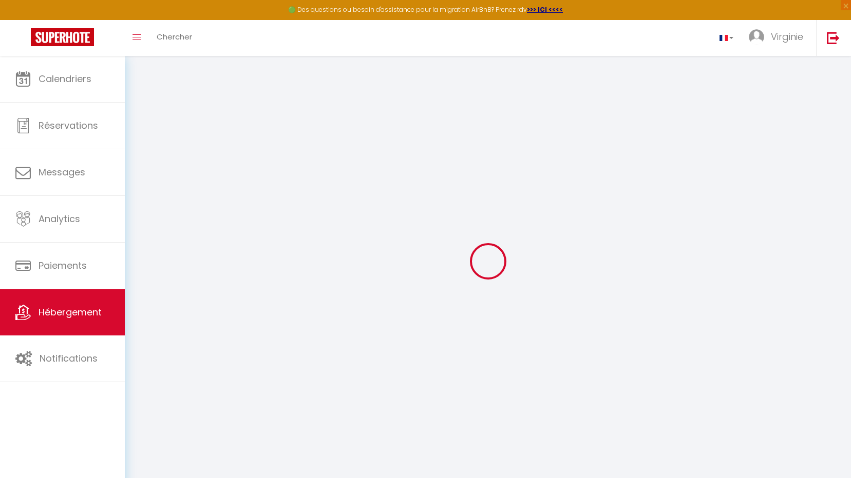
select select
checkbox input "false"
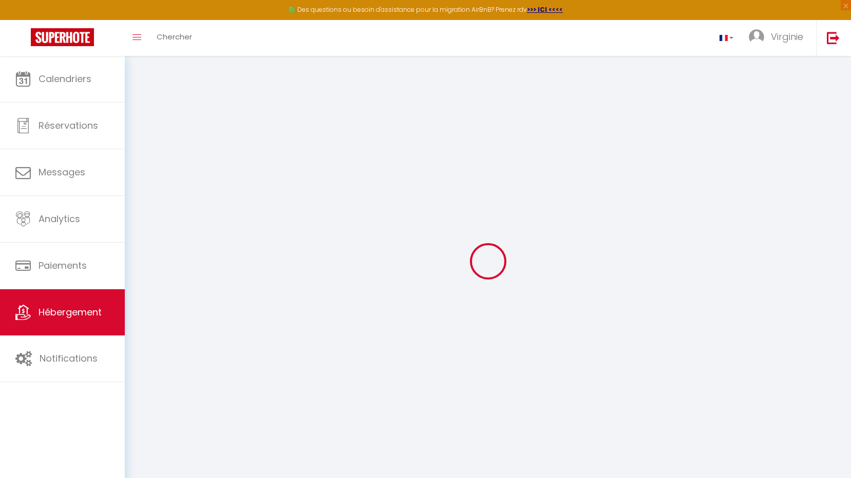
select select
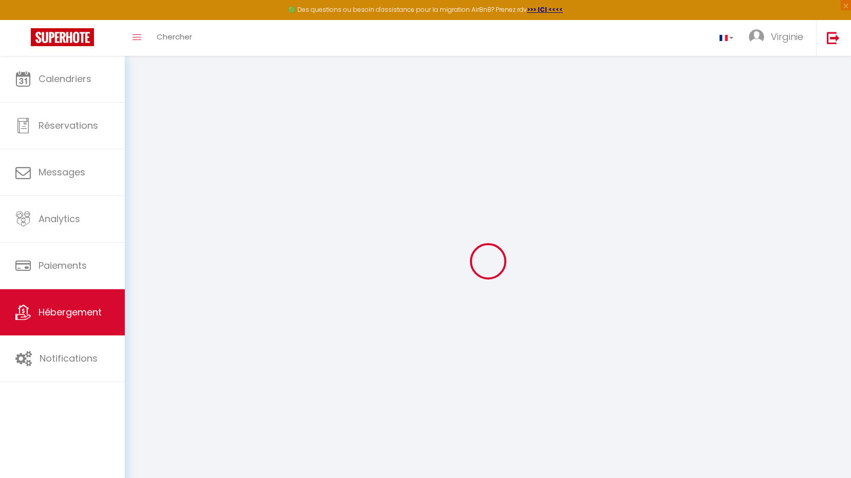
select select
checkbox input "false"
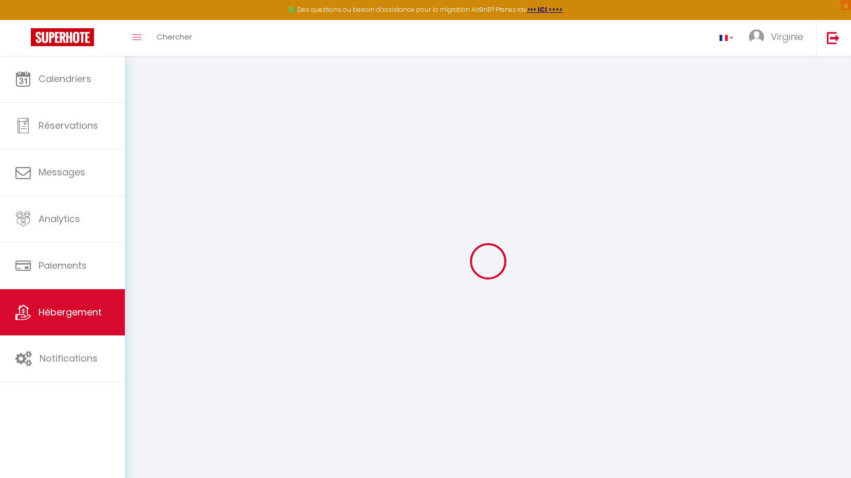
checkbox input "false"
select select
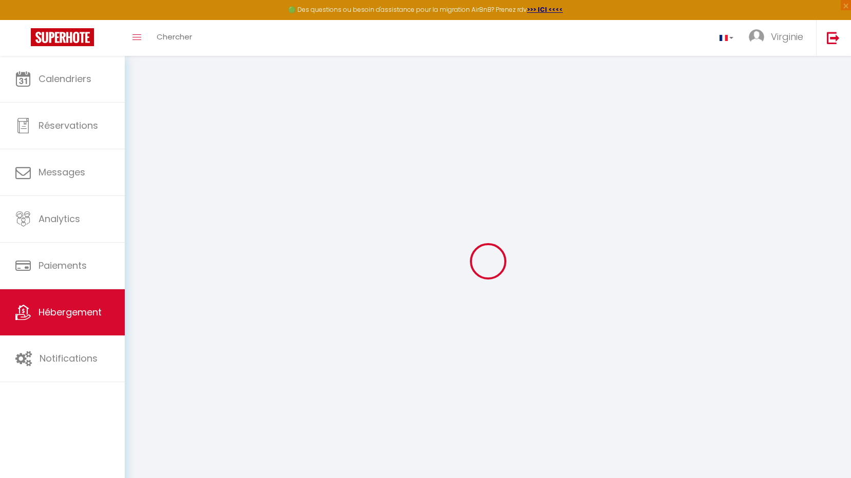
checkbox input "false"
select select
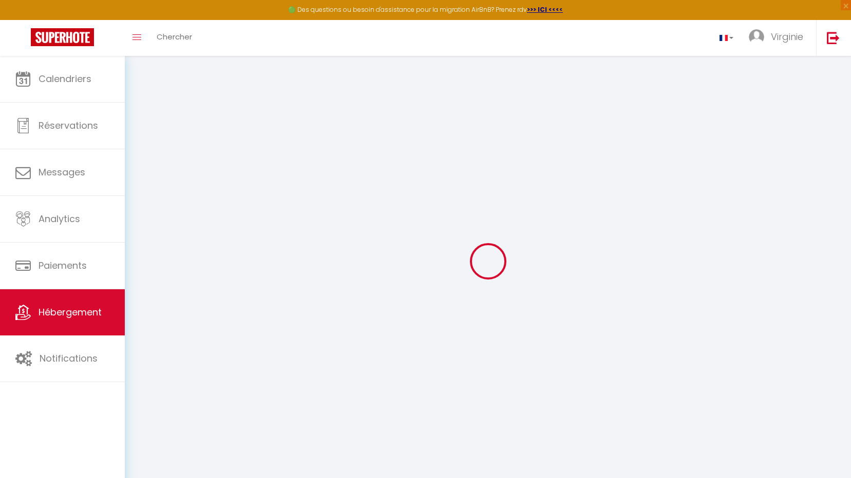
select select
select select "16:00"
select select "23:45"
select select "11:00"
select select "30"
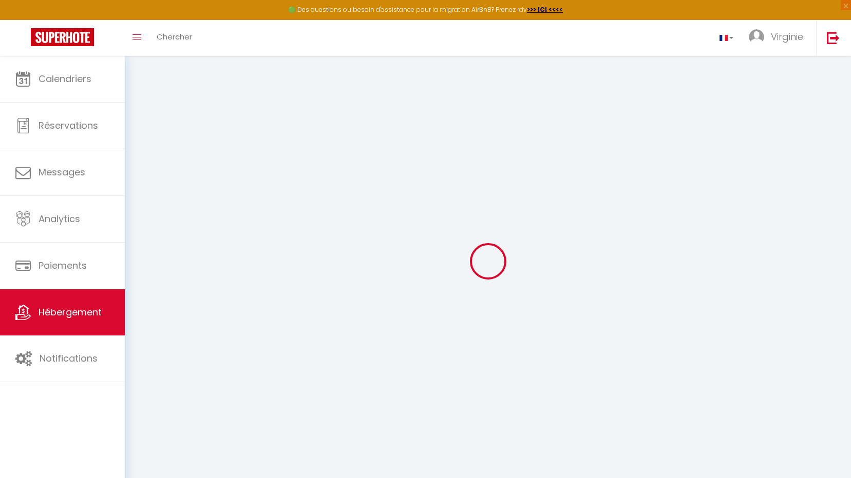
select select "120"
select select
checkbox input "false"
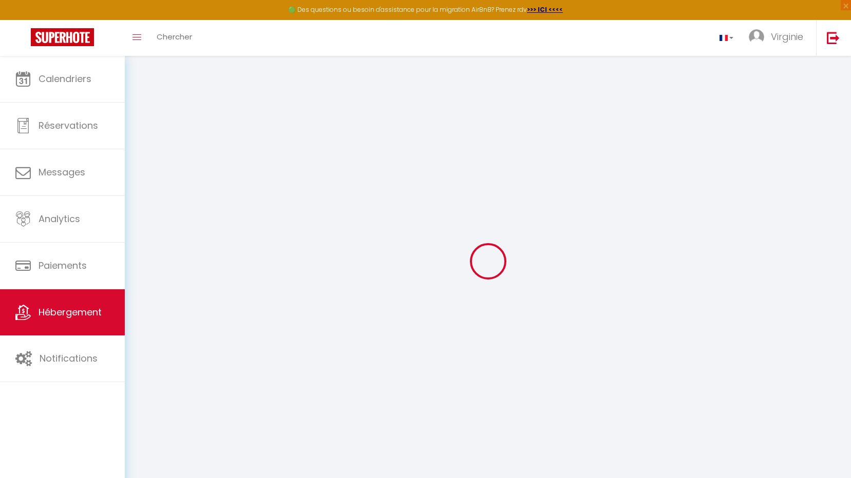
checkbox input "false"
select select
checkbox input "false"
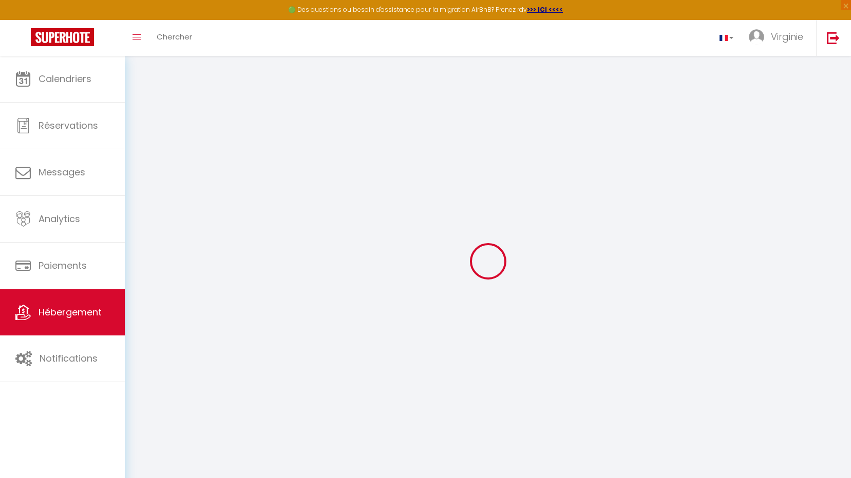
checkbox input "false"
select select
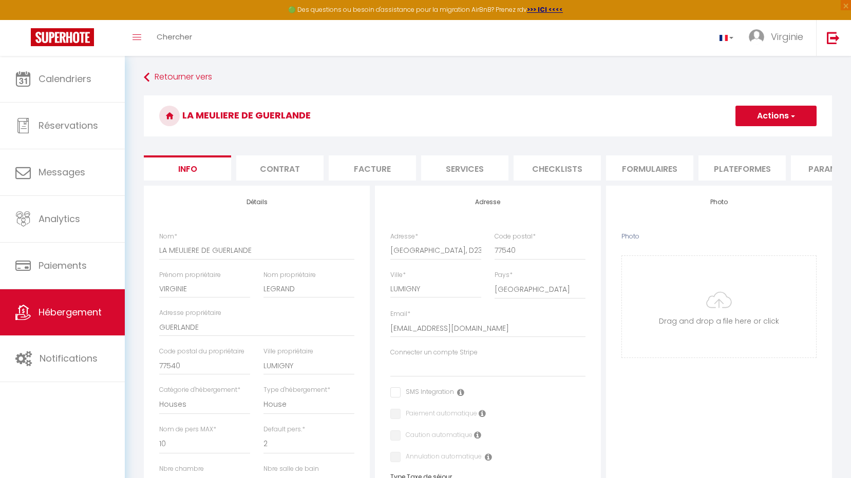
scroll to position [0, 21]
click at [805, 168] on li "Paramètres" at bounding box center [813, 168] width 87 height 25
